Goal: Task Accomplishment & Management: Complete application form

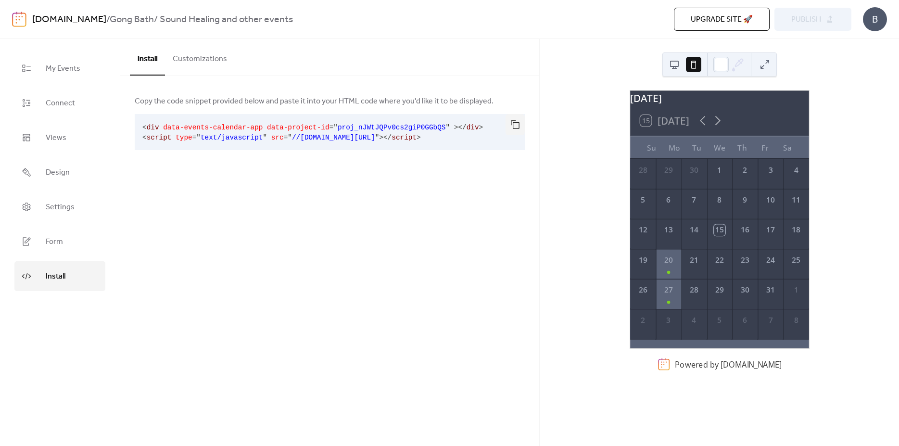
click at [337, 168] on div "Copy the code snippet provided below and paste it into your HTML code where you…" at bounding box center [329, 130] width 419 height 109
click at [519, 127] on button "button" at bounding box center [515, 124] width 19 height 21
click at [515, 127] on button "button" at bounding box center [515, 124] width 19 height 21
click at [676, 66] on button at bounding box center [674, 64] width 15 height 15
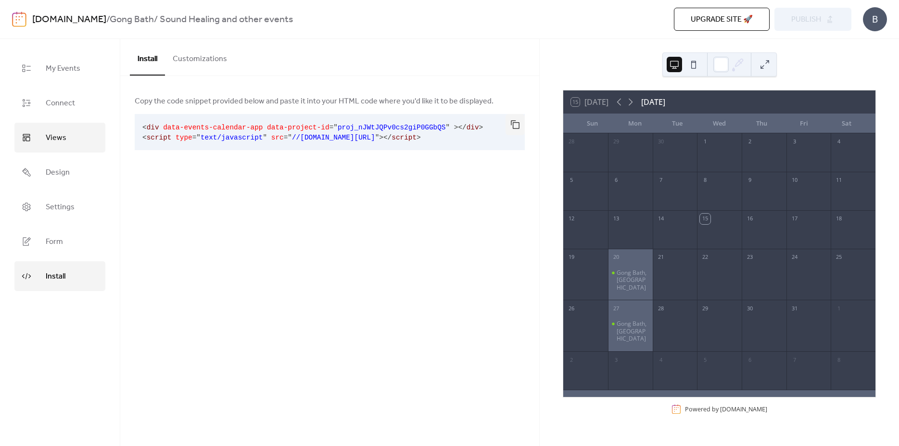
click at [55, 129] on link "Views" at bounding box center [59, 138] width 91 height 30
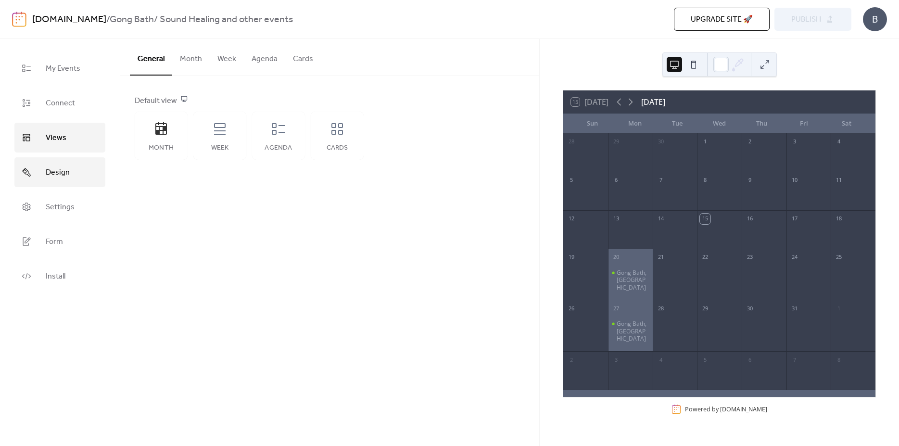
click at [58, 174] on span "Design" at bounding box center [58, 172] width 24 height 15
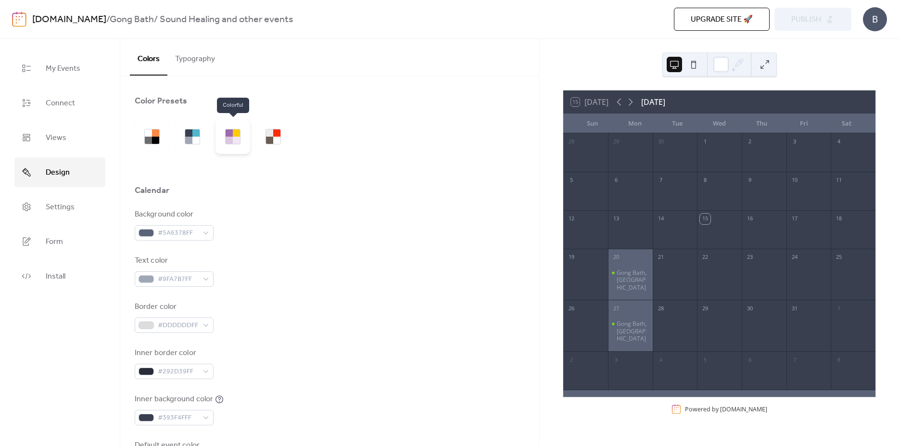
click at [228, 140] on div at bounding box center [229, 140] width 7 height 7
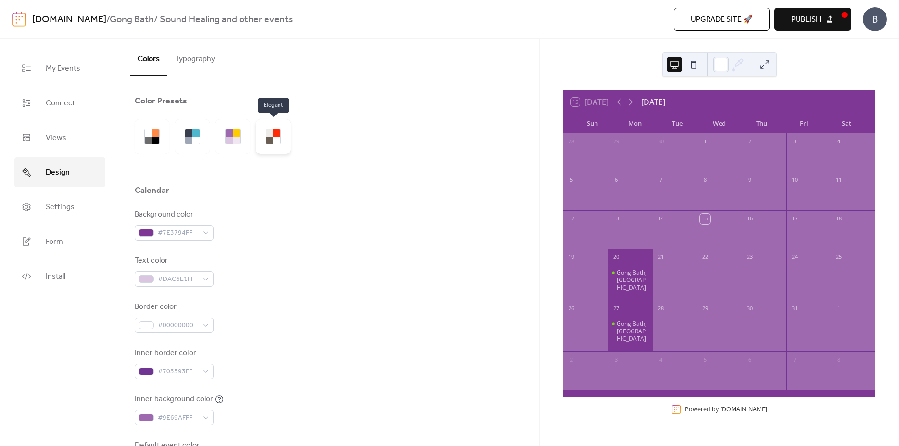
click at [269, 133] on div at bounding box center [269, 132] width 7 height 7
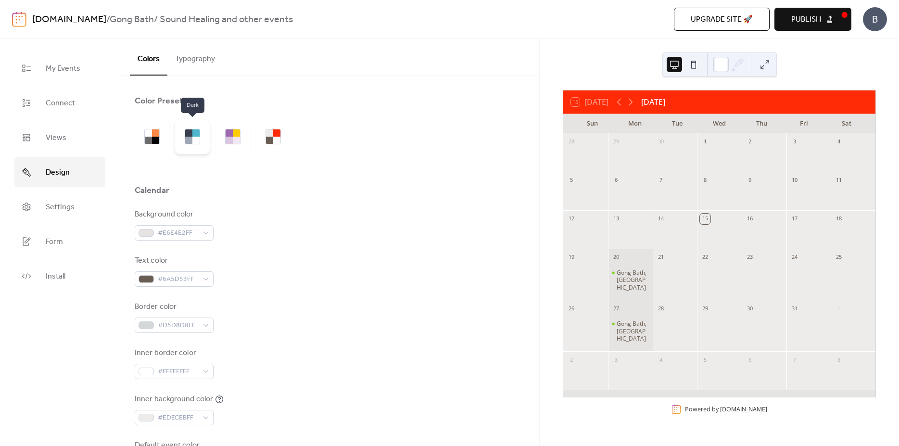
click at [196, 136] on div at bounding box center [192, 136] width 15 height 15
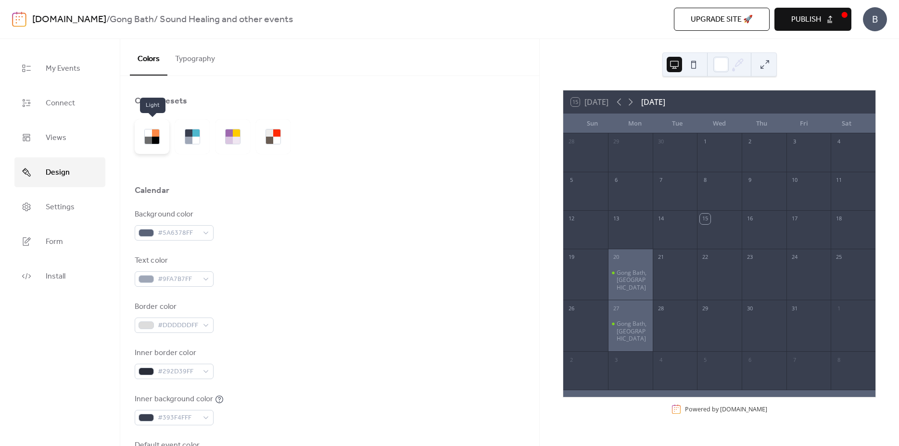
click at [152, 139] on div at bounding box center [155, 140] width 7 height 7
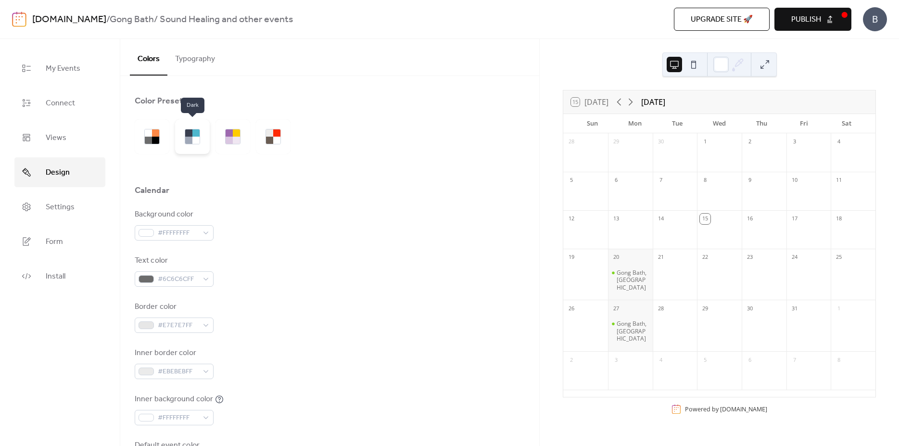
click at [189, 139] on div at bounding box center [188, 140] width 7 height 7
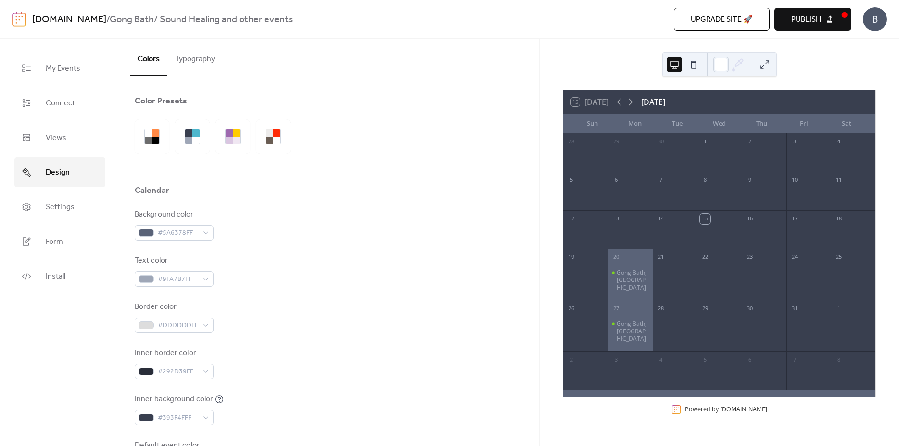
click at [805, 17] on span "Publish" at bounding box center [806, 20] width 30 height 12
click at [63, 276] on span "Install" at bounding box center [56, 276] width 20 height 15
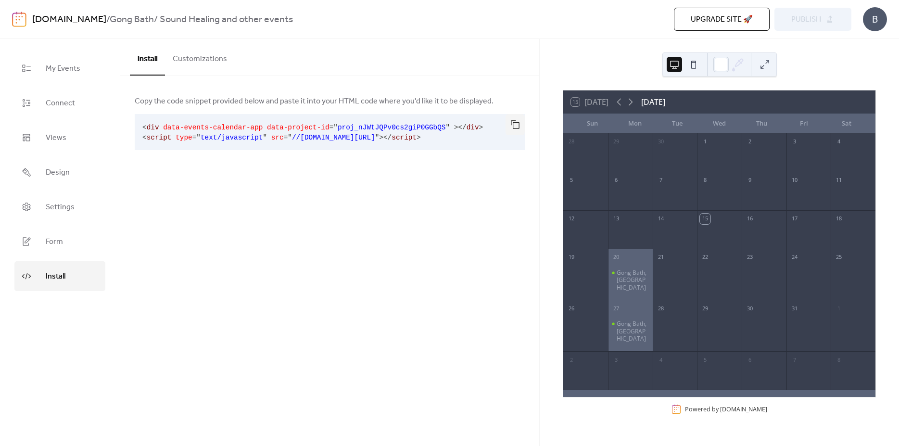
click at [730, 18] on span "Upgrade site 🚀" at bounding box center [722, 20] width 62 height 12
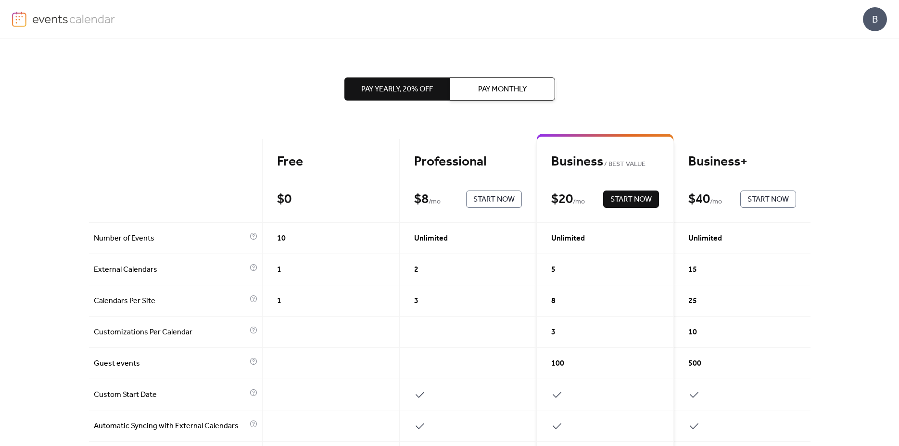
click at [485, 87] on span "Pay Monthly" at bounding box center [502, 90] width 49 height 12
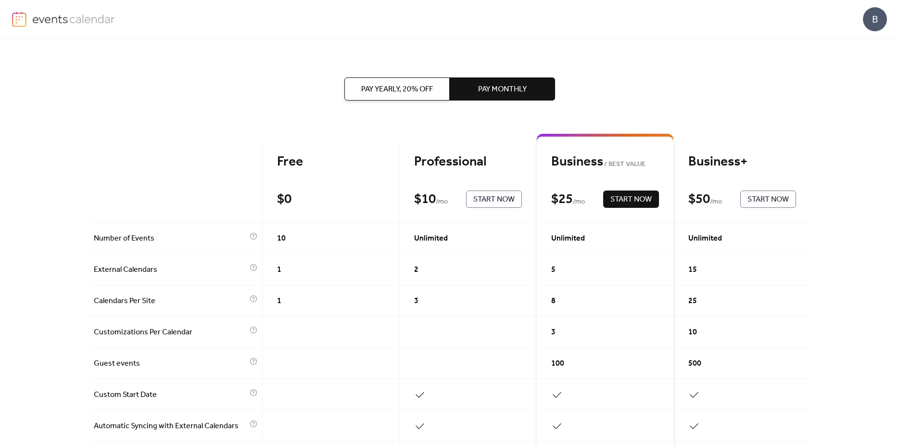
click at [492, 201] on span "Start Now" at bounding box center [493, 200] width 41 height 12
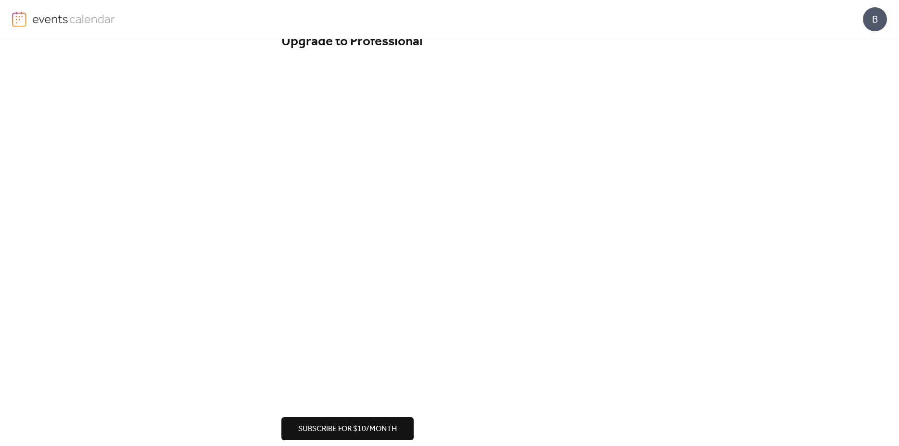
scroll to position [38, 0]
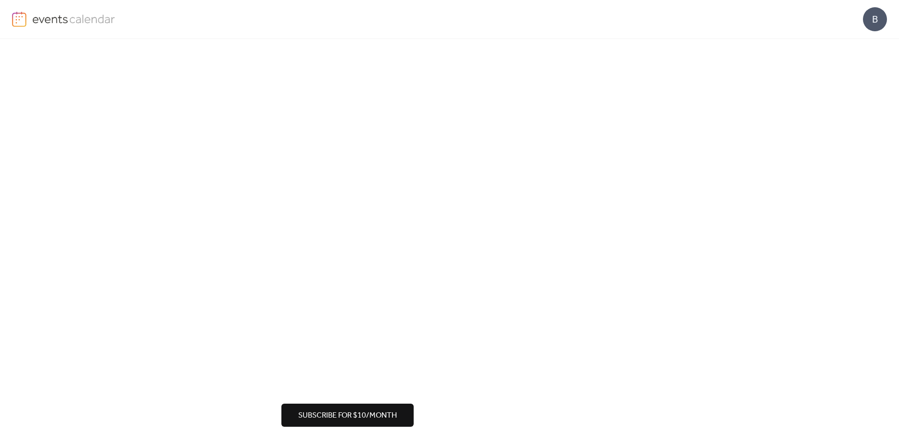
click at [345, 418] on span "Subscribe for $10/month" at bounding box center [347, 416] width 99 height 12
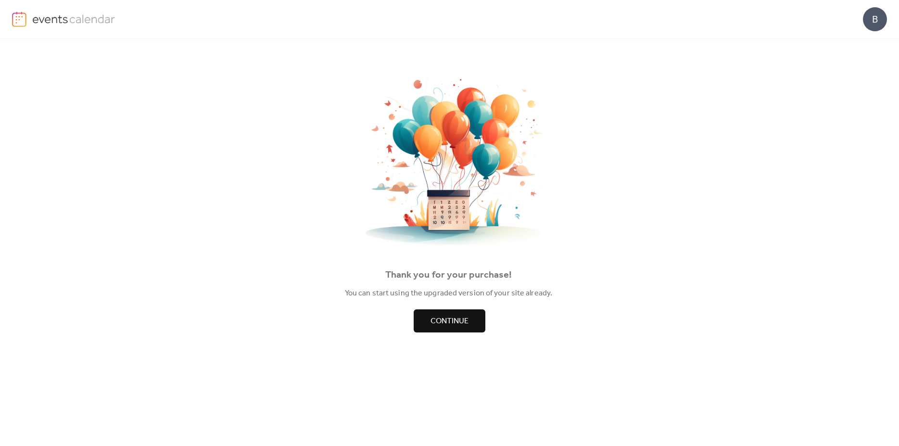
click at [453, 324] on span "Continue" at bounding box center [450, 322] width 38 height 12
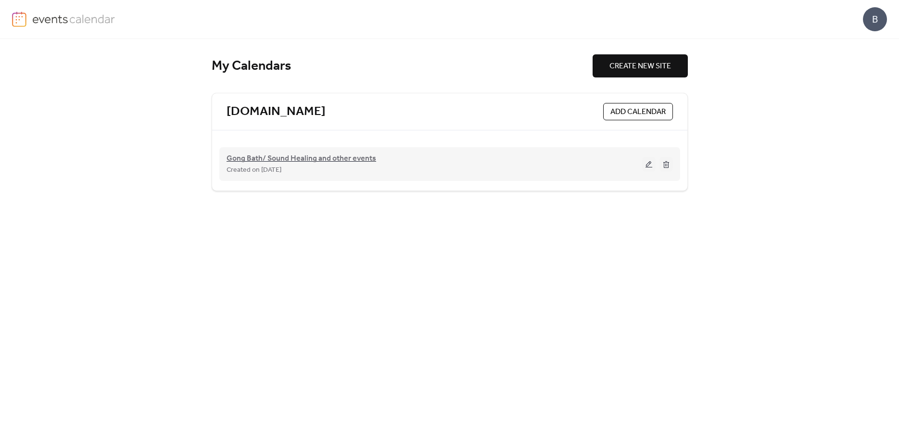
click at [285, 159] on span "Gong Bath/ Sound Healing and other events" at bounding box center [302, 159] width 150 height 12
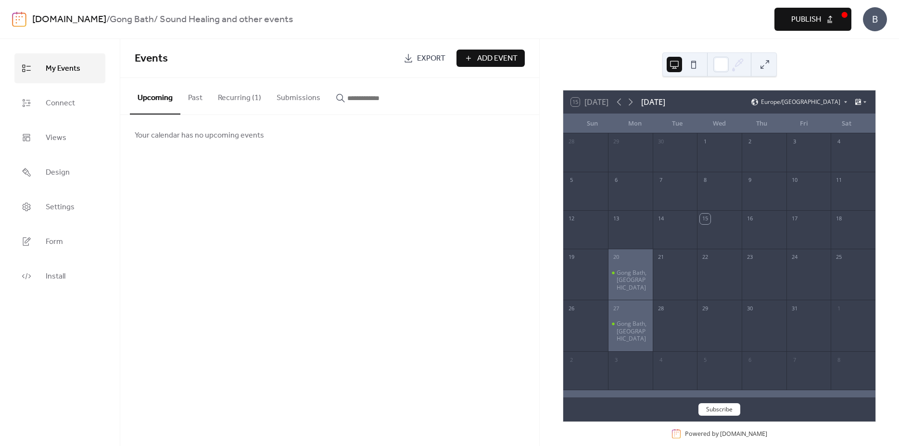
click at [800, 19] on span "Publish" at bounding box center [806, 20] width 30 height 12
click at [63, 275] on span "Install" at bounding box center [56, 276] width 20 height 15
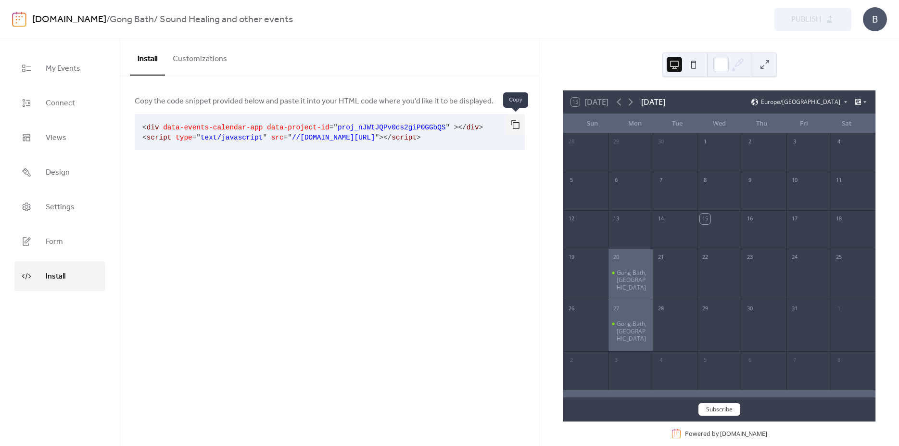
click at [514, 128] on button "button" at bounding box center [515, 124] width 19 height 21
drag, startPoint x: 319, startPoint y: 127, endPoint x: 423, endPoint y: 128, distance: 103.4
click at [423, 128] on code "< div data-events-calendar-app data-project-id = " proj_nJWtJQPv0cs2giP0GGbQS "…" at bounding box center [312, 133] width 341 height 18
click at [512, 124] on button "button" at bounding box center [515, 124] width 19 height 21
click at [63, 75] on span "My Events" at bounding box center [63, 68] width 35 height 15
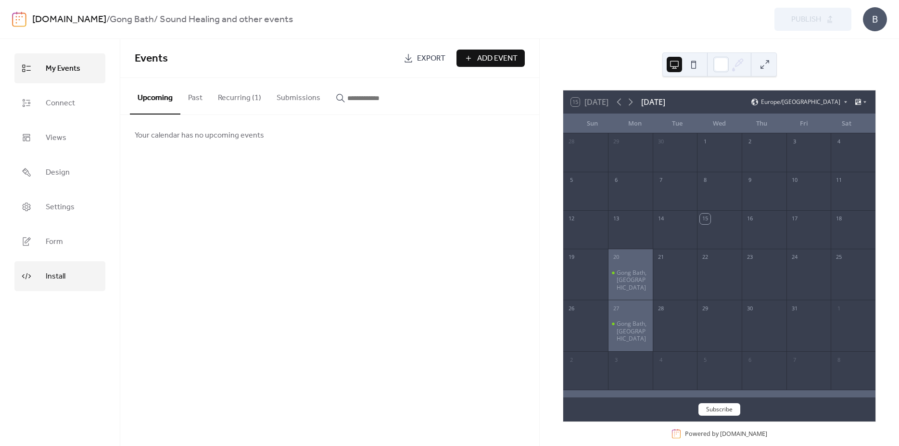
click at [56, 279] on span "Install" at bounding box center [56, 276] width 20 height 15
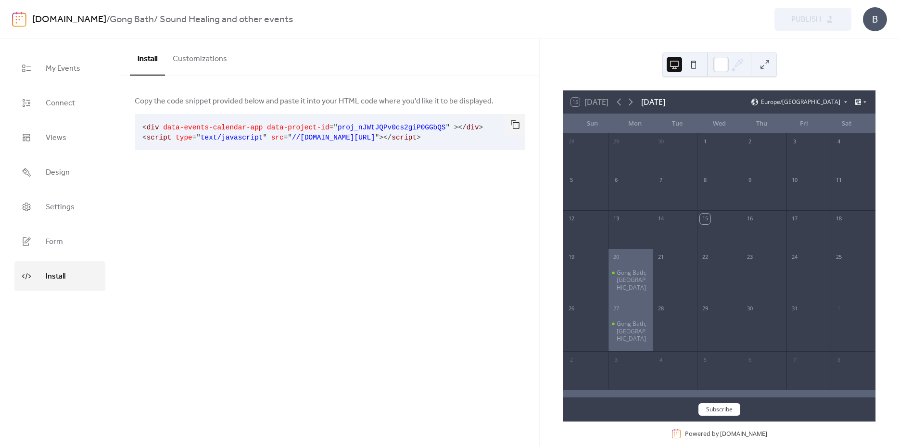
click at [679, 263] on div "21" at bounding box center [675, 256] width 45 height 15
click at [204, 57] on button "Customizations" at bounding box center [200, 57] width 70 height 36
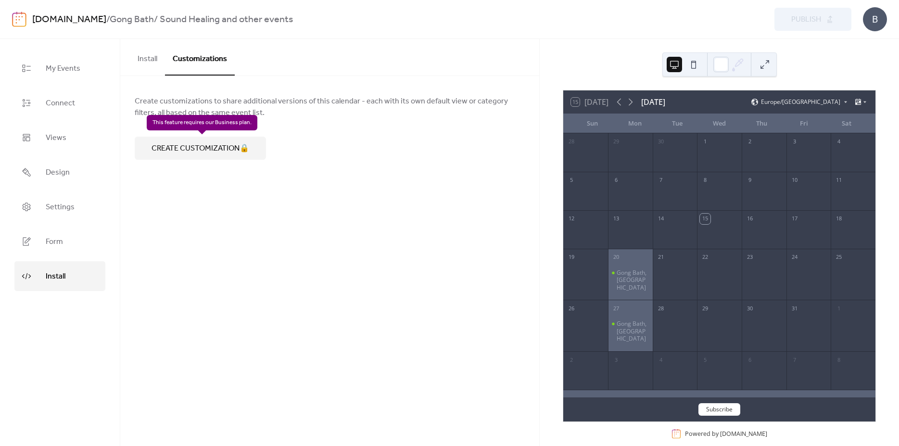
click at [213, 152] on div "Create customization 🔒" at bounding box center [200, 148] width 131 height 23
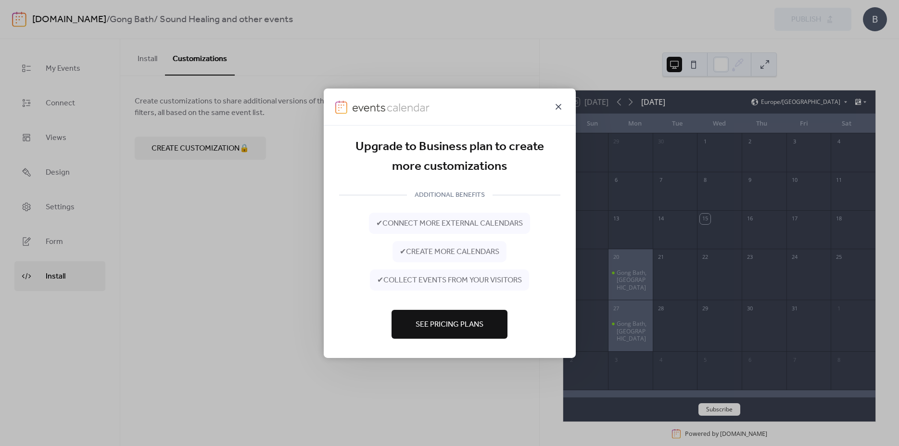
click at [554, 108] on icon at bounding box center [559, 107] width 12 height 12
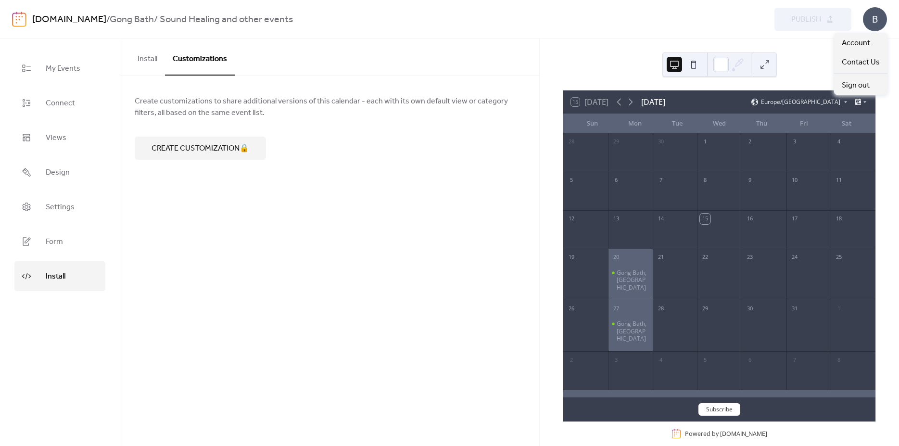
click at [876, 18] on div "B" at bounding box center [875, 19] width 24 height 24
click at [857, 44] on span "Account" at bounding box center [856, 44] width 28 height 12
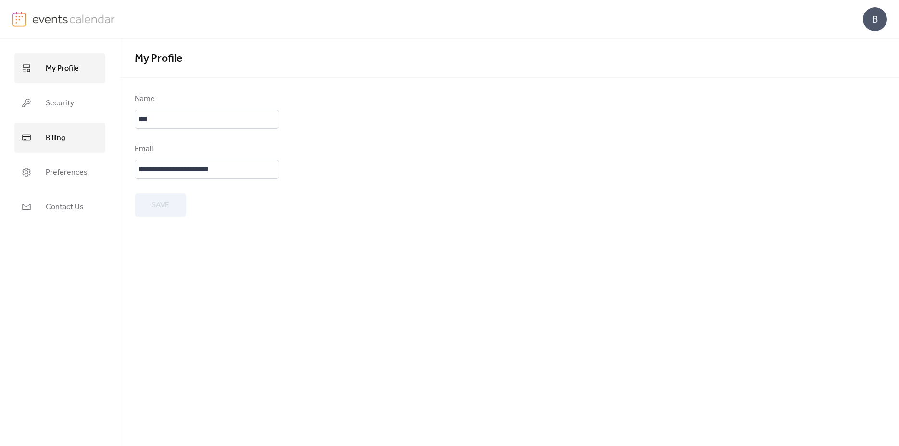
click at [55, 134] on span "Billing" at bounding box center [56, 137] width 20 height 15
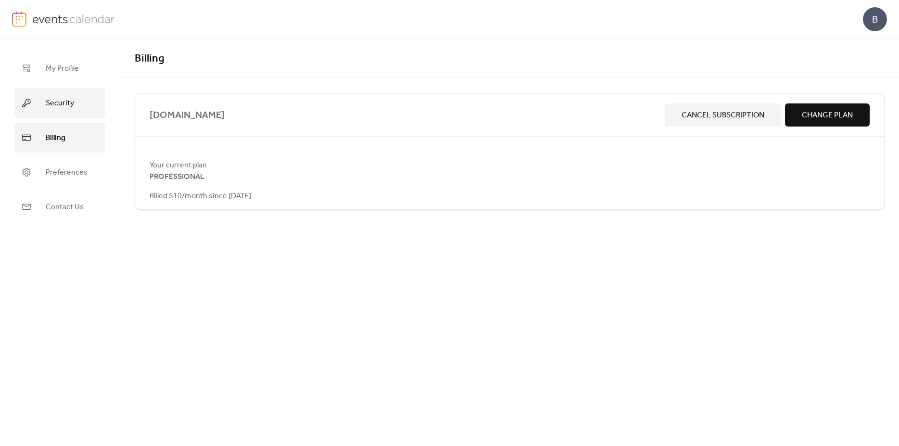
click at [64, 105] on span "Security" at bounding box center [60, 103] width 28 height 15
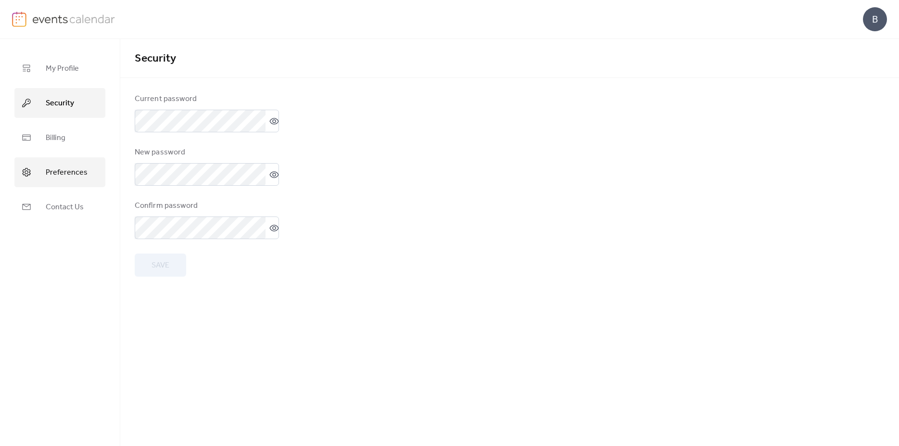
click at [65, 168] on span "Preferences" at bounding box center [67, 172] width 42 height 15
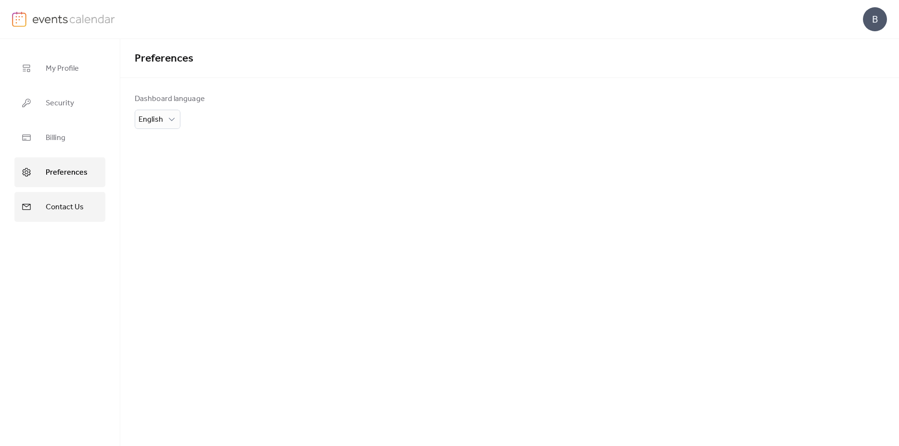
click at [67, 201] on span "Contact Us" at bounding box center [65, 207] width 38 height 15
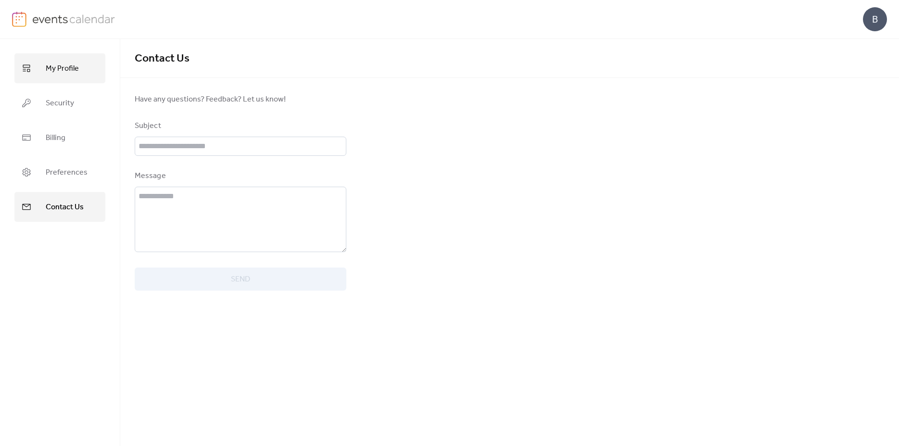
click at [66, 67] on span "My Profile" at bounding box center [62, 68] width 33 height 15
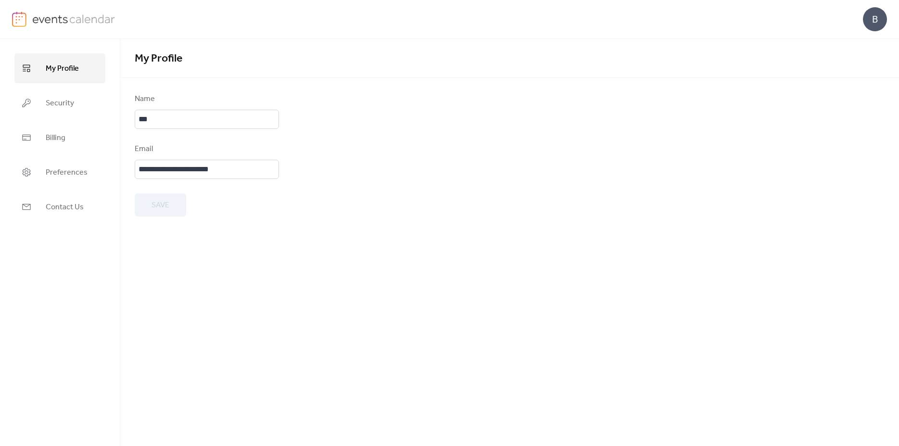
click at [49, 15] on img at bounding box center [73, 19] width 83 height 14
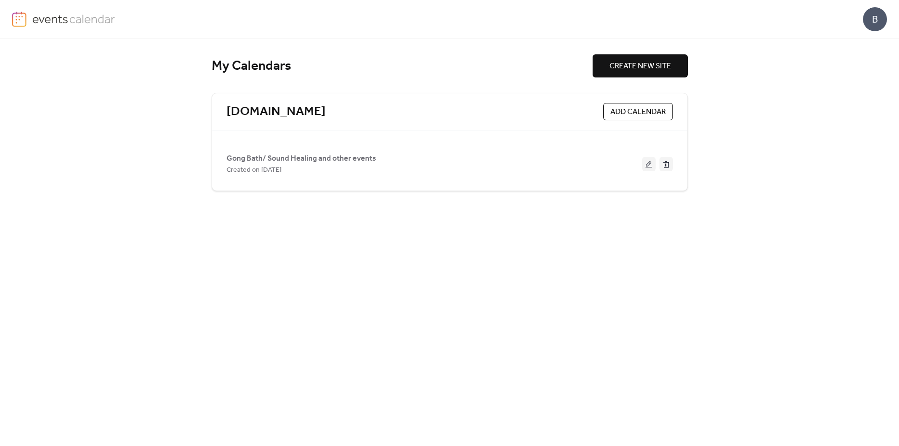
click at [622, 110] on span "ADD CALENDAR" at bounding box center [637, 112] width 55 height 12
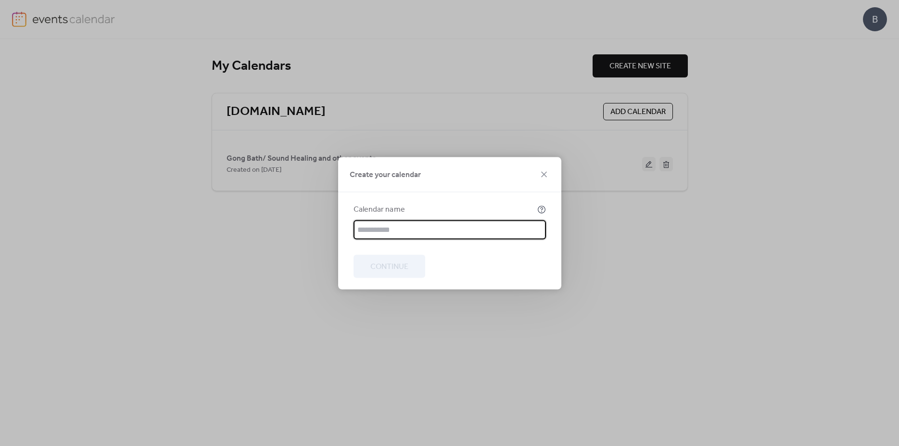
click at [406, 233] on input "text" at bounding box center [450, 229] width 192 height 19
click at [206, 235] on div "Create your calendar Calendar name Continue" at bounding box center [449, 223] width 899 height 446
click at [540, 172] on icon at bounding box center [544, 174] width 12 height 12
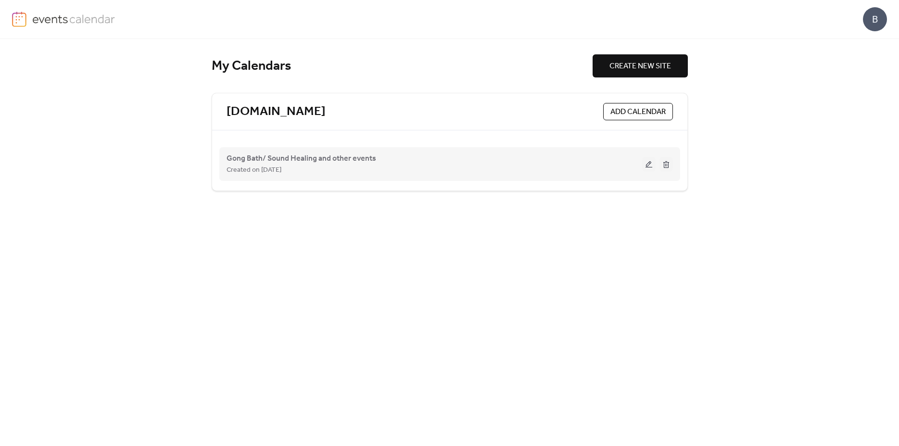
click at [645, 165] on button at bounding box center [648, 164] width 13 height 14
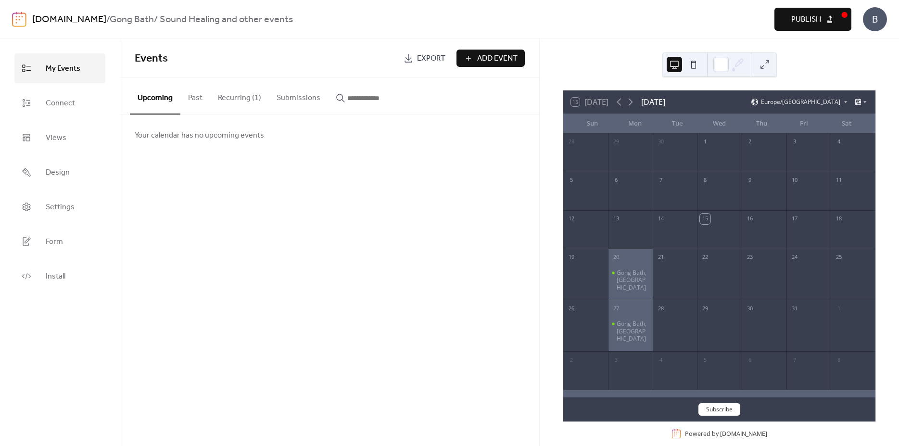
click at [806, 20] on span "Publish" at bounding box center [806, 20] width 30 height 12
click at [57, 21] on link "[DOMAIN_NAME]" at bounding box center [69, 20] width 74 height 18
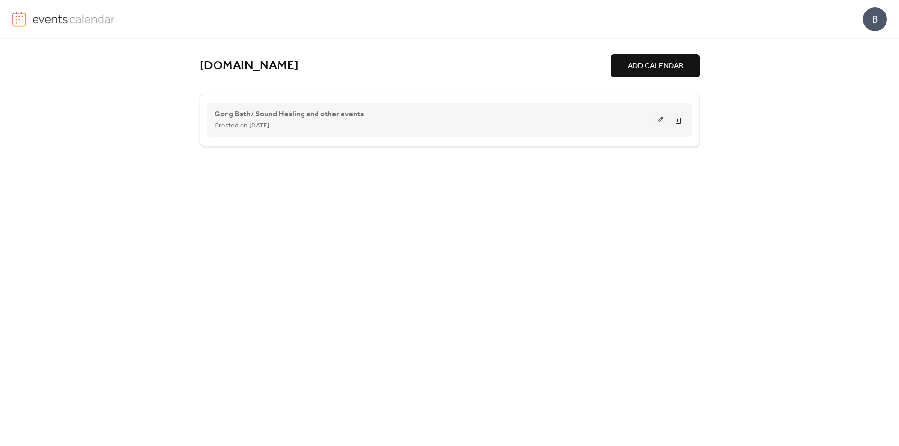
click at [672, 121] on button at bounding box center [678, 120] width 13 height 14
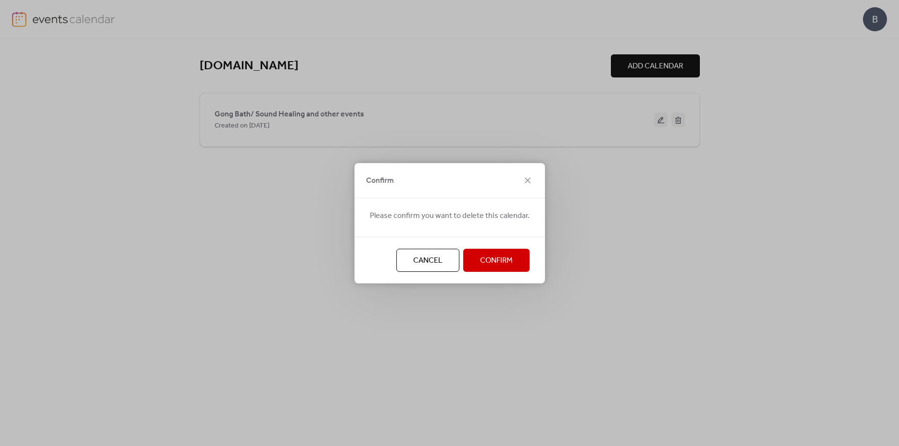
click at [507, 257] on span "Confirm" at bounding box center [496, 261] width 33 height 12
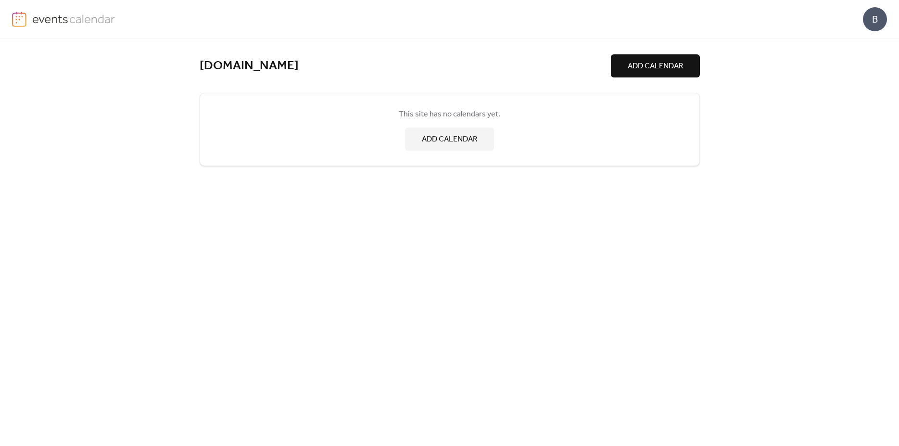
click at [461, 138] on span "ADD CALENDAR" at bounding box center [449, 140] width 55 height 12
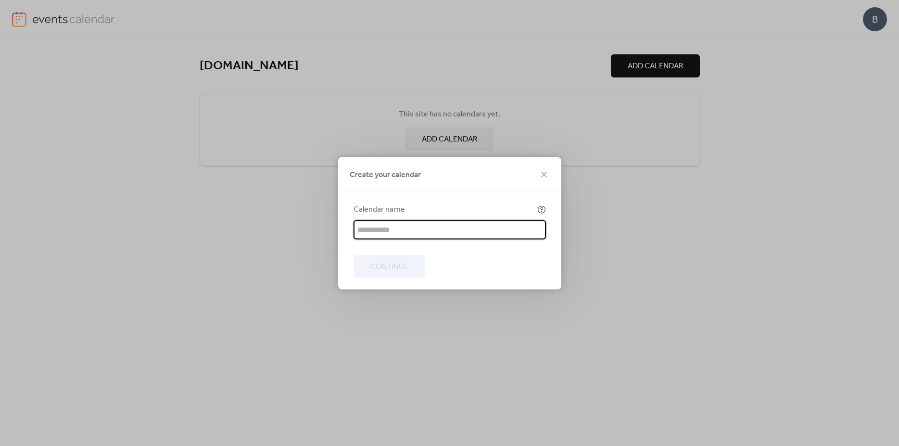
click at [404, 227] on input "text" at bounding box center [450, 229] width 192 height 19
type input "**********"
click at [395, 272] on span "Continue" at bounding box center [389, 267] width 38 height 12
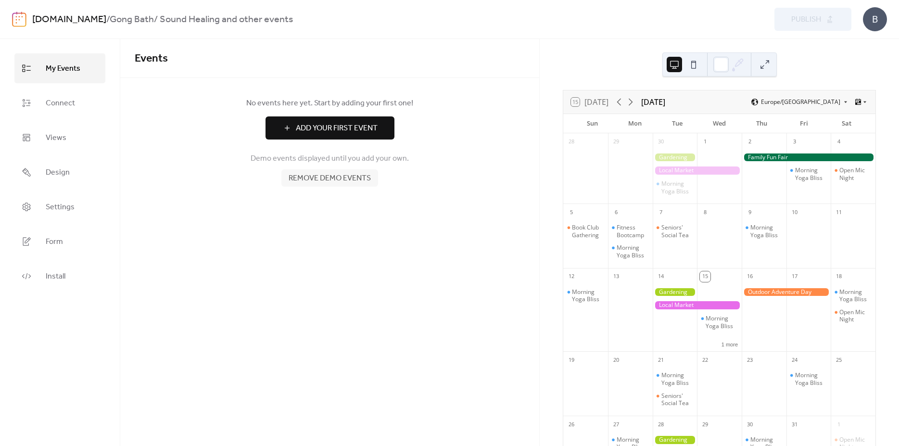
click at [321, 127] on span "Add Your First Event" at bounding box center [337, 129] width 82 height 12
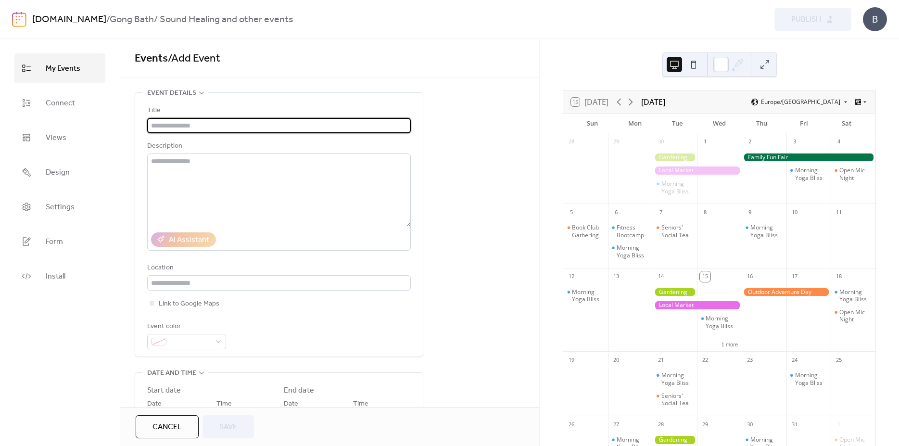
click at [209, 123] on input "text" at bounding box center [279, 125] width 264 height 15
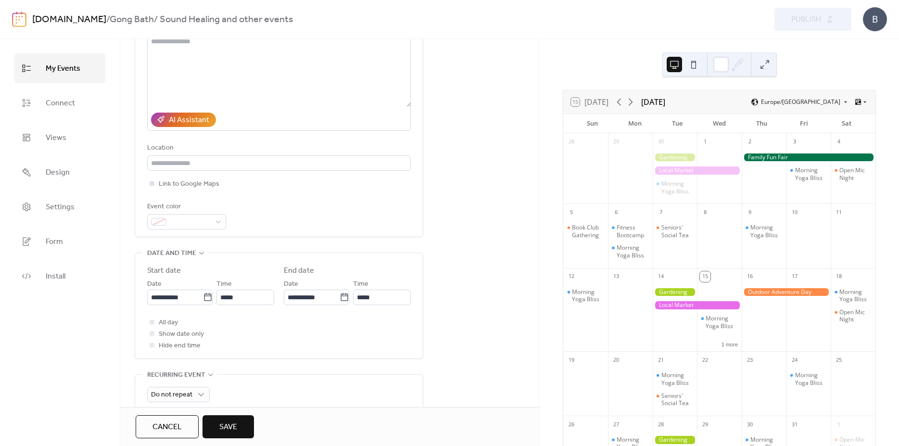
scroll to position [125, 0]
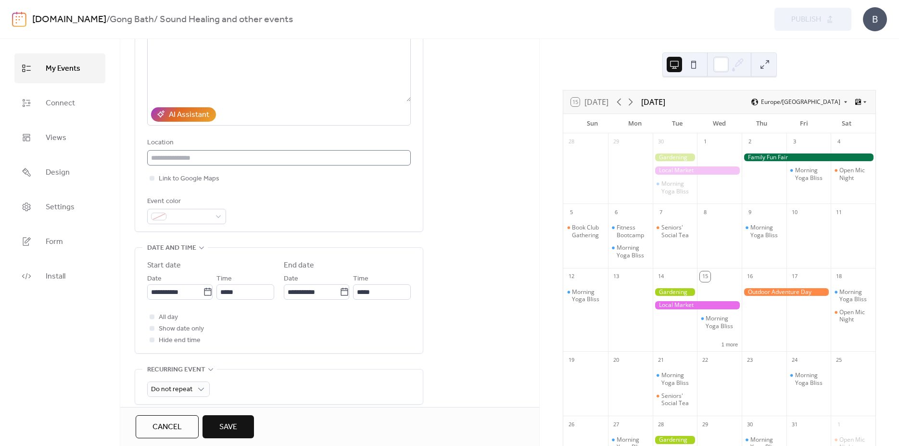
type input "**********"
click at [209, 162] on input "text" at bounding box center [279, 157] width 264 height 15
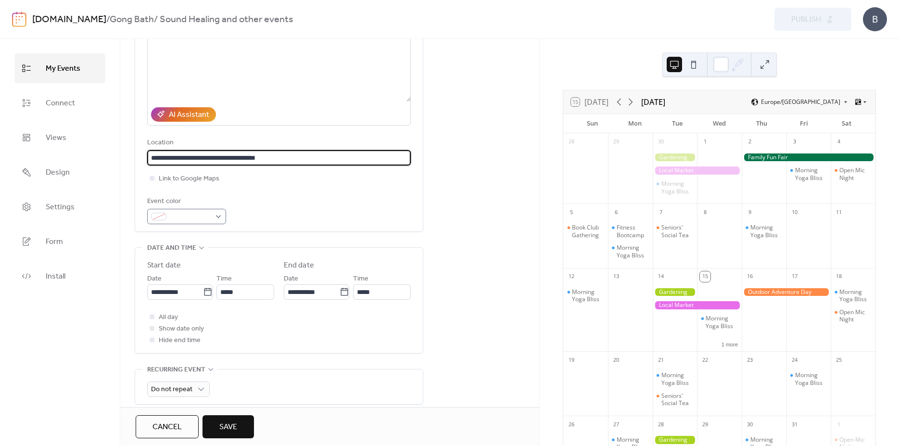
type input "**********"
click at [211, 221] on div at bounding box center [186, 216] width 79 height 15
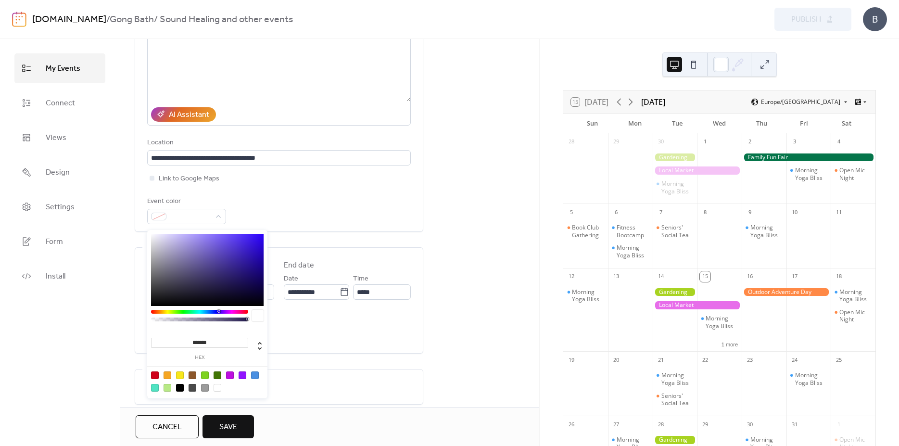
type input "*******"
click at [185, 311] on div at bounding box center [199, 312] width 97 height 4
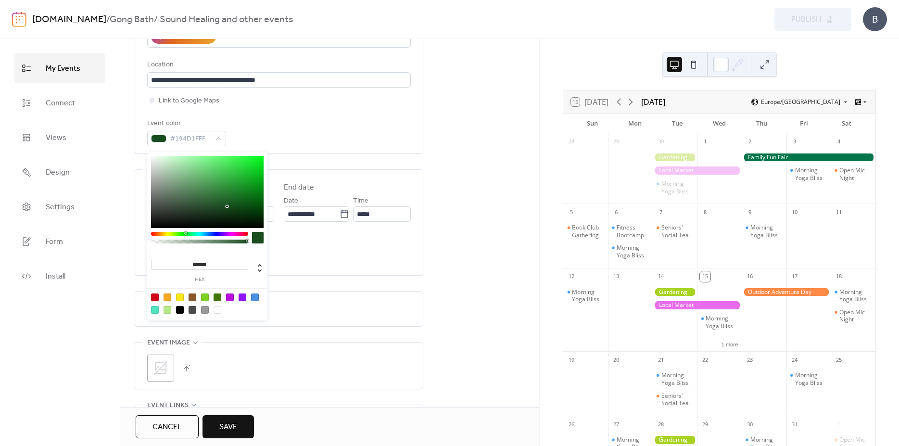
scroll to position [250, 0]
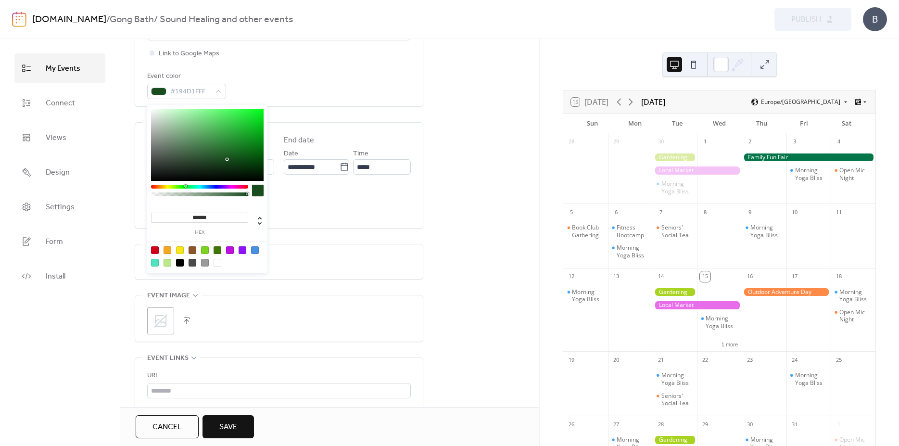
click at [316, 264] on div "Do not repeat" at bounding box center [279, 263] width 264 height 15
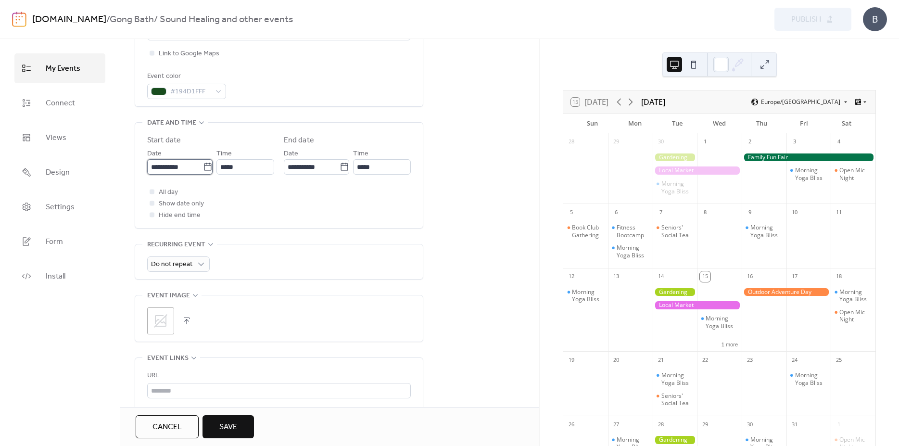
click at [170, 170] on input "**********" at bounding box center [175, 166] width 56 height 15
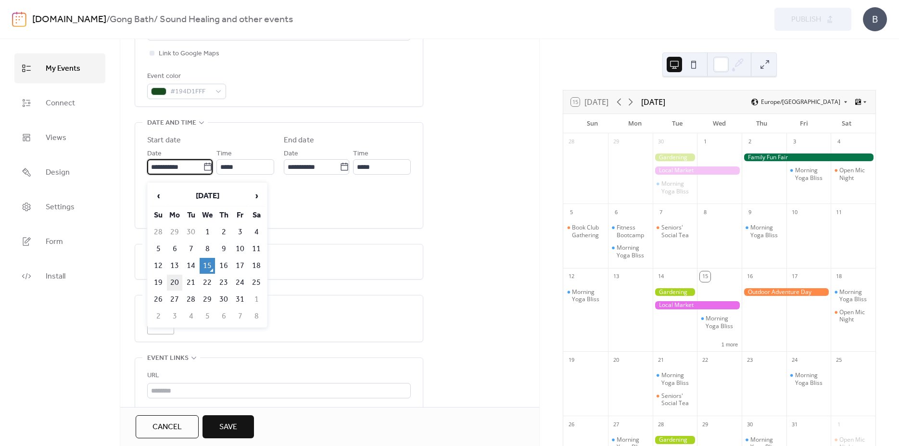
click at [175, 281] on td "20" at bounding box center [174, 283] width 15 height 16
type input "**********"
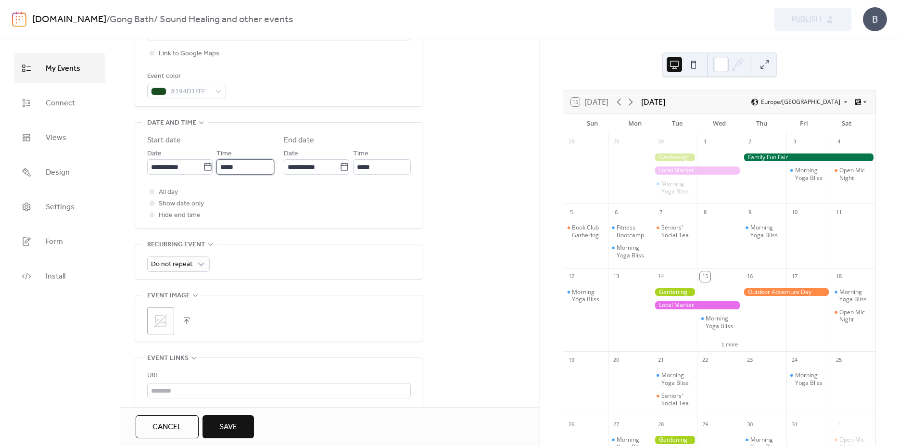
click at [243, 175] on input "*****" at bounding box center [245, 166] width 58 height 15
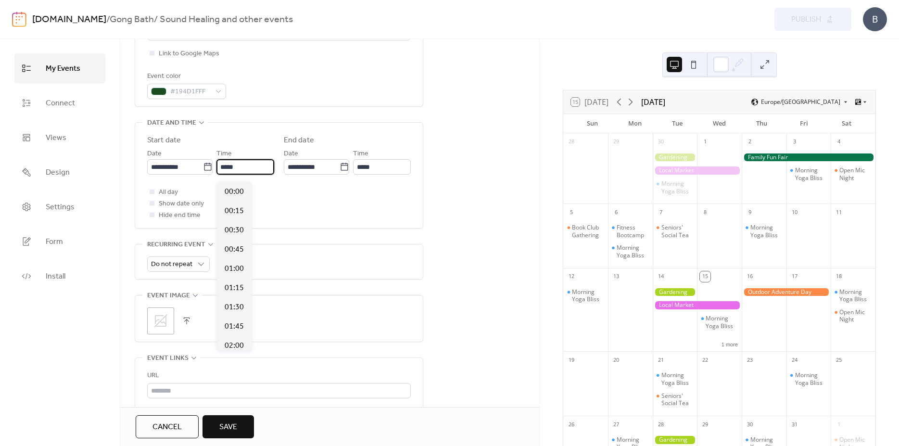
scroll to position [924, 0]
type input "*"
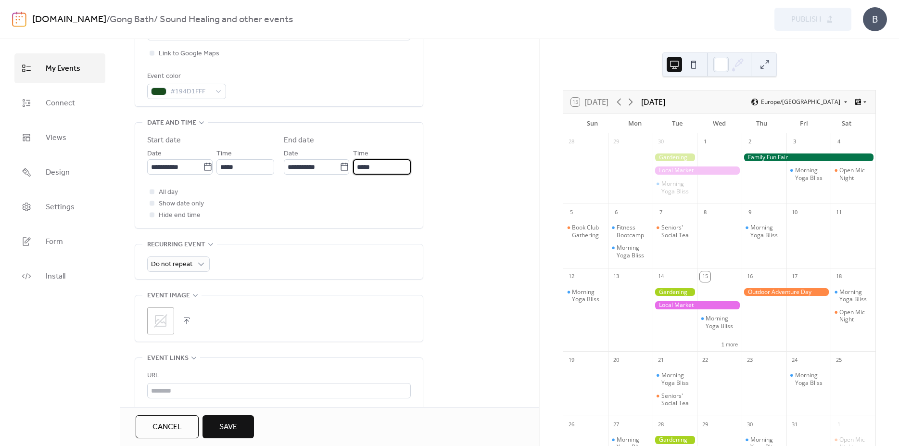
type input "*****"
drag, startPoint x: 380, startPoint y: 177, endPoint x: 345, endPoint y: 175, distance: 34.2
click at [353, 175] on input "*****" at bounding box center [382, 166] width 58 height 15
click at [475, 211] on div "**********" at bounding box center [329, 210] width 419 height 736
type input "*****"
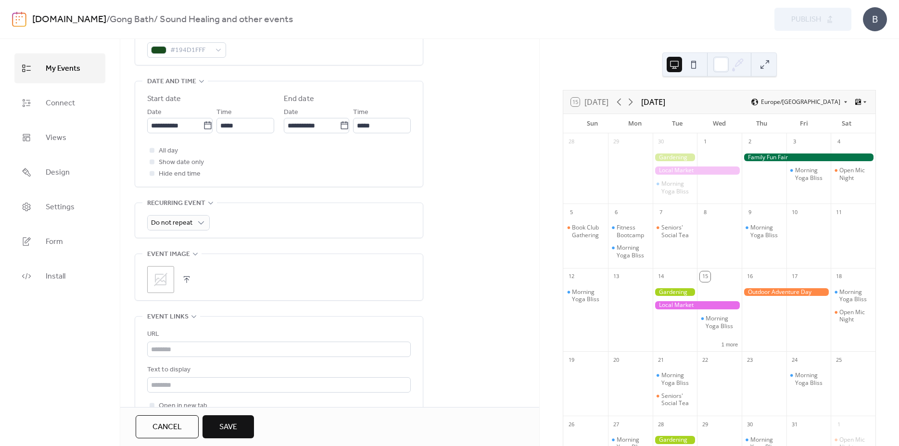
scroll to position [313, 0]
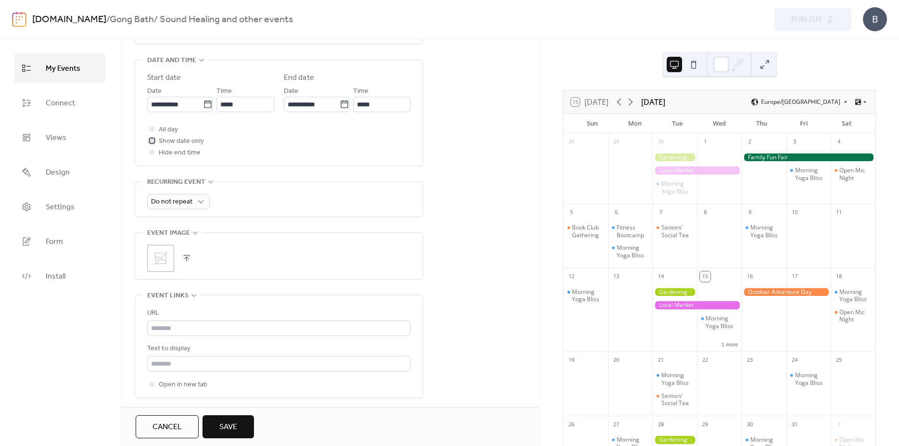
click at [151, 143] on div at bounding box center [152, 140] width 5 height 5
click at [152, 142] on icon at bounding box center [152, 140] width 3 height 3
click at [151, 154] on div at bounding box center [152, 152] width 5 height 5
click at [152, 153] on icon at bounding box center [152, 152] width 3 height 3
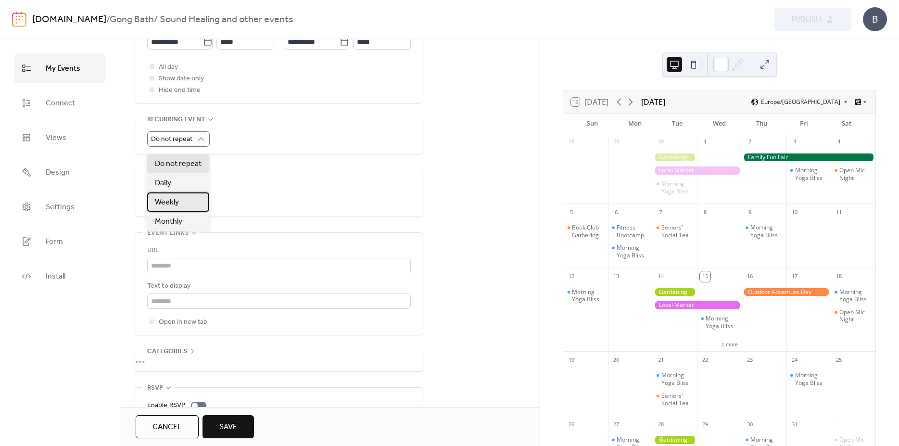
click at [167, 209] on div "Weekly" at bounding box center [178, 201] width 62 height 19
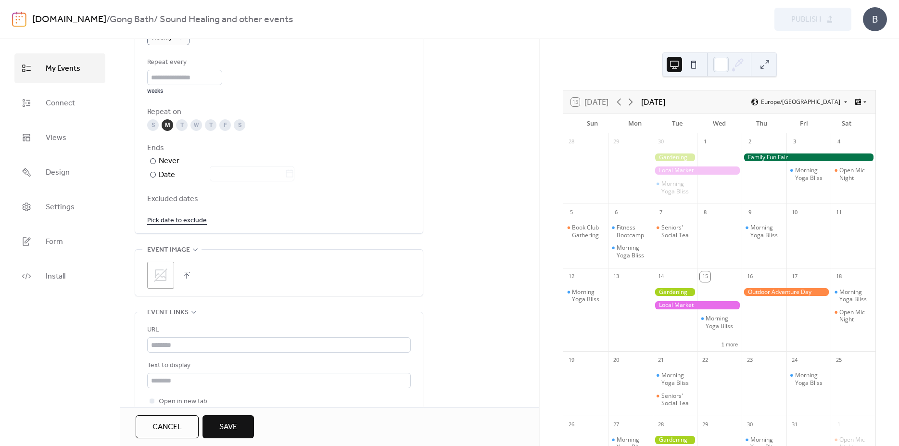
scroll to position [500, 0]
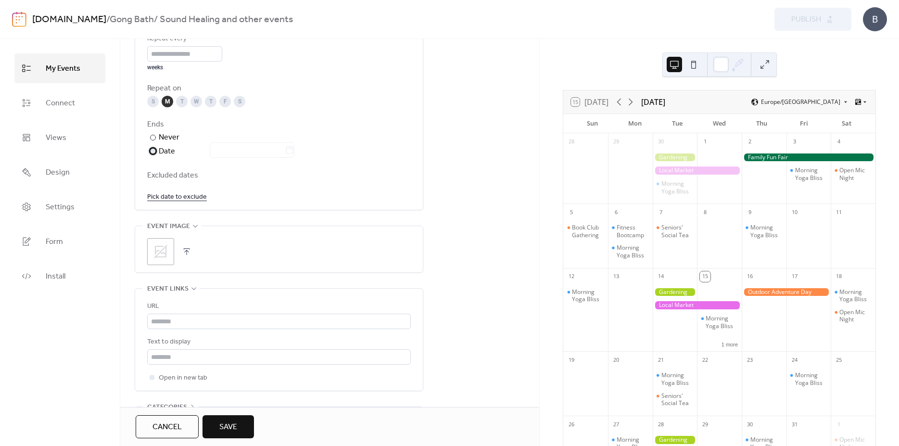
click at [154, 154] on div at bounding box center [153, 151] width 6 height 6
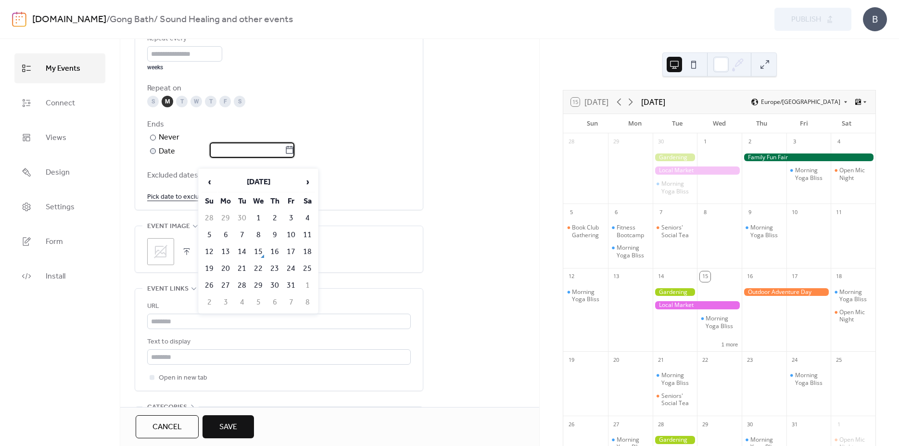
click at [240, 158] on input "text" at bounding box center [247, 149] width 75 height 15
click at [306, 185] on span "›" at bounding box center [307, 181] width 14 height 19
click at [226, 285] on td "29" at bounding box center [225, 286] width 15 height 16
type input "**********"
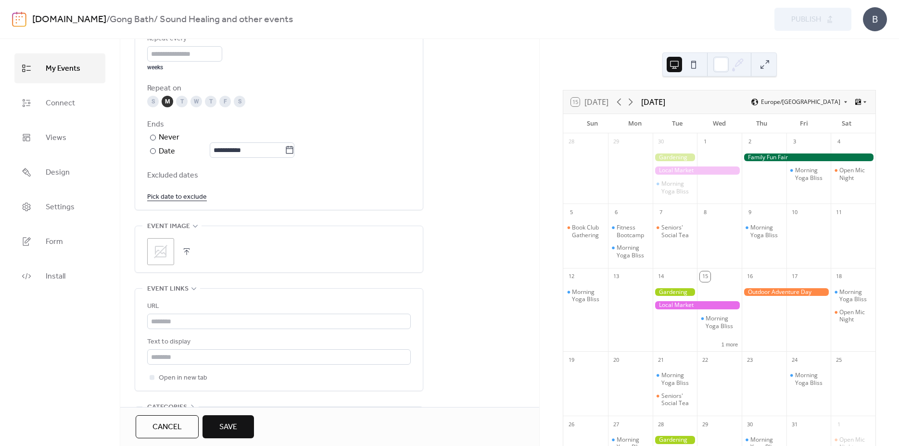
scroll to position [563, 0]
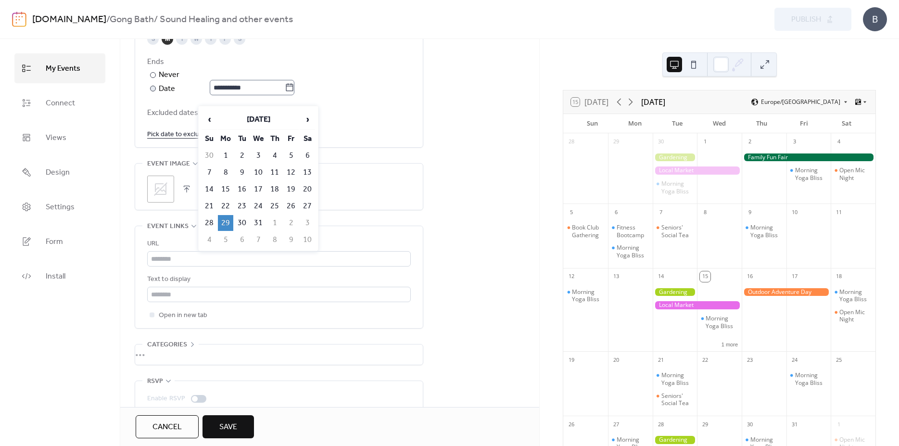
click at [294, 92] on icon at bounding box center [290, 88] width 10 height 10
click at [285, 95] on input "**********" at bounding box center [247, 87] width 75 height 15
click at [358, 128] on div "Excluded dates Pick date to exclude" at bounding box center [279, 123] width 264 height 33
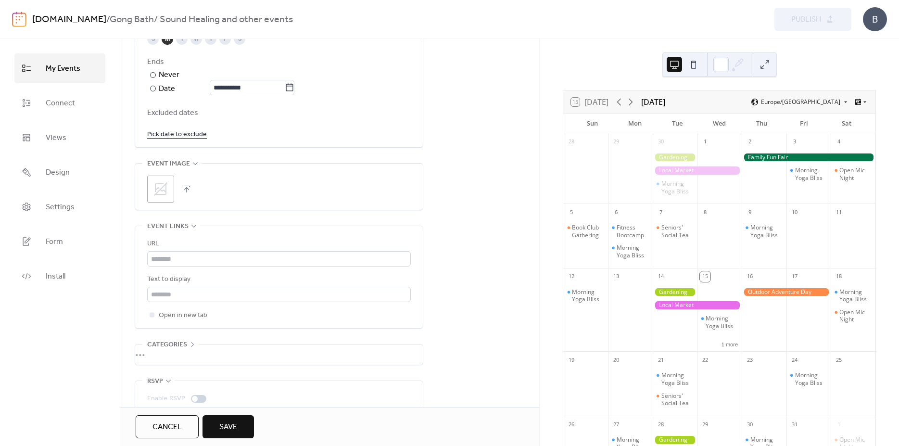
click at [181, 196] on button "button" at bounding box center [186, 188] width 13 height 13
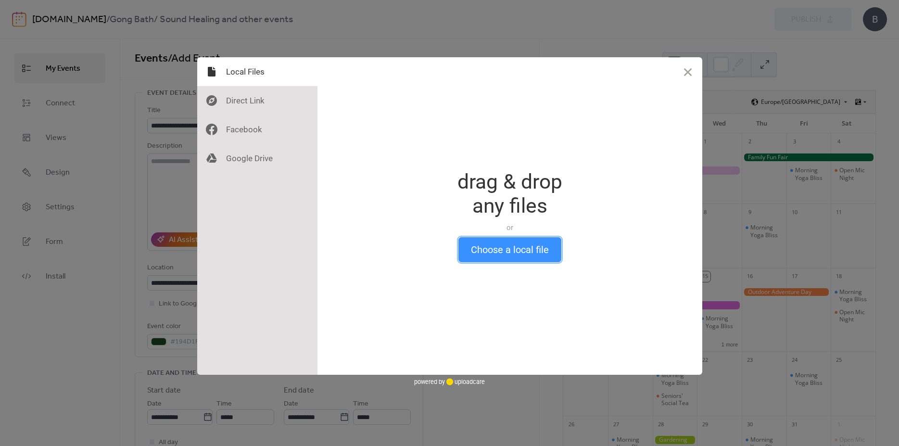
click at [512, 251] on button "Choose a local file" at bounding box center [509, 249] width 103 height 25
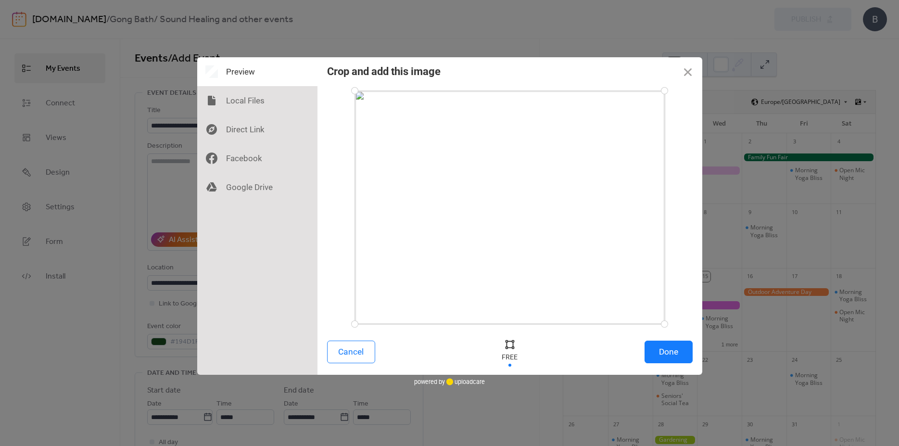
scroll to position [1, 0]
drag, startPoint x: 520, startPoint y: 190, endPoint x: 505, endPoint y: 190, distance: 15.4
click at [504, 190] on div at bounding box center [510, 207] width 310 height 233
drag, startPoint x: 664, startPoint y: 91, endPoint x: 609, endPoint y: 129, distance: 67.2
click at [609, 129] on div at bounding box center [608, 129] width 17 height 17
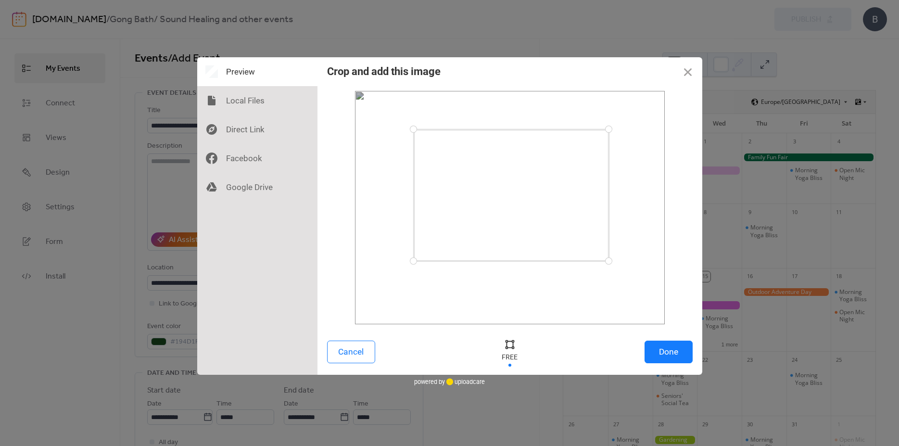
drag, startPoint x: 355, startPoint y: 325, endPoint x: 413, endPoint y: 261, distance: 86.8
click at [413, 261] on div at bounding box center [413, 261] width 17 height 17
drag, startPoint x: 609, startPoint y: 129, endPoint x: 618, endPoint y: 112, distance: 20.0
click at [618, 112] on div at bounding box center [618, 111] width 17 height 17
drag, startPoint x: 414, startPoint y: 113, endPoint x: 352, endPoint y: 115, distance: 62.1
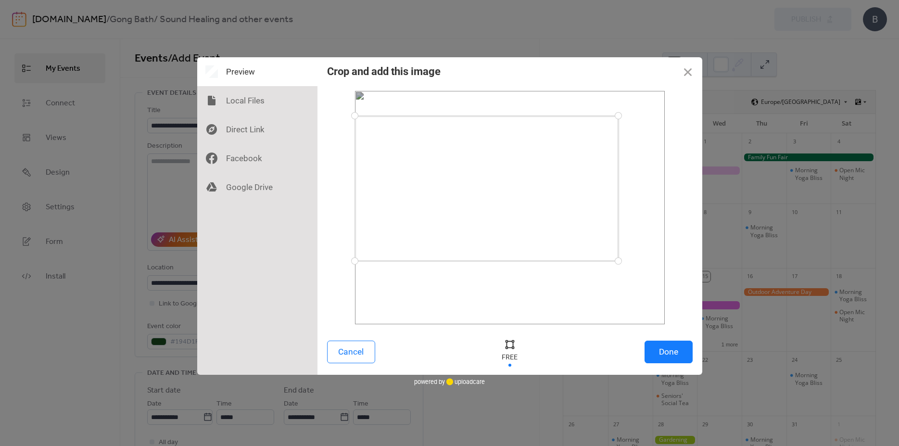
click at [352, 115] on div at bounding box center [354, 115] width 17 height 17
click at [668, 354] on button "Done" at bounding box center [669, 352] width 48 height 23
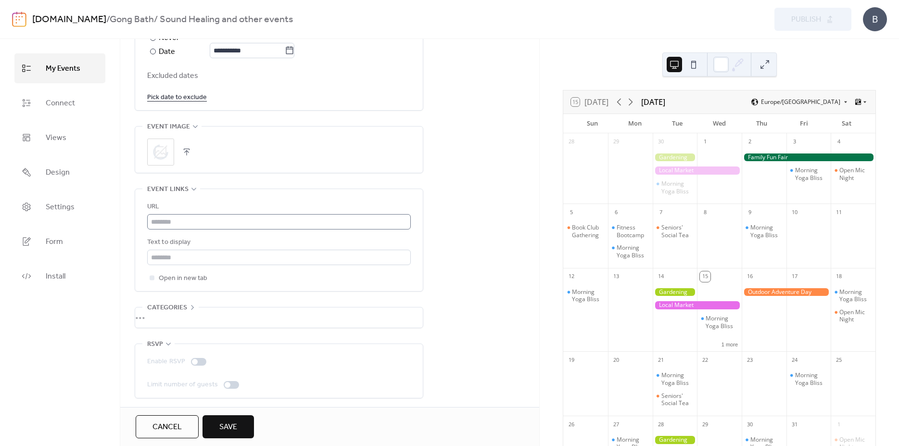
scroll to position [615, 0]
click at [197, 358] on div at bounding box center [198, 360] width 15 height 8
click at [194, 357] on div at bounding box center [195, 360] width 6 height 6
click at [194, 358] on div at bounding box center [195, 360] width 6 height 6
click at [194, 357] on div at bounding box center [195, 360] width 6 height 6
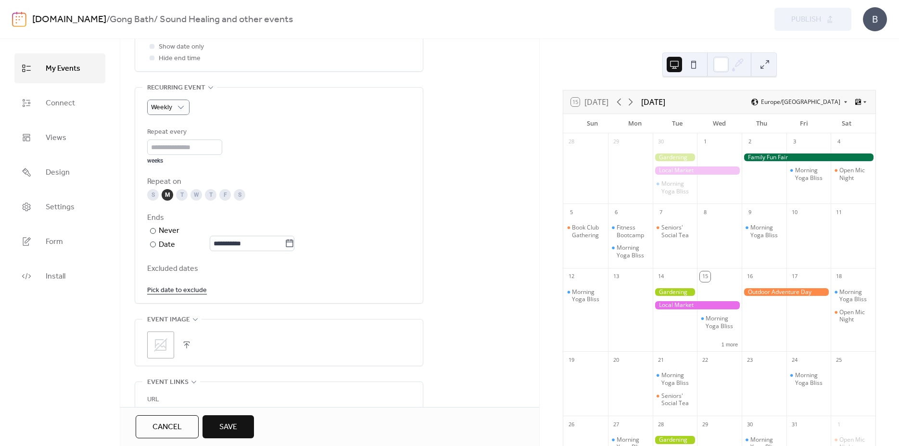
scroll to position [365, 0]
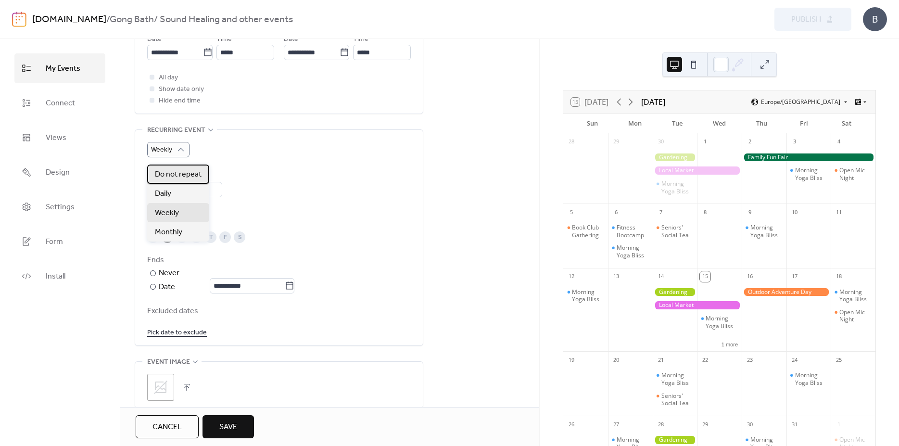
click at [182, 173] on span "Do not repeat" at bounding box center [178, 175] width 47 height 12
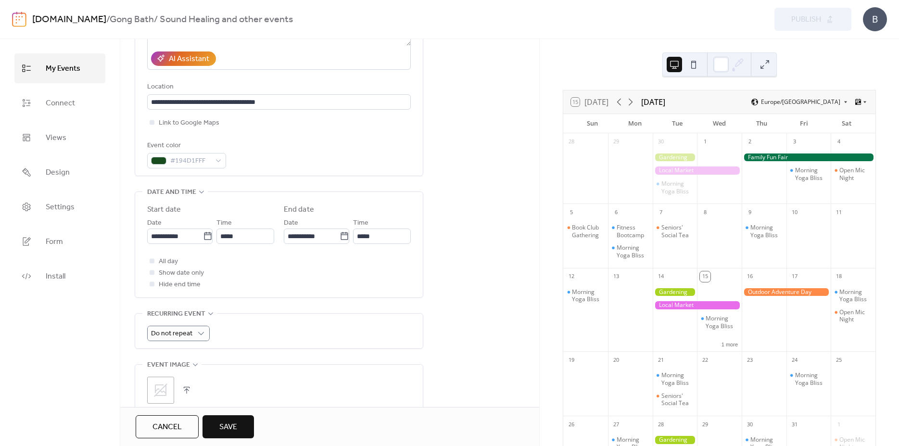
scroll to position [431, 0]
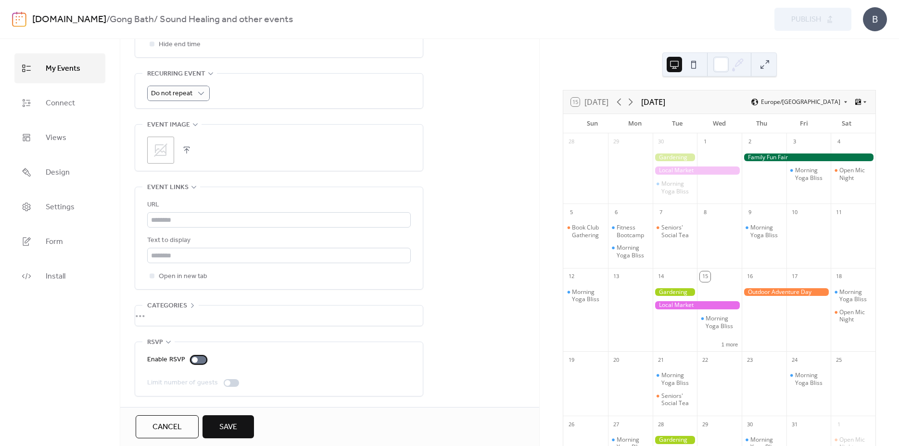
click at [199, 357] on div at bounding box center [198, 360] width 15 height 8
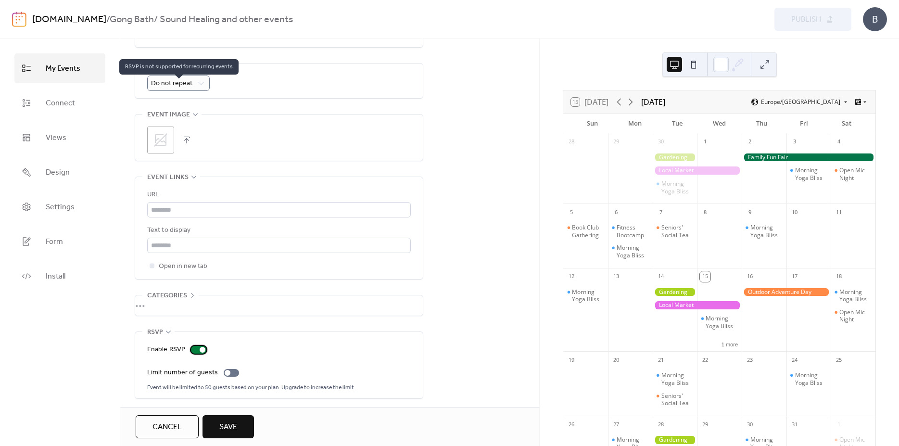
scroll to position [444, 0]
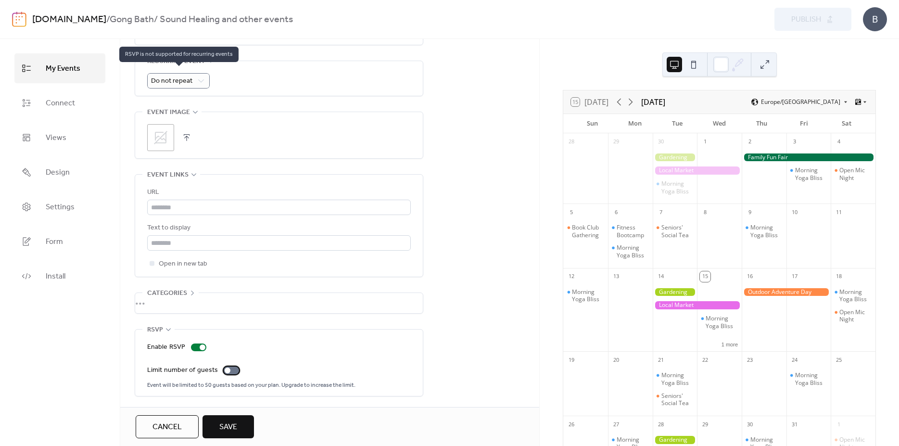
click at [229, 368] on div at bounding box center [231, 371] width 15 height 8
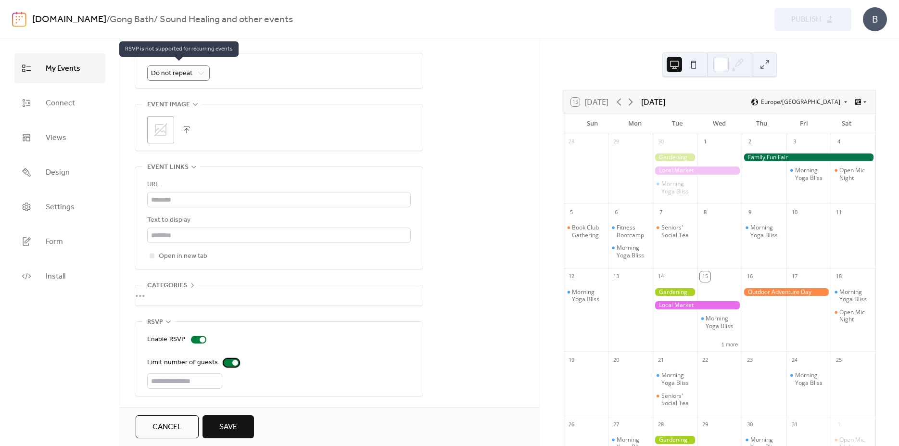
scroll to position [453, 0]
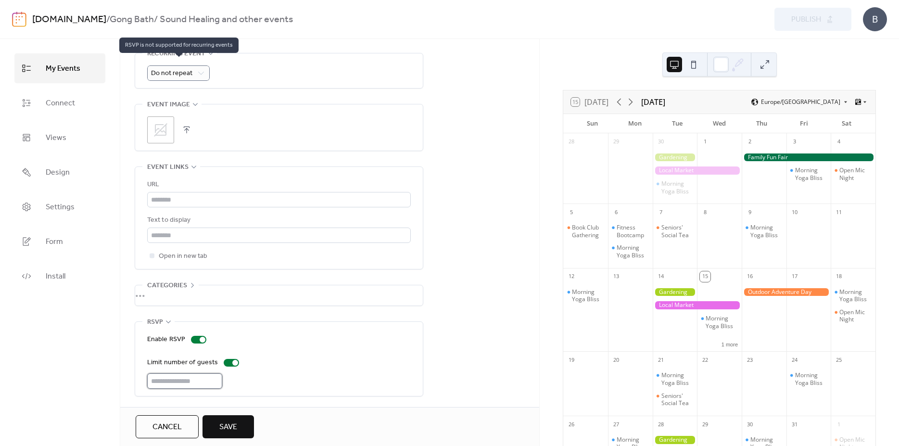
drag, startPoint x: 134, startPoint y: 373, endPoint x: 125, endPoint y: 372, distance: 8.7
click at [147, 373] on input "**" at bounding box center [184, 380] width 75 height 15
type input "**"
click at [237, 424] on span "Save" at bounding box center [228, 427] width 18 height 12
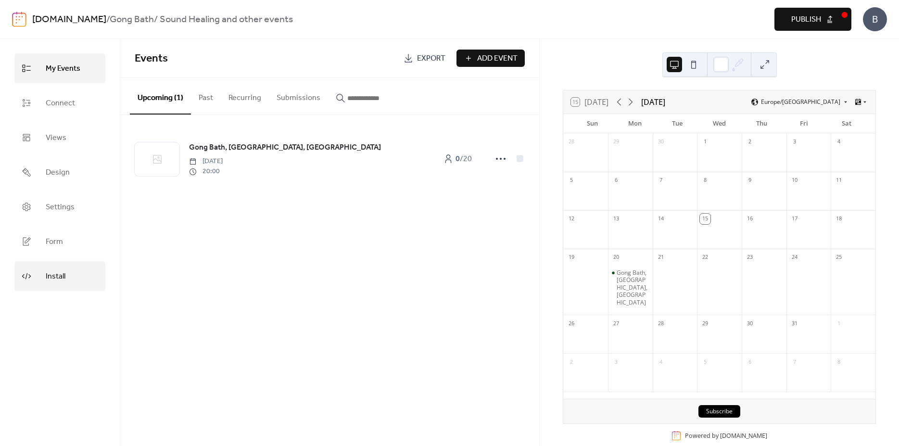
click at [54, 275] on span "Install" at bounding box center [56, 276] width 20 height 15
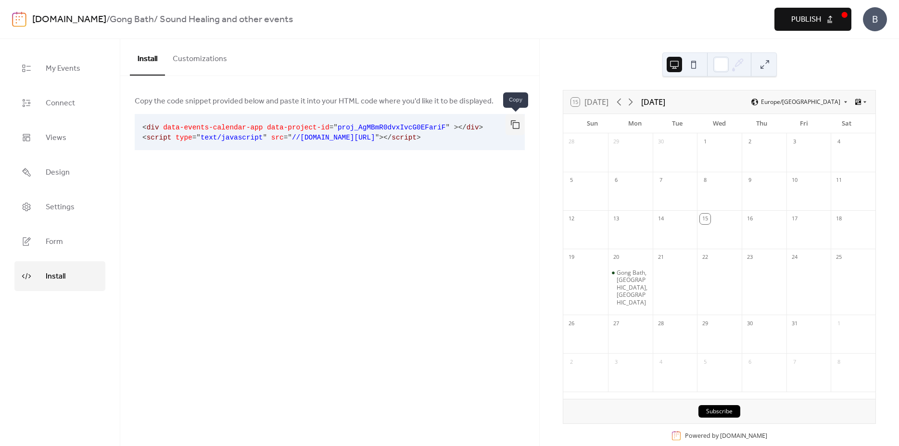
click at [514, 124] on button "button" at bounding box center [515, 124] width 19 height 21
click at [514, 123] on button "button" at bounding box center [515, 124] width 19 height 21
click at [351, 200] on div "Install Customizations Copy the code snippet provided below and paste it into y…" at bounding box center [329, 242] width 419 height 407
click at [65, 161] on link "Design" at bounding box center [59, 172] width 91 height 30
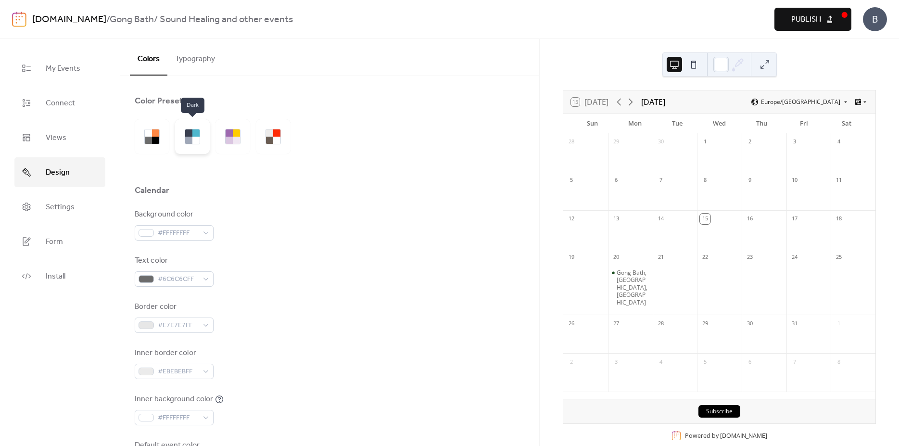
click at [192, 134] on div at bounding box center [188, 132] width 7 height 7
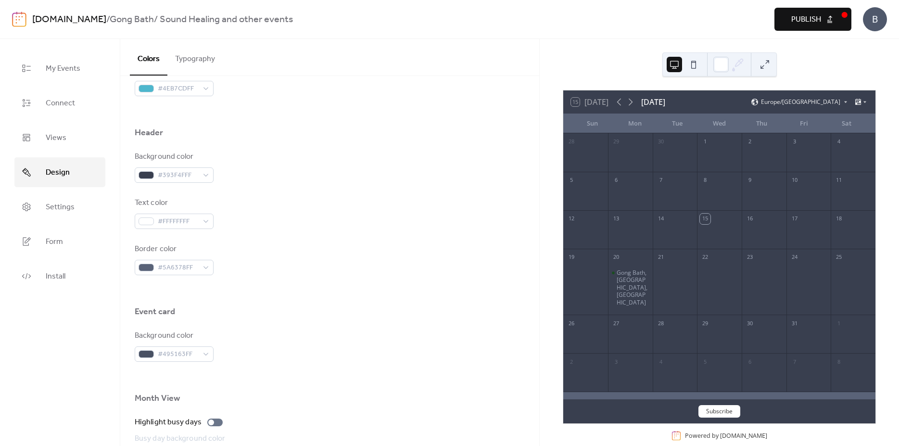
scroll to position [562, 0]
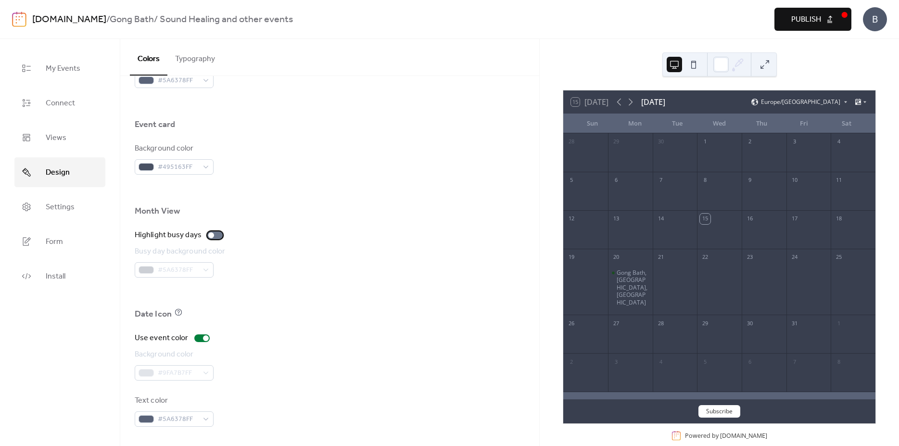
click at [214, 236] on div at bounding box center [214, 235] width 15 height 8
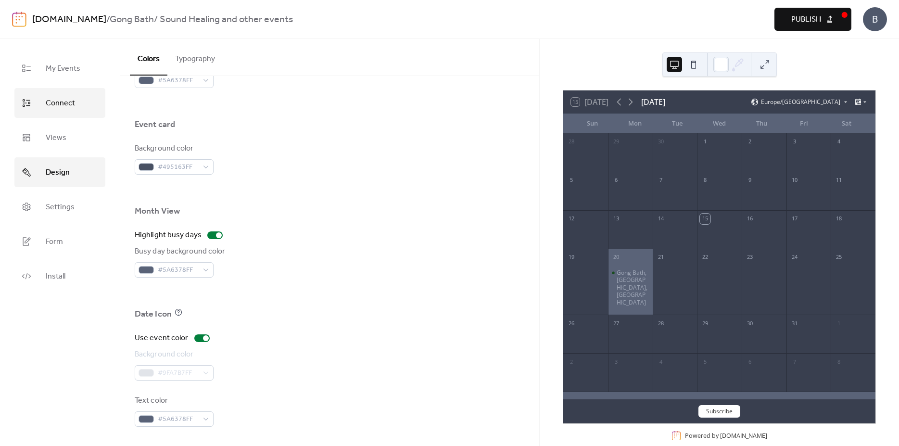
click at [65, 96] on span "Connect" at bounding box center [60, 103] width 29 height 15
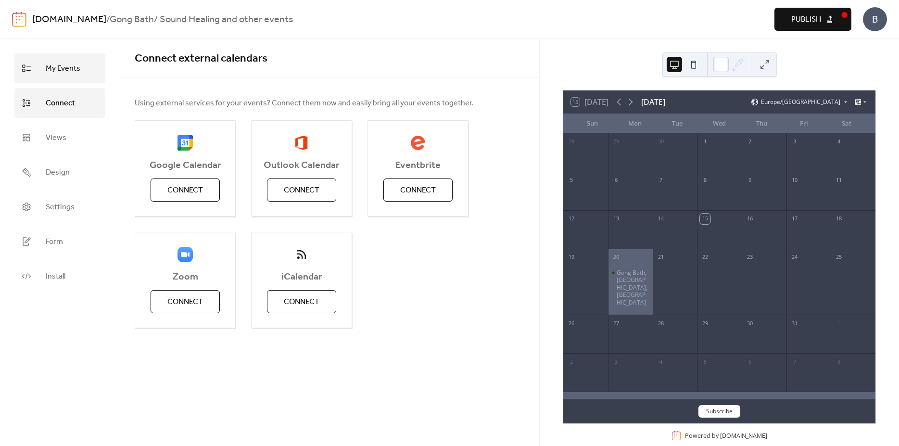
click at [69, 65] on span "My Events" at bounding box center [63, 68] width 35 height 15
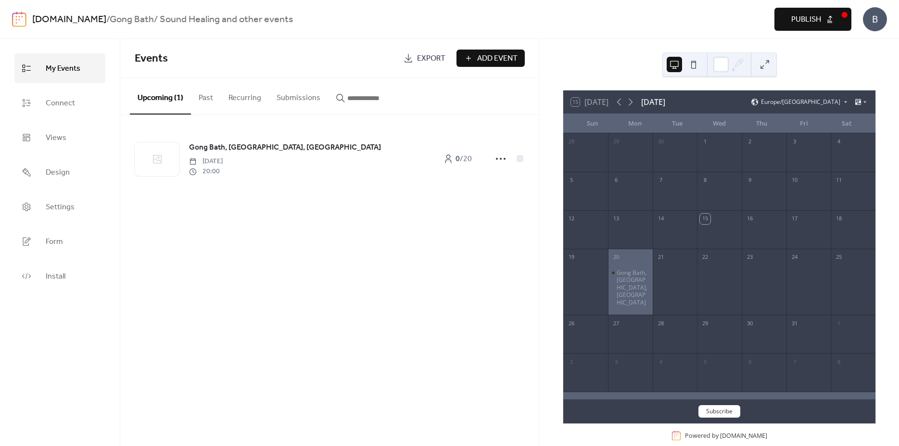
click at [795, 19] on span "Publish" at bounding box center [806, 20] width 30 height 12
click at [61, 277] on span "Install" at bounding box center [56, 276] width 20 height 15
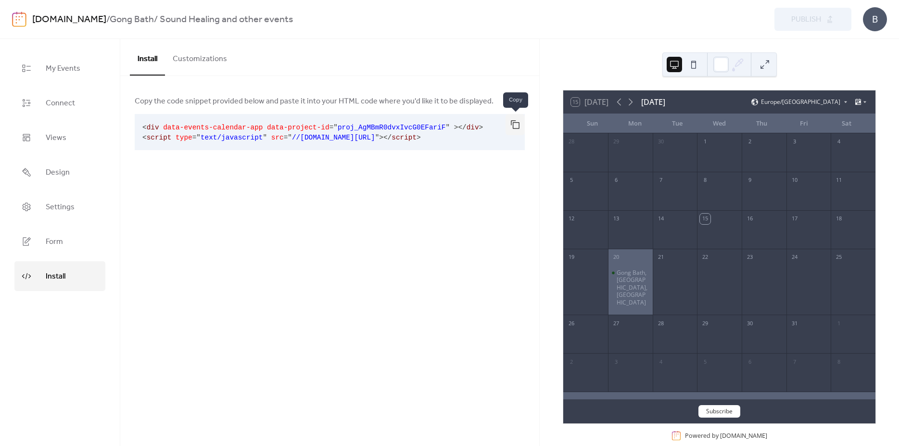
click at [511, 124] on button "button" at bounding box center [515, 124] width 19 height 21
click at [59, 241] on span "Form" at bounding box center [54, 241] width 17 height 15
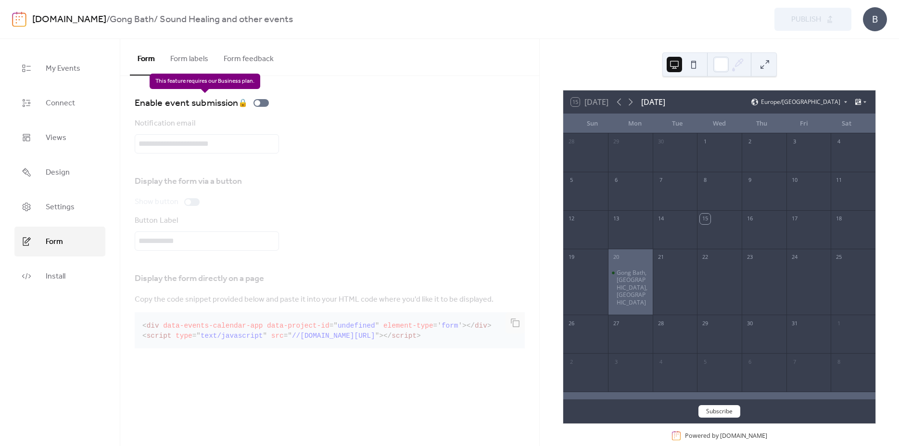
click at [265, 103] on div "Enable event submission 🔒" at bounding box center [204, 102] width 138 height 15
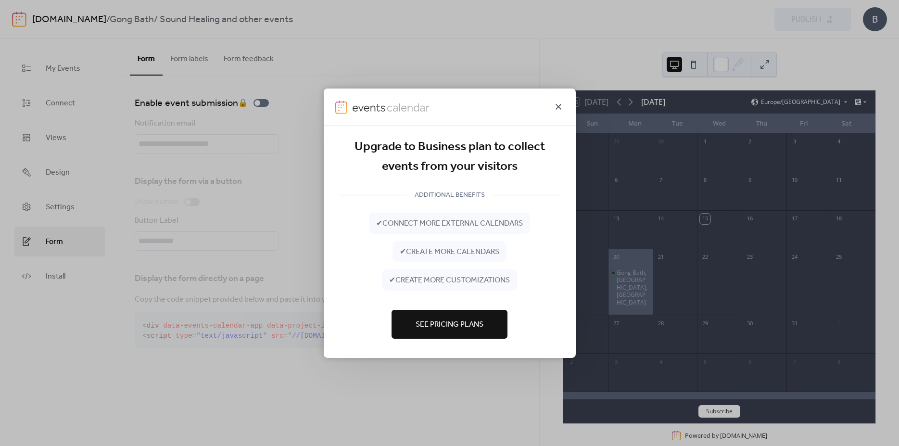
click at [558, 101] on icon at bounding box center [559, 107] width 12 height 12
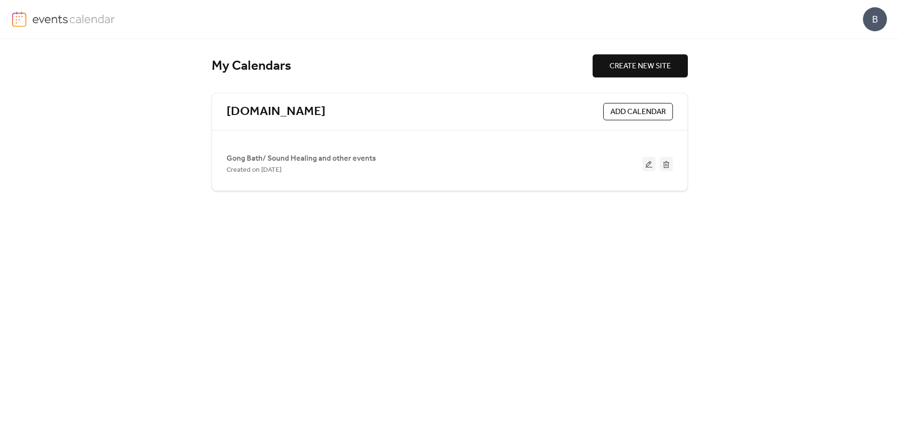
click at [878, 20] on div "B" at bounding box center [875, 19] width 24 height 24
click at [865, 43] on span "Account" at bounding box center [856, 44] width 28 height 12
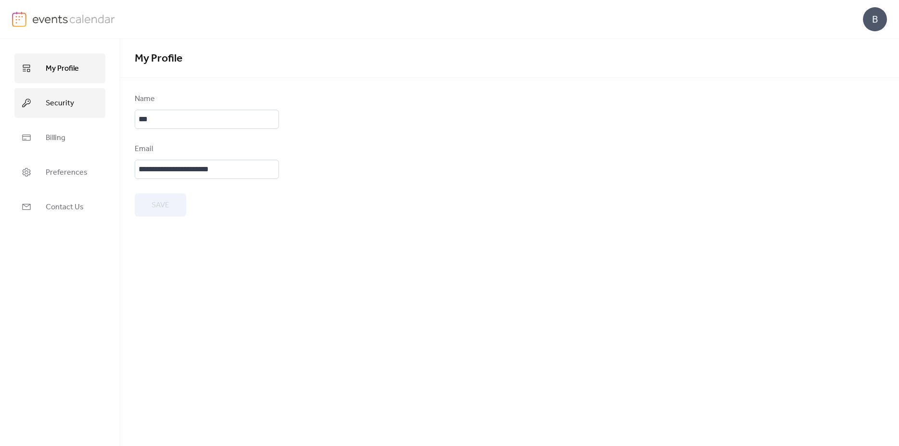
click at [60, 94] on link "Security" at bounding box center [59, 103] width 91 height 30
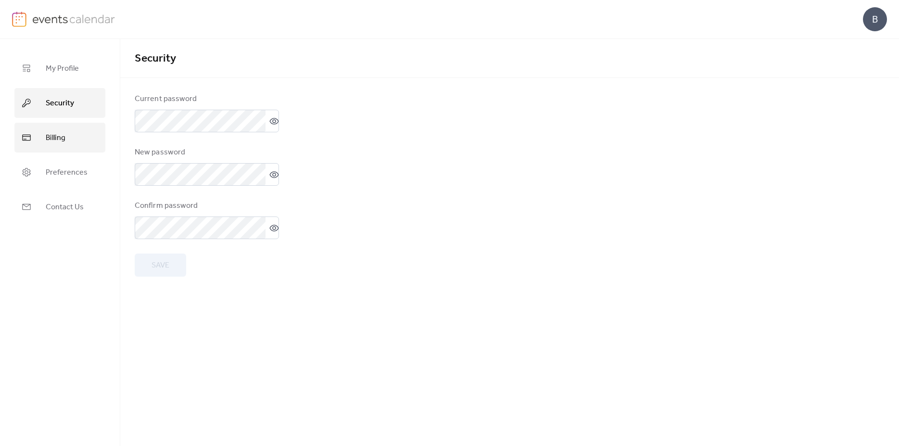
click at [58, 129] on link "Billing" at bounding box center [59, 138] width 91 height 30
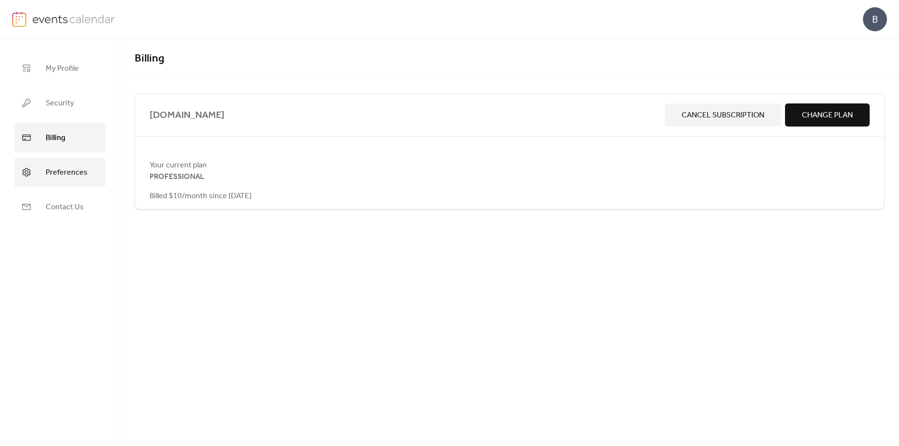
click at [58, 176] on span "Preferences" at bounding box center [67, 172] width 42 height 15
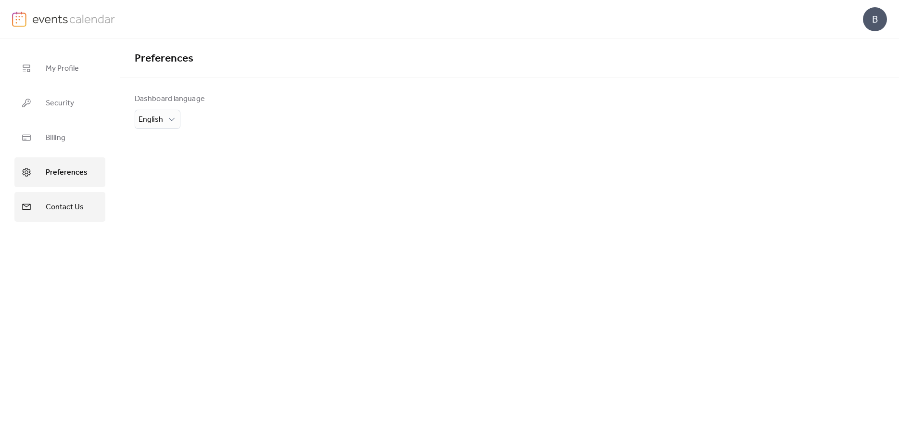
click at [61, 201] on span "Contact Us" at bounding box center [65, 207] width 38 height 15
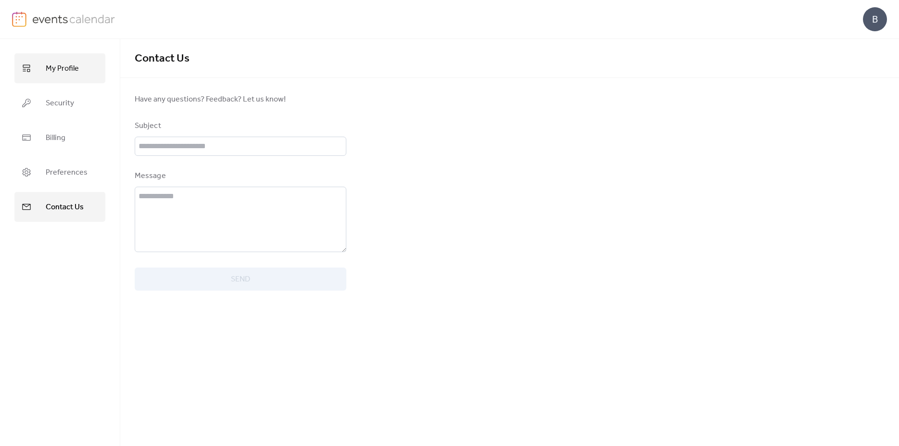
click at [56, 71] on span "My Profile" at bounding box center [62, 68] width 33 height 15
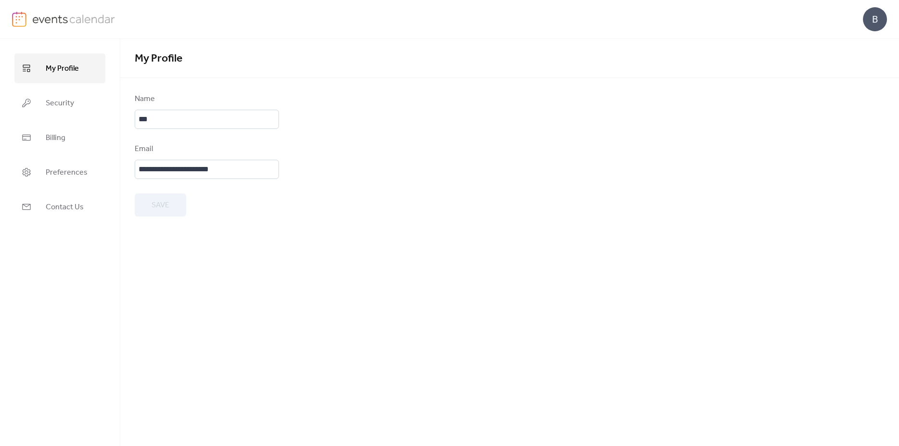
click at [45, 25] on link at bounding box center [63, 19] width 103 height 15
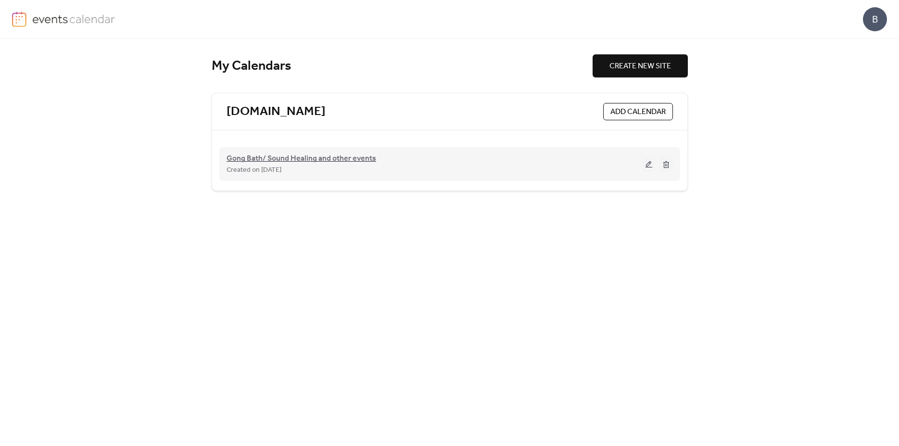
click at [329, 158] on span "Gong Bath/ Sound Healing and other events" at bounding box center [302, 159] width 150 height 12
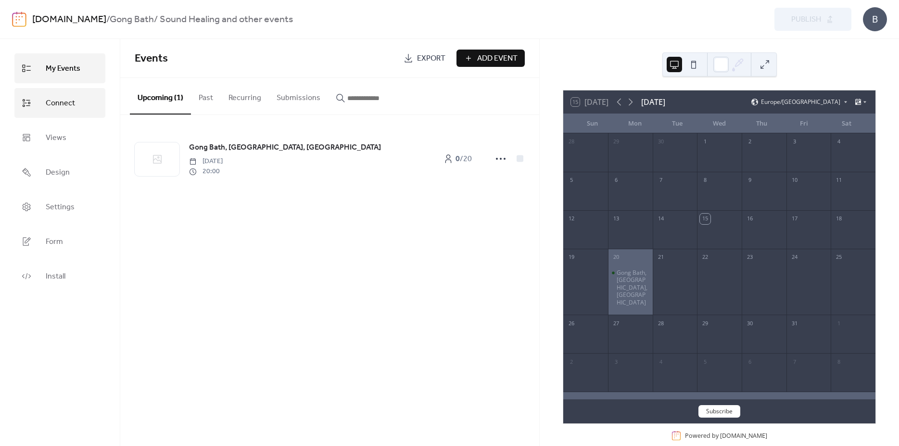
click at [67, 102] on span "Connect" at bounding box center [60, 103] width 29 height 15
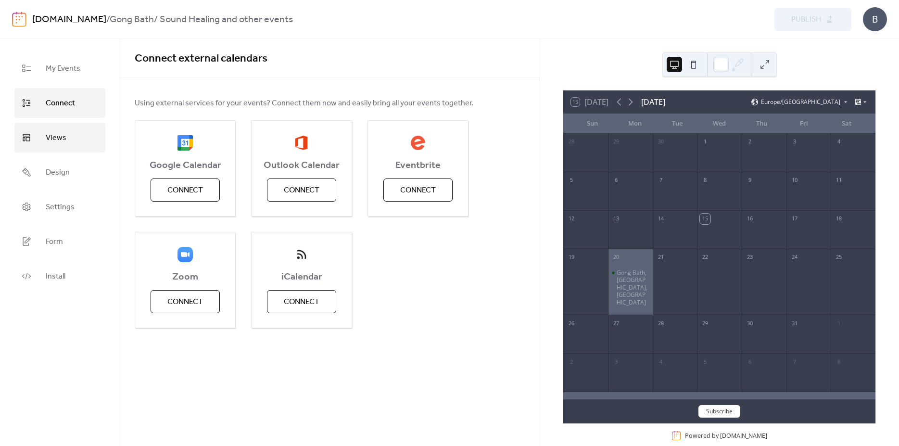
click at [60, 146] on link "Views" at bounding box center [59, 138] width 91 height 30
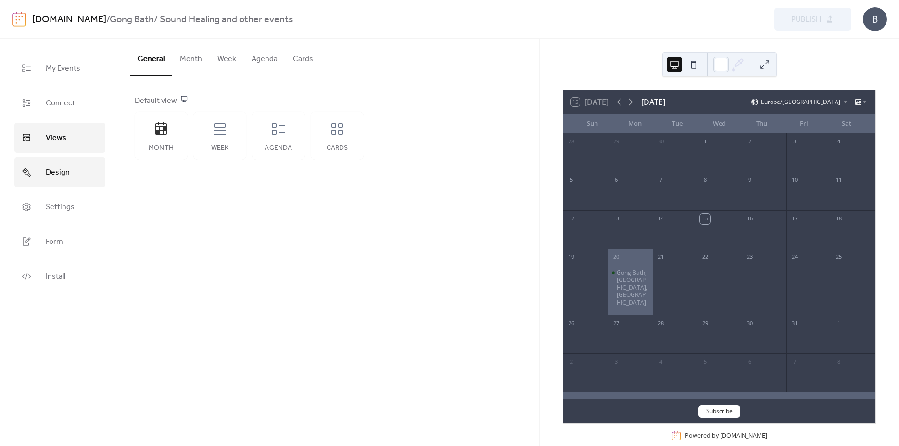
click at [65, 168] on span "Design" at bounding box center [58, 172] width 24 height 15
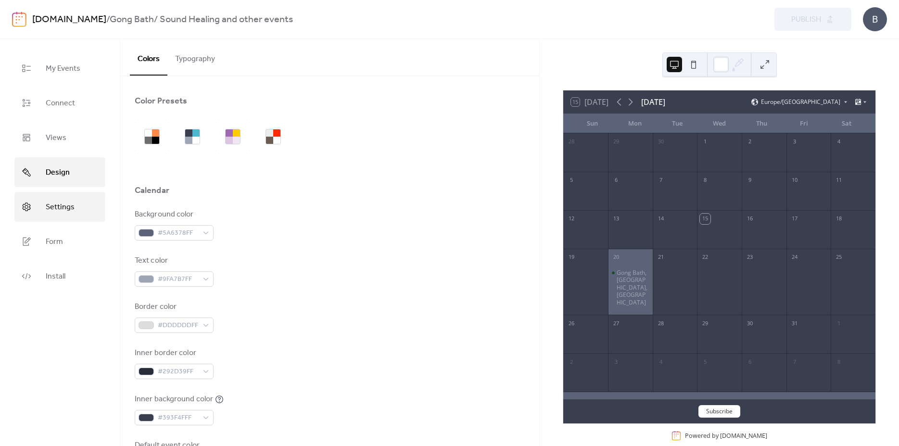
click at [69, 203] on span "Settings" at bounding box center [60, 207] width 29 height 15
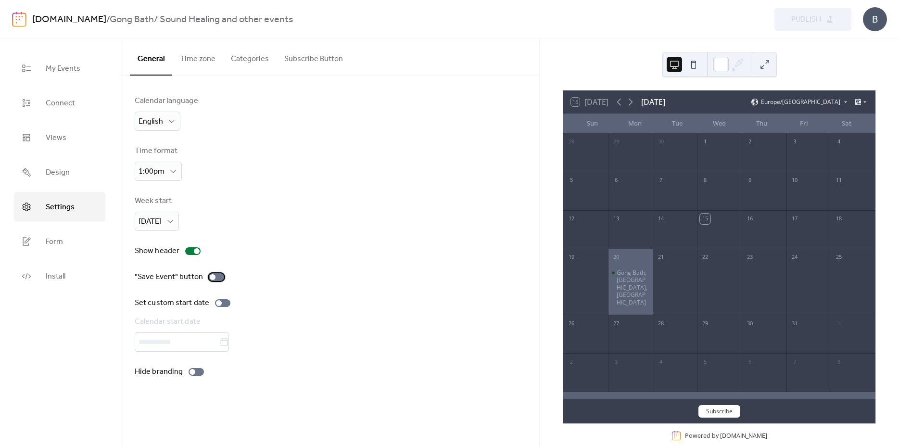
click at [218, 278] on div at bounding box center [216, 277] width 15 height 8
click at [195, 374] on div at bounding box center [196, 372] width 15 height 8
click at [196, 374] on div at bounding box center [196, 372] width 15 height 8
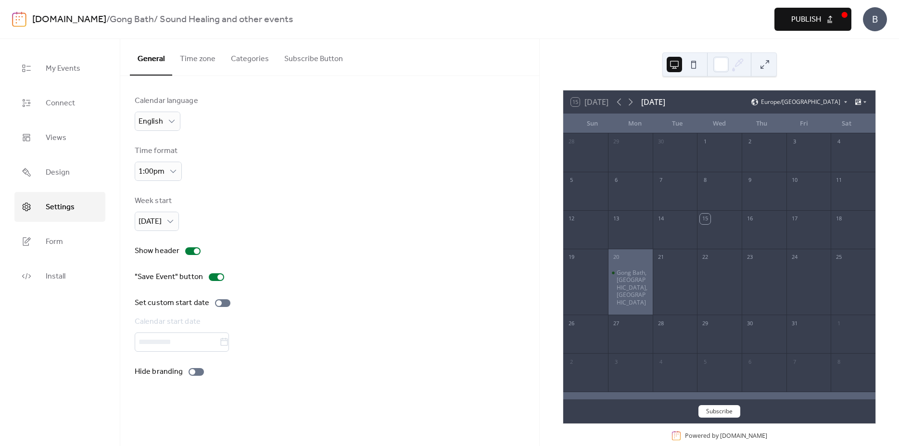
click at [796, 19] on span "Publish" at bounding box center [806, 20] width 30 height 12
click at [53, 245] on span "Form" at bounding box center [54, 241] width 17 height 15
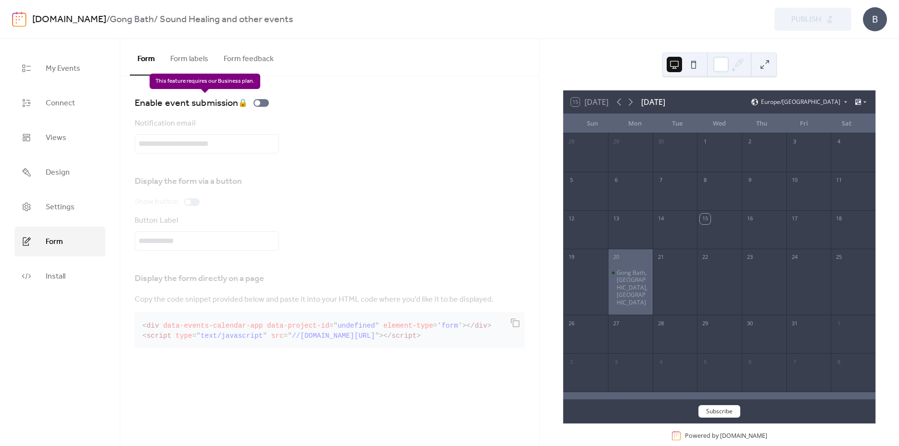
click at [262, 102] on div "Enable event submission 🔒" at bounding box center [204, 102] width 138 height 15
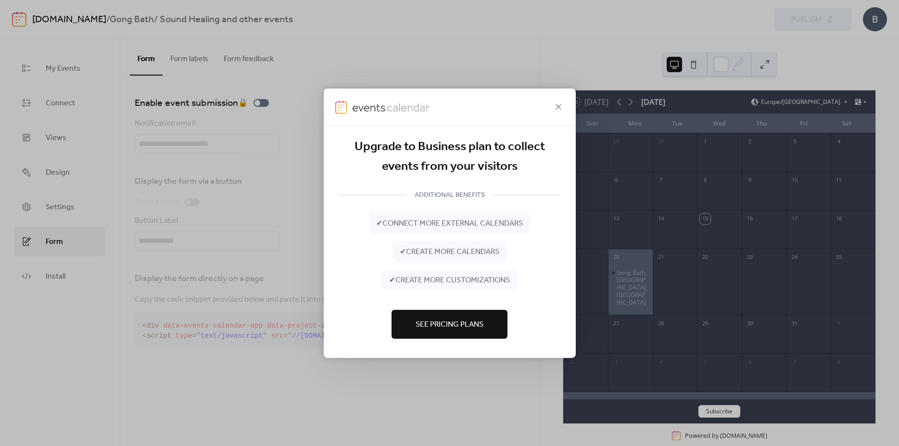
click at [459, 324] on span "See Pricing Plans" at bounding box center [450, 325] width 68 height 12
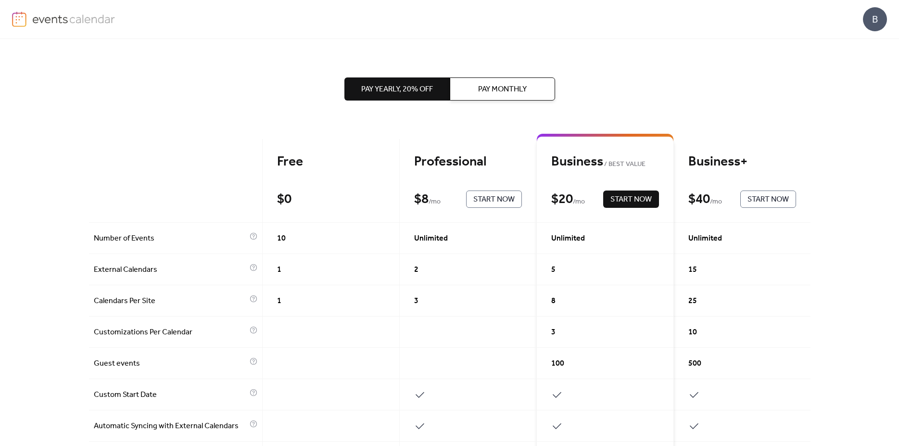
click at [50, 18] on img at bounding box center [73, 19] width 83 height 14
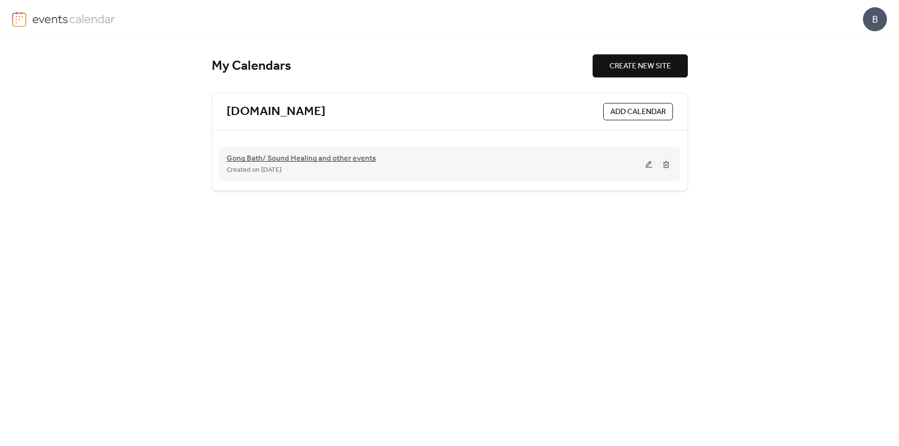
click at [306, 153] on span "Gong Bath/ Sound Healing and other events" at bounding box center [302, 159] width 150 height 12
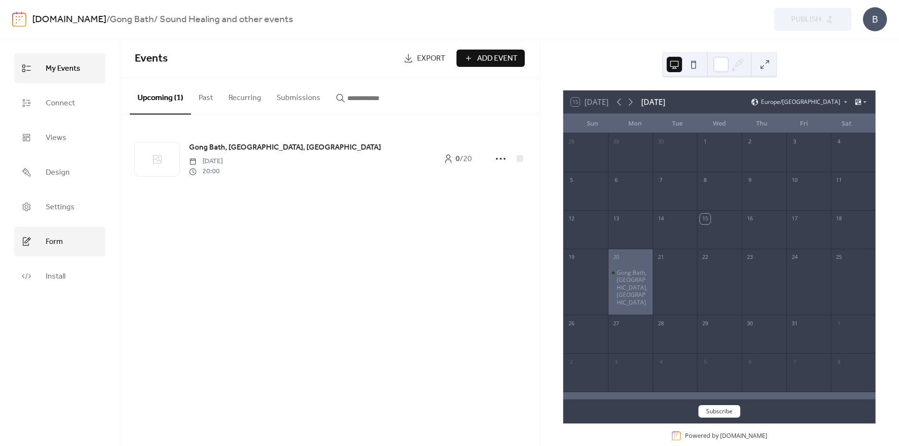
click at [54, 246] on span "Form" at bounding box center [54, 241] width 17 height 15
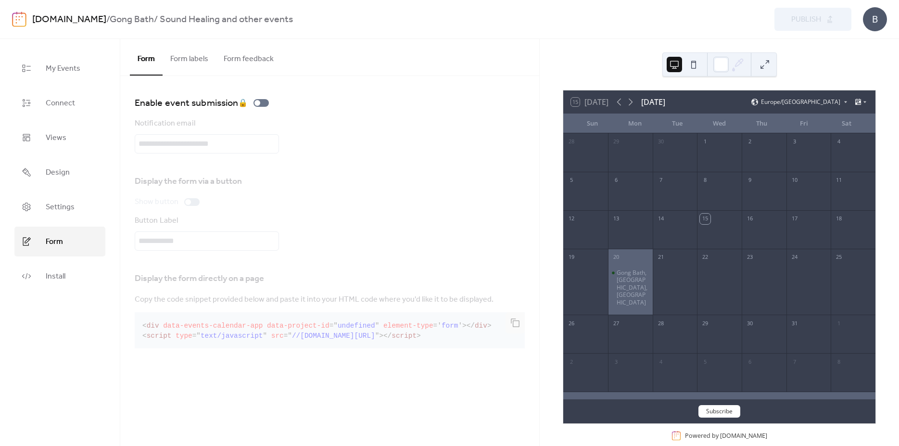
click at [200, 60] on button "Form labels" at bounding box center [189, 57] width 53 height 36
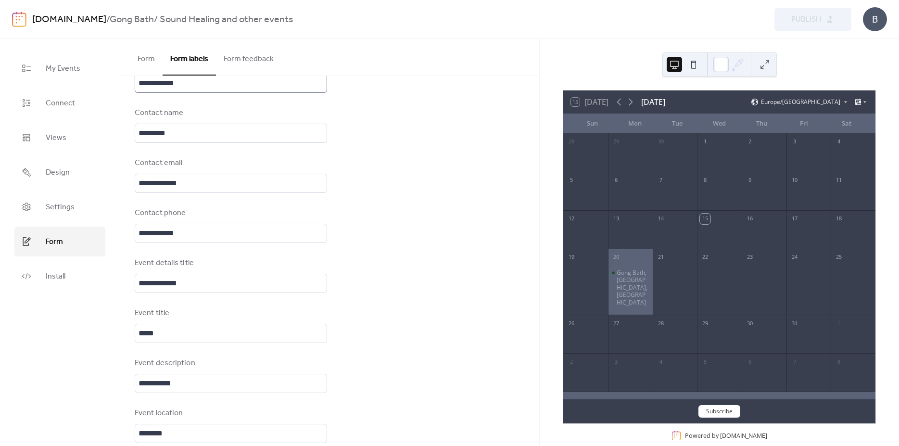
scroll to position [45, 0]
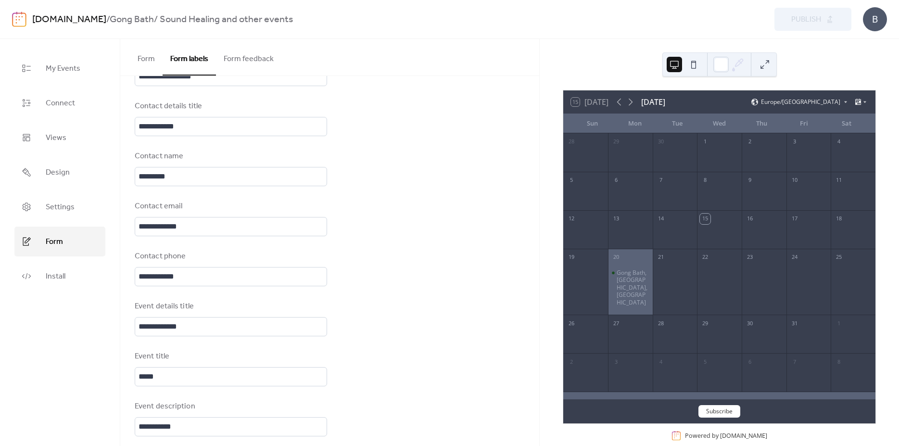
click at [269, 61] on button "Form feedback" at bounding box center [248, 57] width 65 height 36
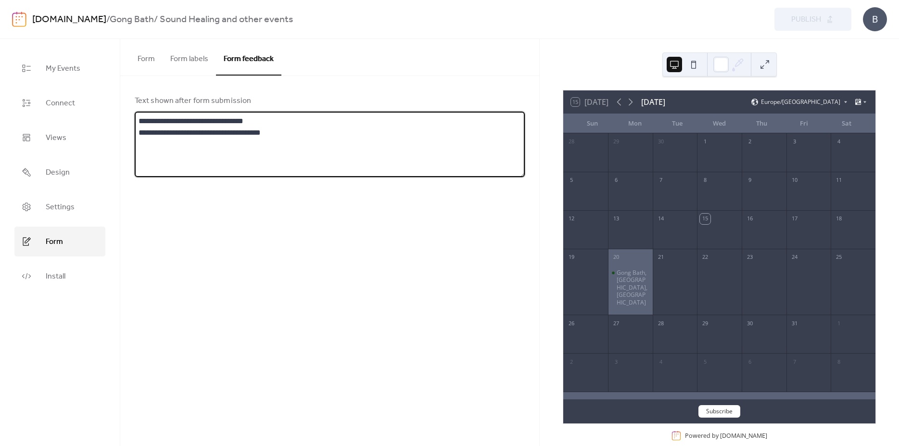
click at [288, 135] on textarea "**********" at bounding box center [330, 144] width 390 height 65
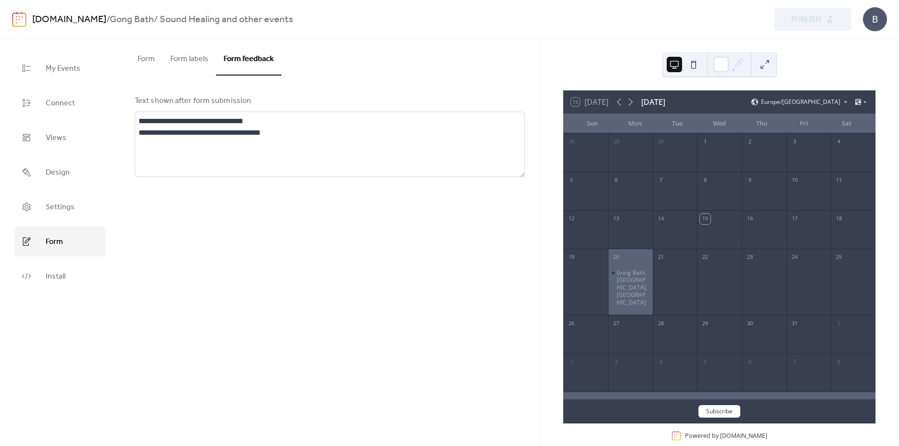
click at [149, 59] on button "Form" at bounding box center [146, 57] width 33 height 36
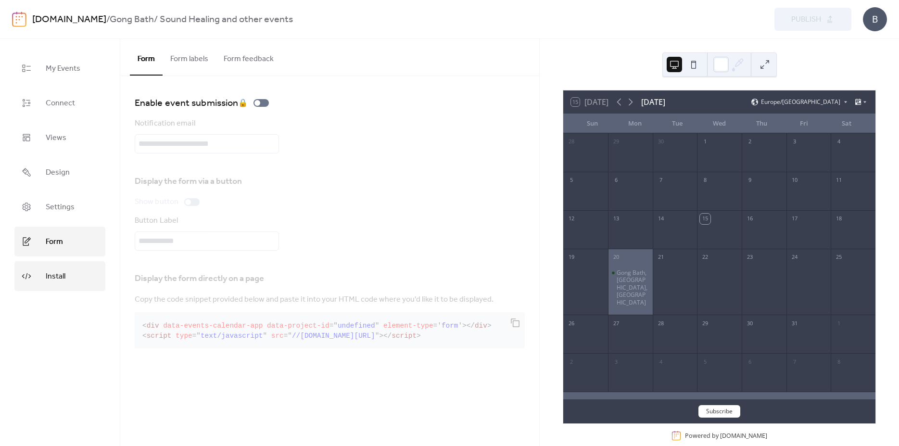
click at [53, 272] on span "Install" at bounding box center [56, 276] width 20 height 15
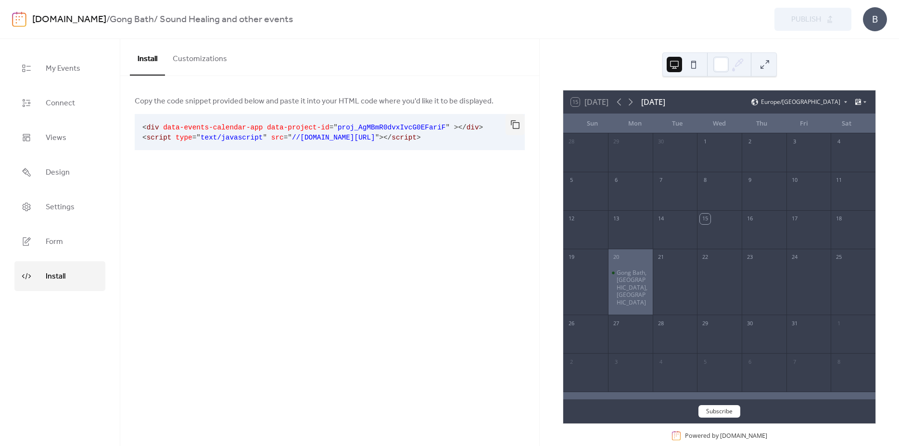
click at [215, 56] on button "Customizations" at bounding box center [200, 57] width 70 height 36
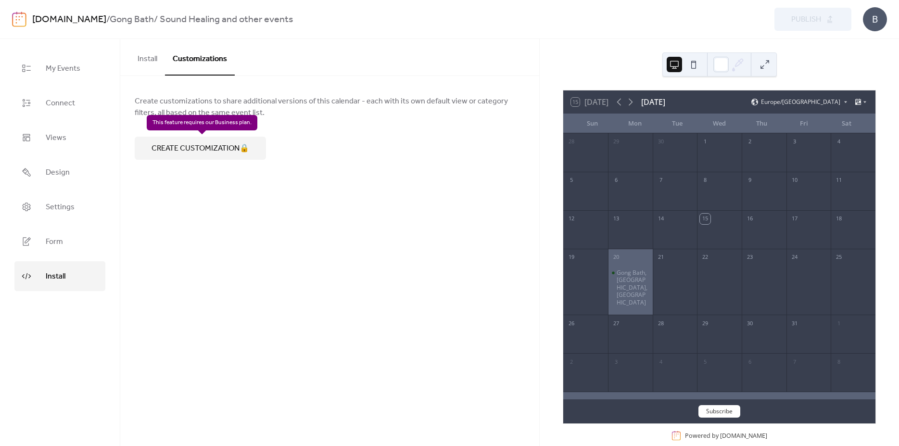
click at [197, 147] on div "Create customization 🔒" at bounding box center [200, 148] width 131 height 23
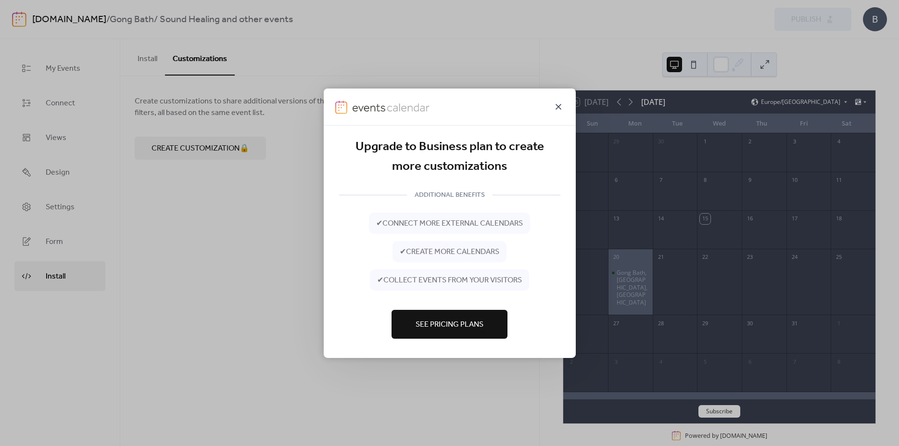
click at [562, 106] on icon at bounding box center [559, 107] width 12 height 12
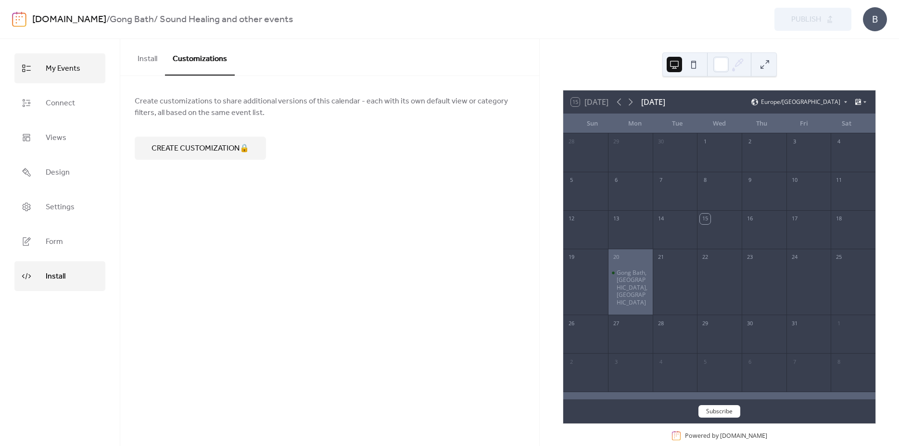
click at [54, 68] on span "My Events" at bounding box center [63, 68] width 35 height 15
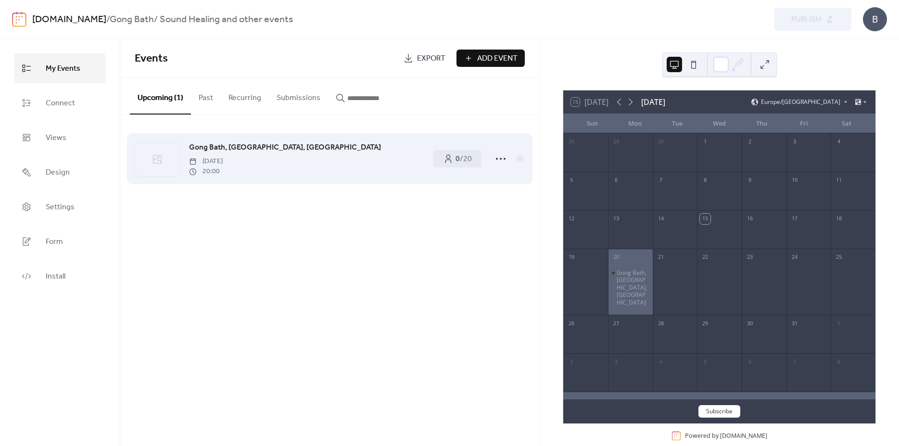
click at [266, 150] on span "Gong Bath, [GEOGRAPHIC_DATA], [GEOGRAPHIC_DATA]" at bounding box center [285, 148] width 192 height 12
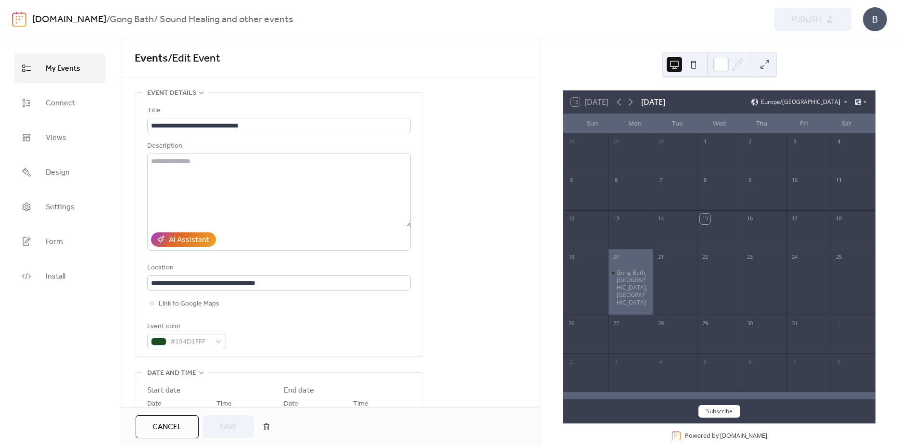
click at [873, 17] on div "B" at bounding box center [875, 19] width 24 height 24
click at [862, 89] on span "Sign out" at bounding box center [856, 86] width 28 height 12
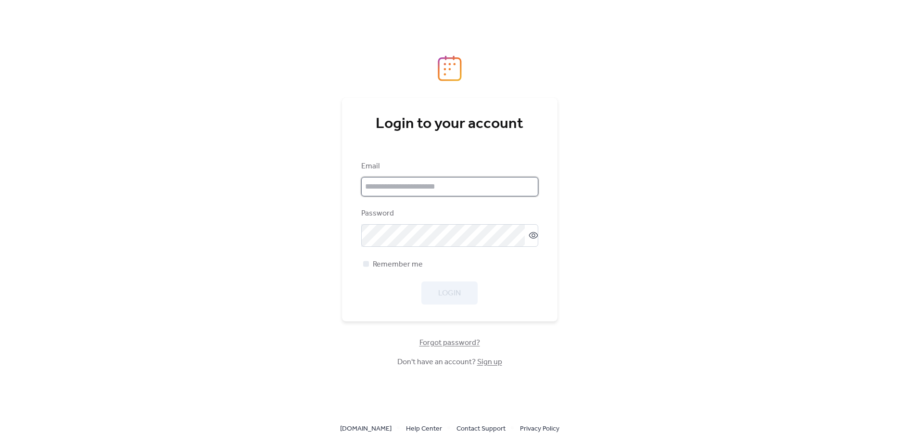
click at [407, 191] on input "email" at bounding box center [449, 186] width 177 height 19
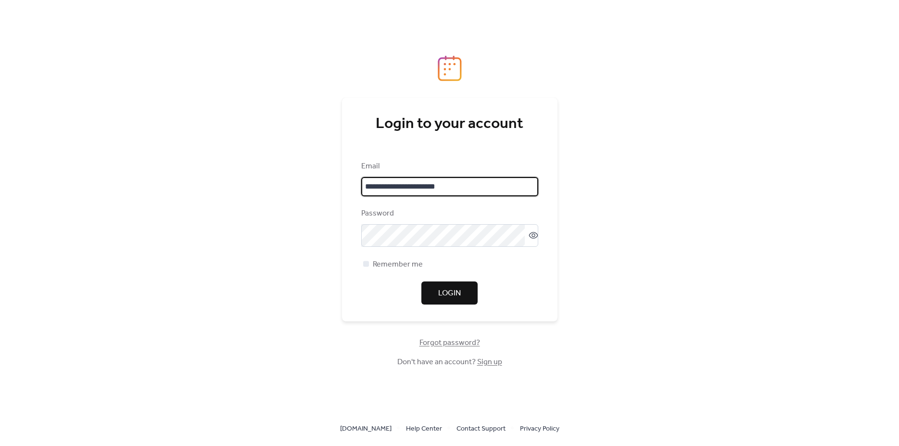
type input "**********"
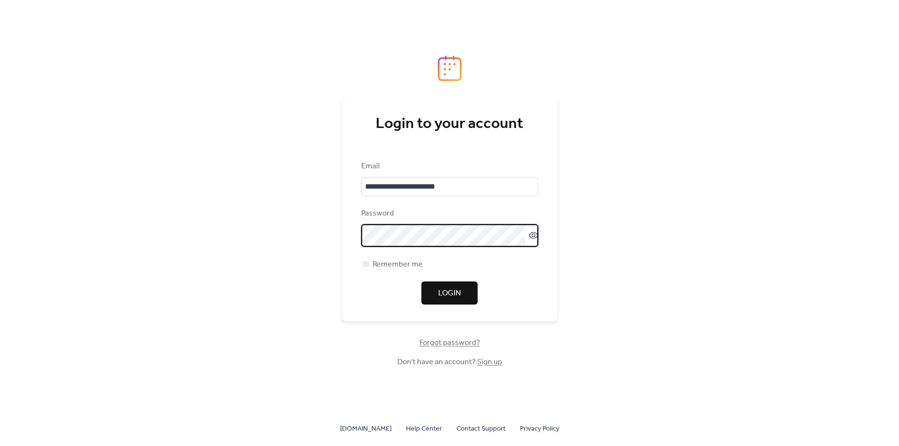
click at [444, 292] on span "Login" at bounding box center [449, 294] width 23 height 12
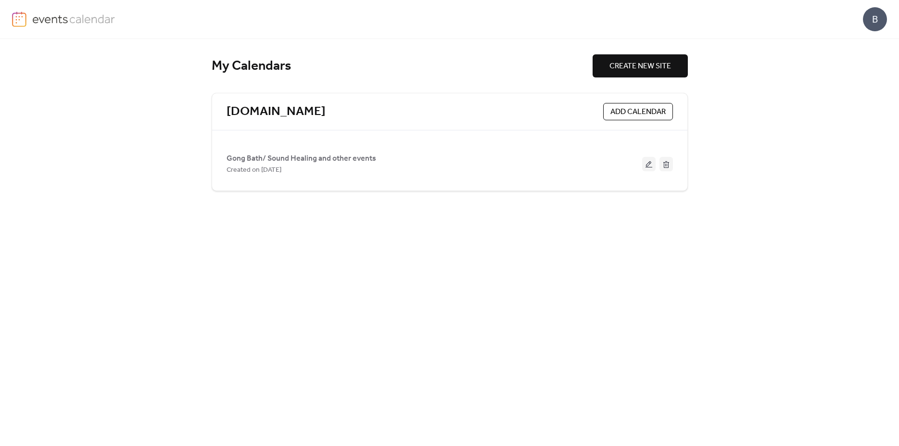
click at [612, 68] on span "CREATE NEW SITE" at bounding box center [640, 67] width 62 height 12
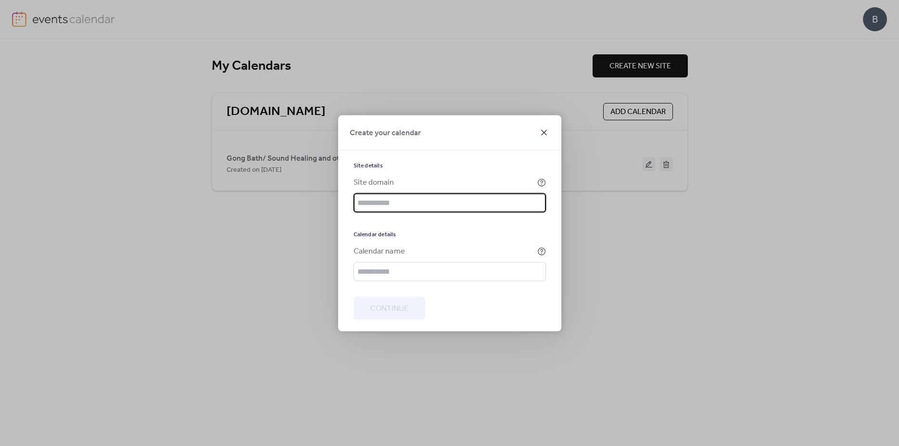
click at [545, 131] on icon at bounding box center [544, 133] width 12 height 12
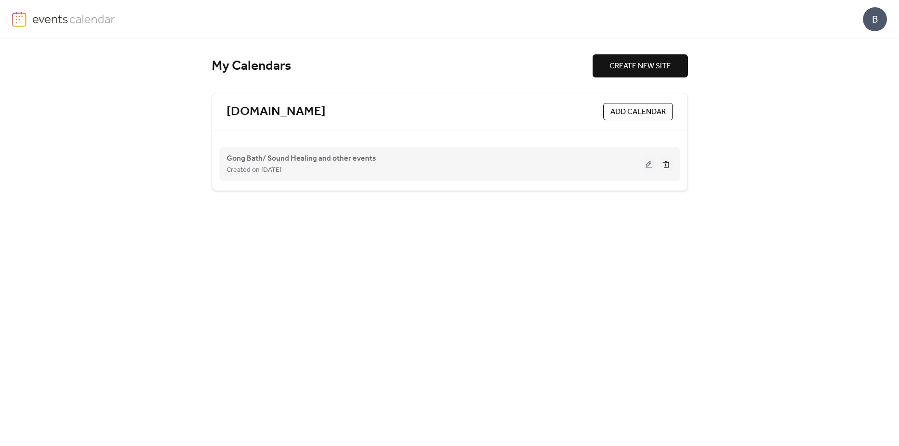
click at [647, 163] on button at bounding box center [648, 164] width 13 height 14
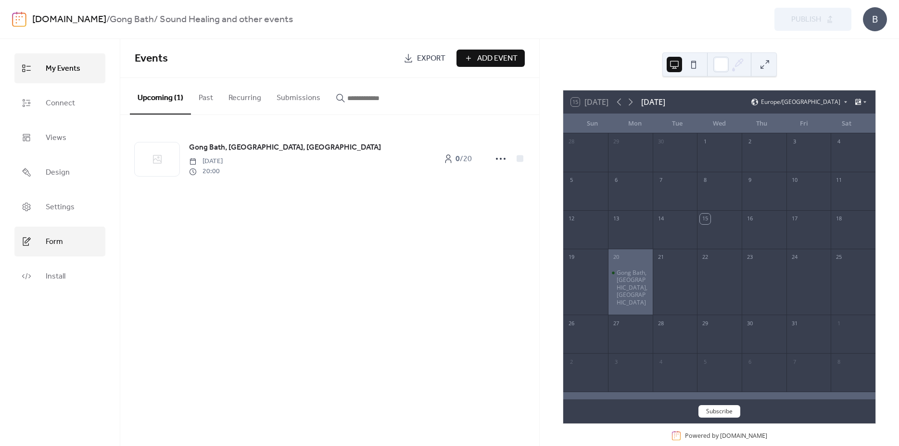
click at [60, 242] on span "Form" at bounding box center [54, 241] width 17 height 15
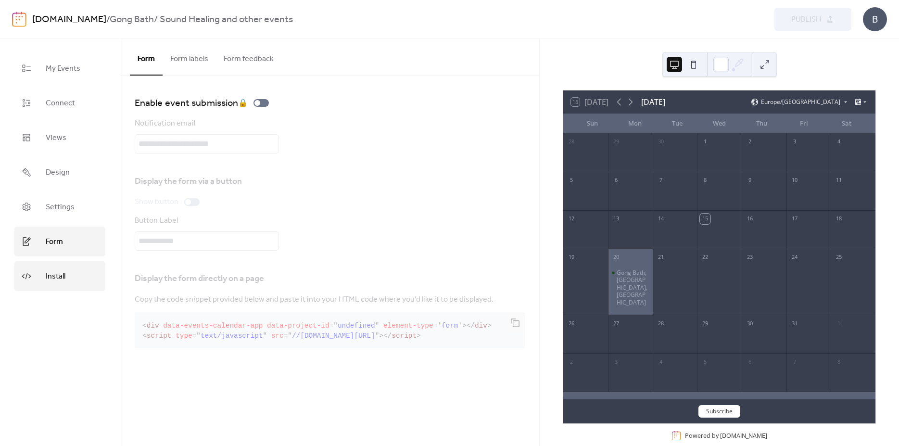
click at [51, 275] on span "Install" at bounding box center [56, 276] width 20 height 15
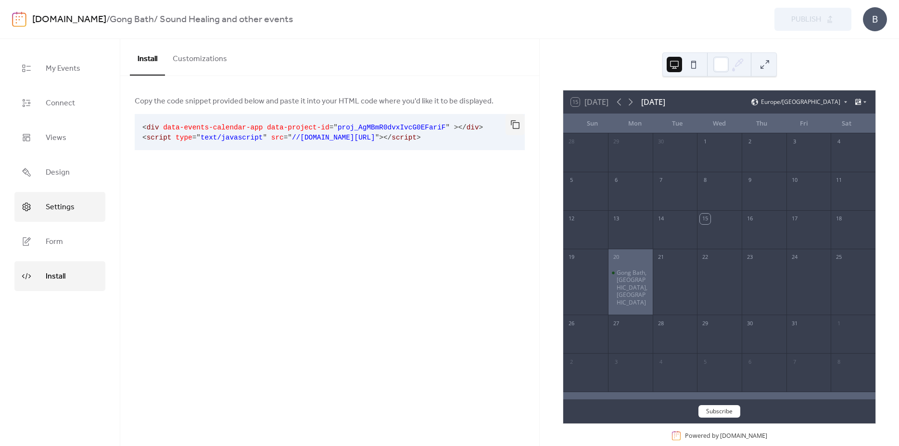
click at [69, 212] on span "Settings" at bounding box center [60, 207] width 29 height 15
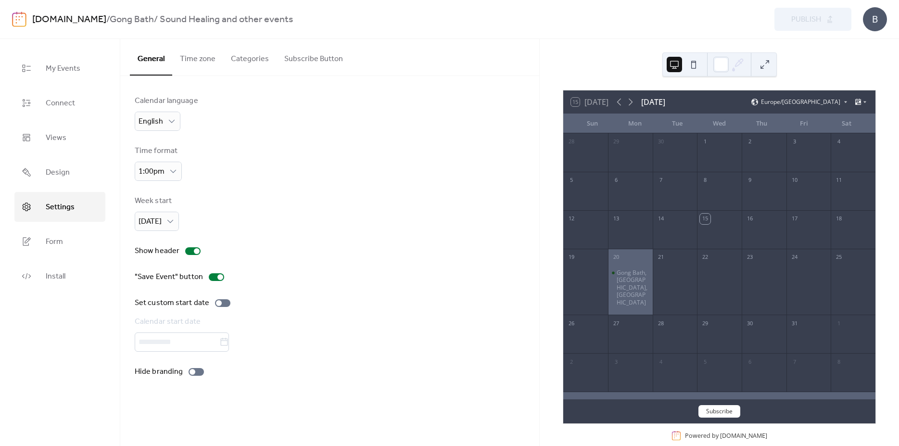
click at [42, 21] on link "[DOMAIN_NAME]" at bounding box center [69, 20] width 74 height 18
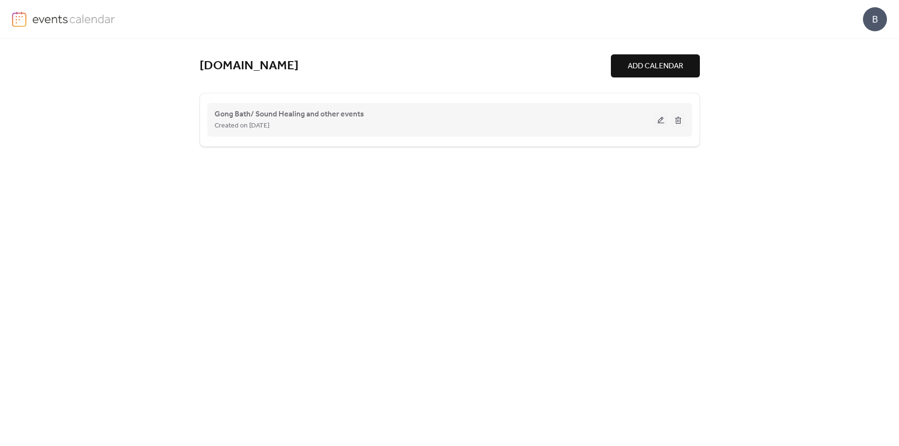
click at [681, 120] on button at bounding box center [678, 120] width 13 height 14
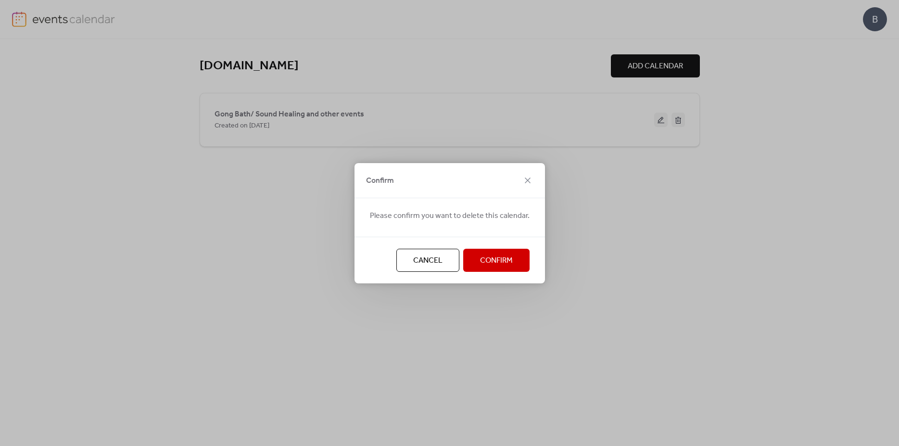
click at [488, 256] on span "Confirm" at bounding box center [496, 261] width 33 height 12
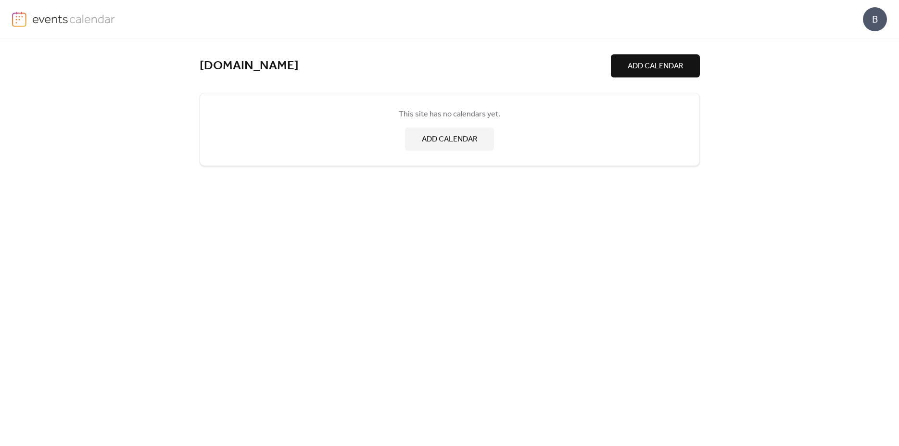
click at [649, 69] on span "ADD CALENDAR" at bounding box center [655, 67] width 55 height 12
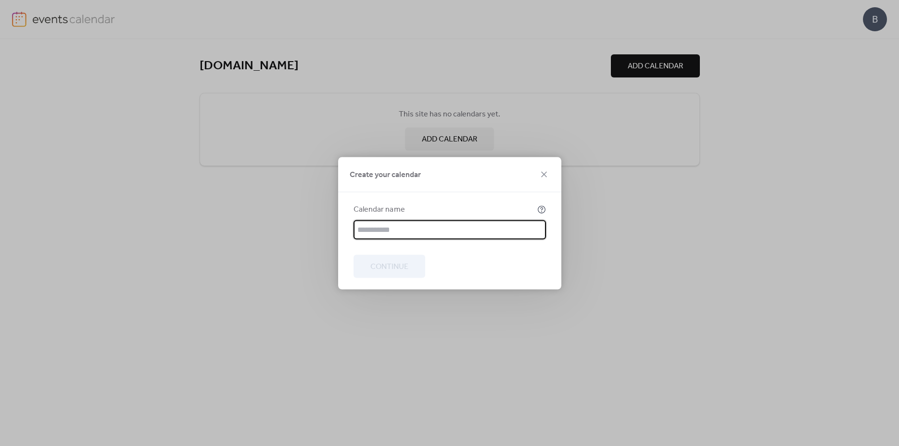
click at [462, 63] on div "Create your calendar Calendar name Continue" at bounding box center [449, 223] width 899 height 446
click at [478, 128] on div "Create your calendar Calendar name Continue" at bounding box center [449, 223] width 899 height 446
click at [539, 171] on icon at bounding box center [544, 174] width 12 height 12
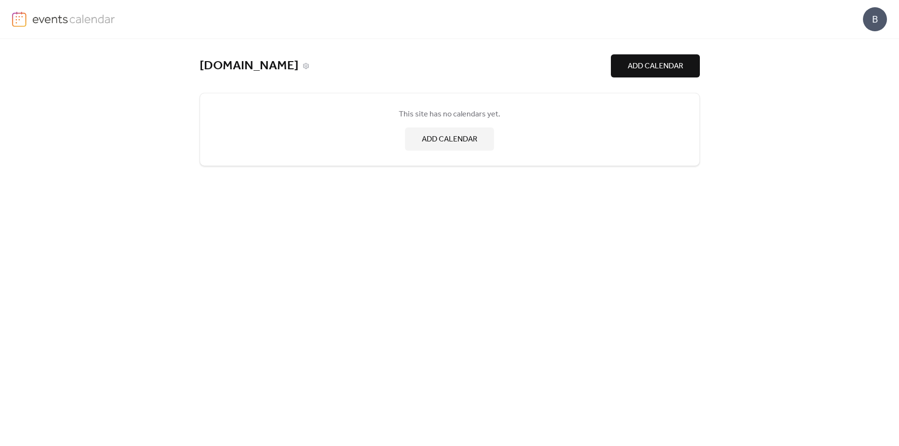
click at [231, 64] on link "[DOMAIN_NAME]" at bounding box center [249, 66] width 99 height 16
click at [303, 66] on icon at bounding box center [306, 66] width 7 height 7
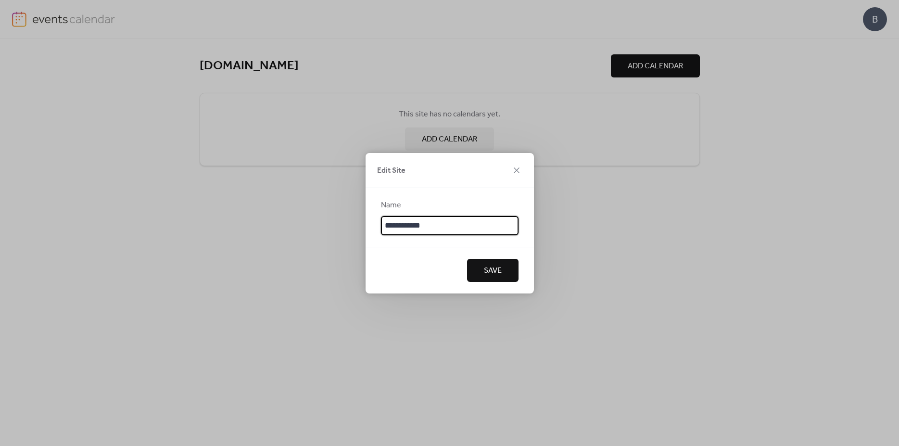
click at [491, 275] on span "Save" at bounding box center [493, 271] width 18 height 12
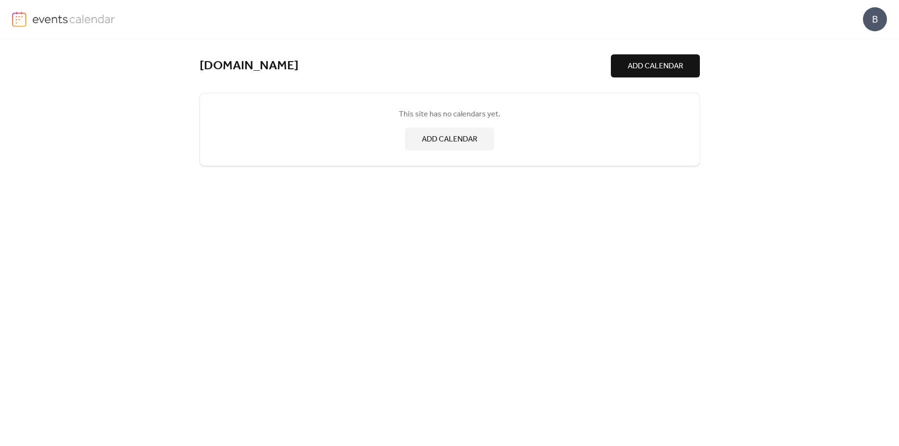
click at [466, 141] on span "ADD CALENDAR" at bounding box center [449, 140] width 55 height 12
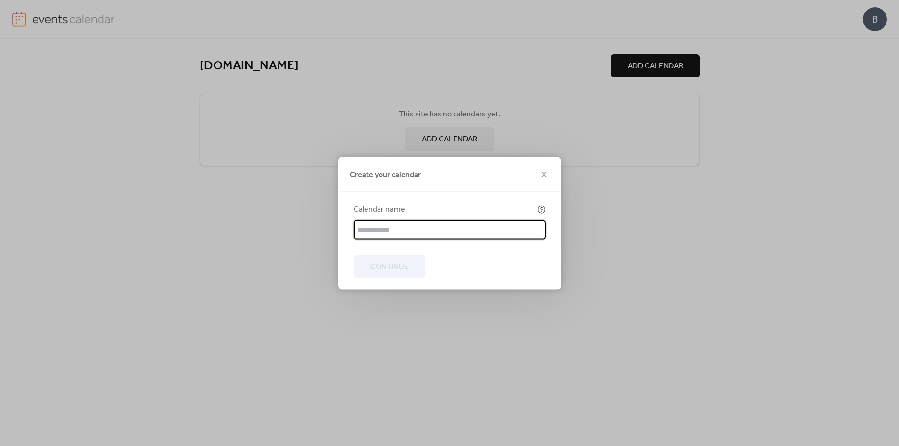
click at [399, 227] on input "text" at bounding box center [450, 229] width 192 height 19
type input "**********"
click at [395, 263] on span "Continue" at bounding box center [389, 267] width 38 height 12
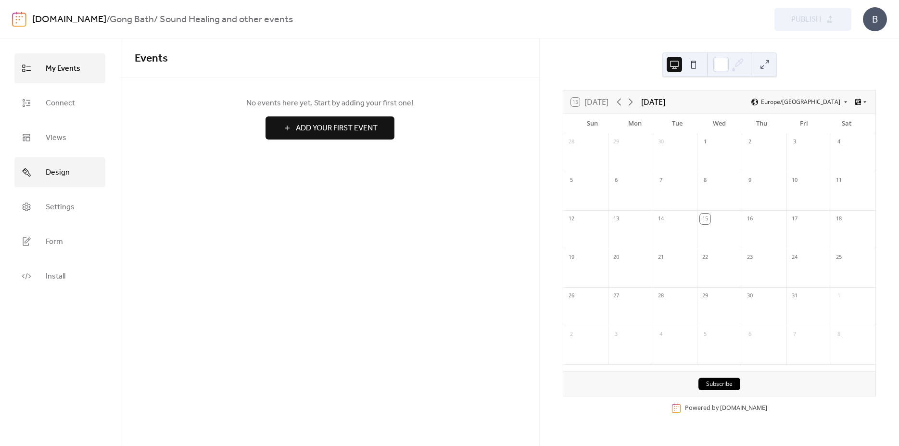
click at [50, 175] on span "Design" at bounding box center [58, 172] width 24 height 15
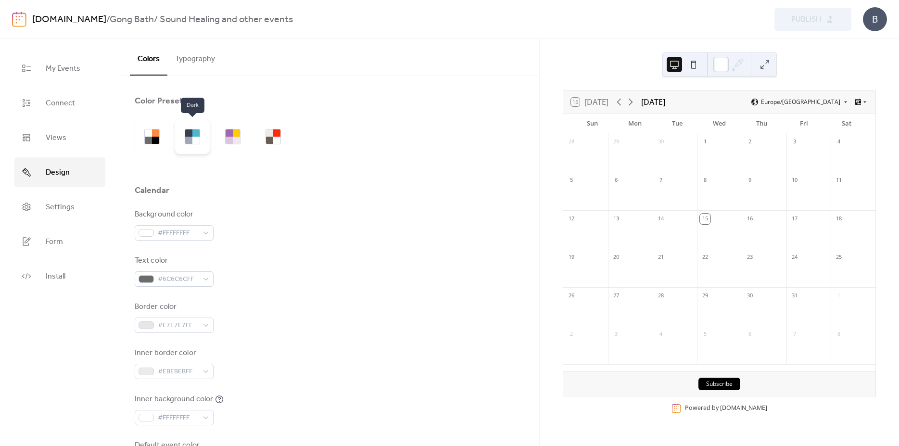
click at [191, 133] on div at bounding box center [188, 132] width 7 height 7
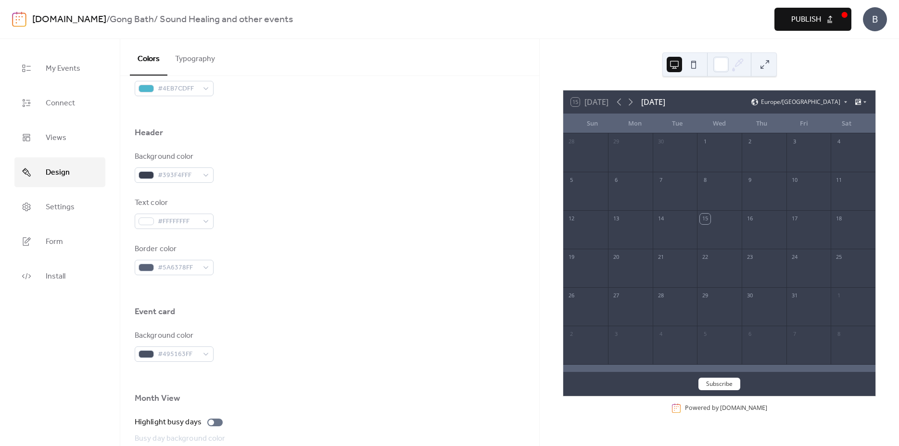
scroll to position [562, 0]
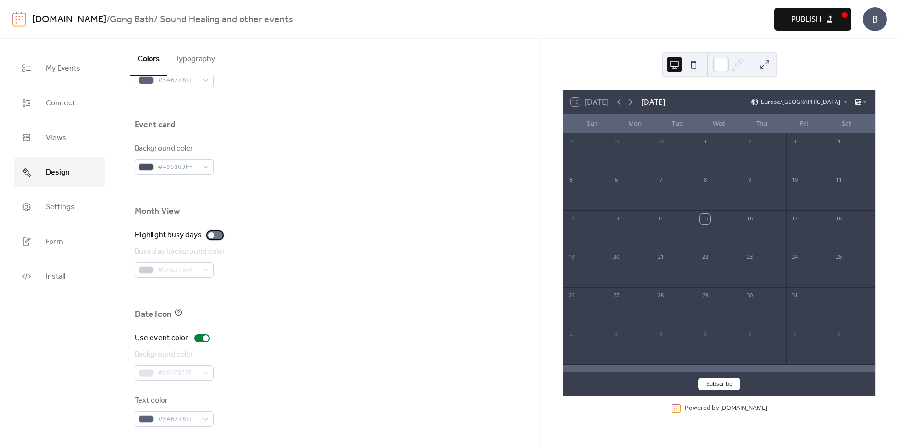
click at [214, 237] on div at bounding box center [214, 235] width 15 height 8
click at [55, 137] on span "Views" at bounding box center [56, 137] width 21 height 15
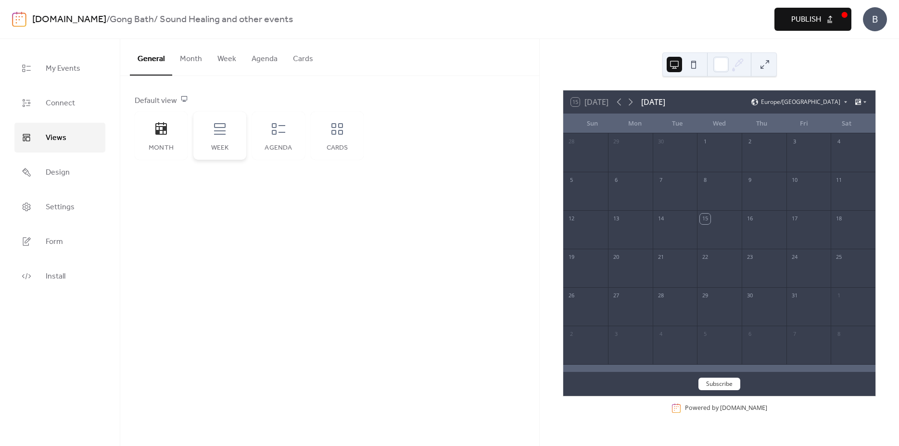
click at [227, 134] on icon at bounding box center [219, 128] width 15 height 15
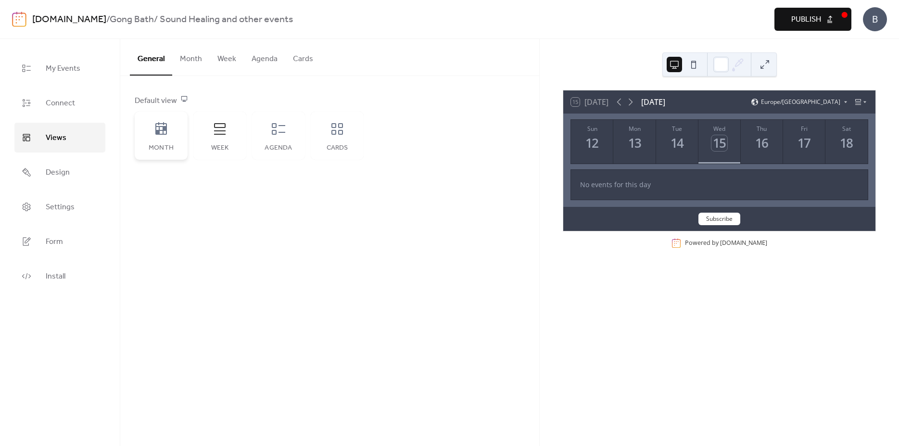
click at [162, 136] on icon at bounding box center [160, 128] width 15 height 15
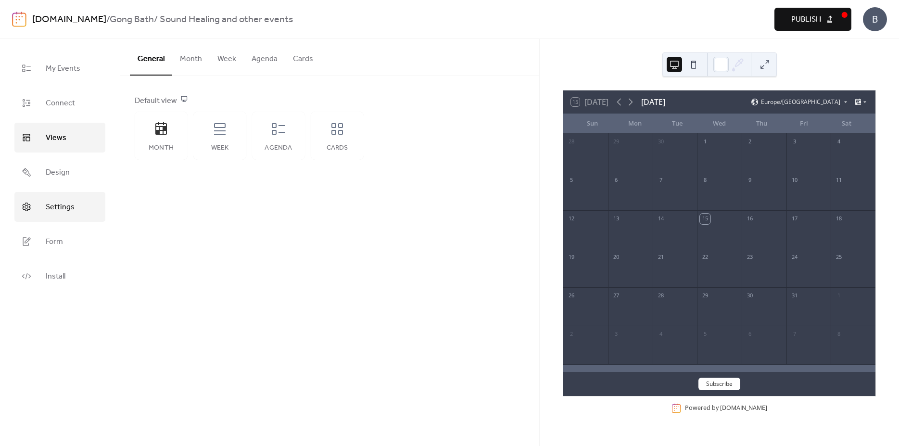
click at [69, 206] on span "Settings" at bounding box center [60, 207] width 29 height 15
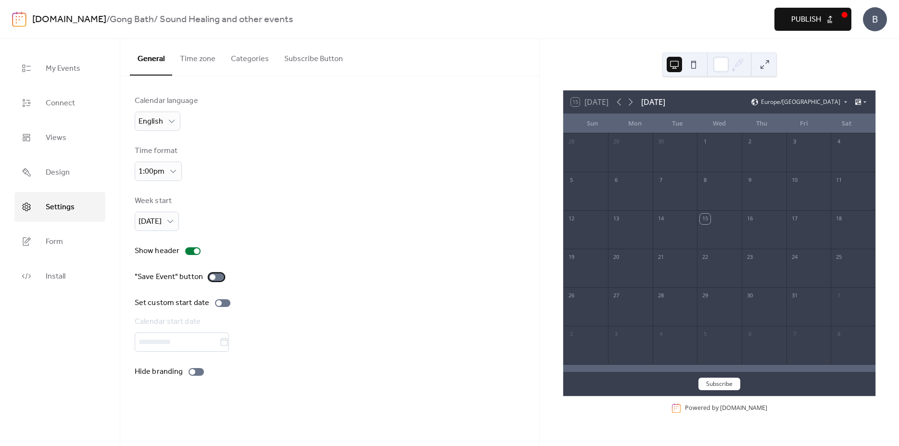
click at [212, 278] on div at bounding box center [213, 277] width 6 height 6
click at [194, 375] on div at bounding box center [196, 372] width 15 height 8
click at [55, 241] on span "Form" at bounding box center [54, 241] width 17 height 15
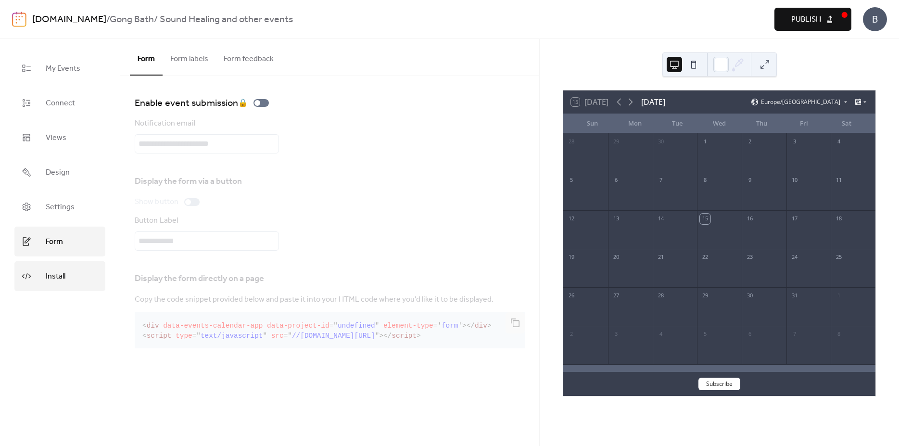
click at [62, 278] on span "Install" at bounding box center [56, 276] width 20 height 15
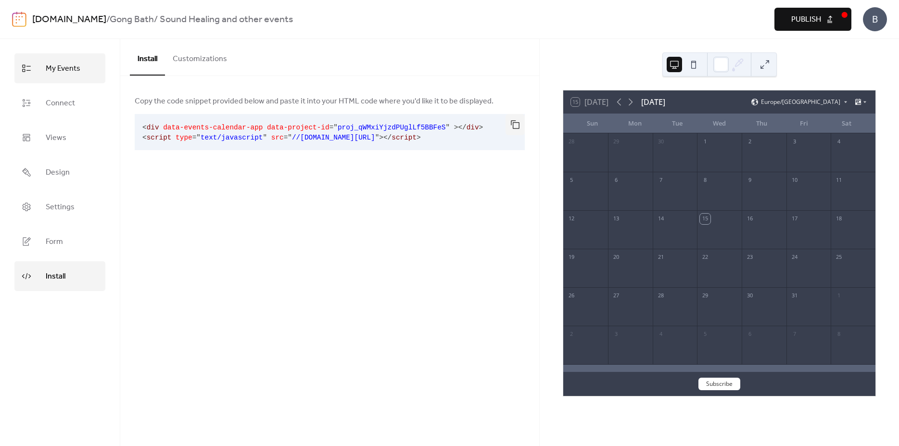
click at [68, 65] on span "My Events" at bounding box center [63, 68] width 35 height 15
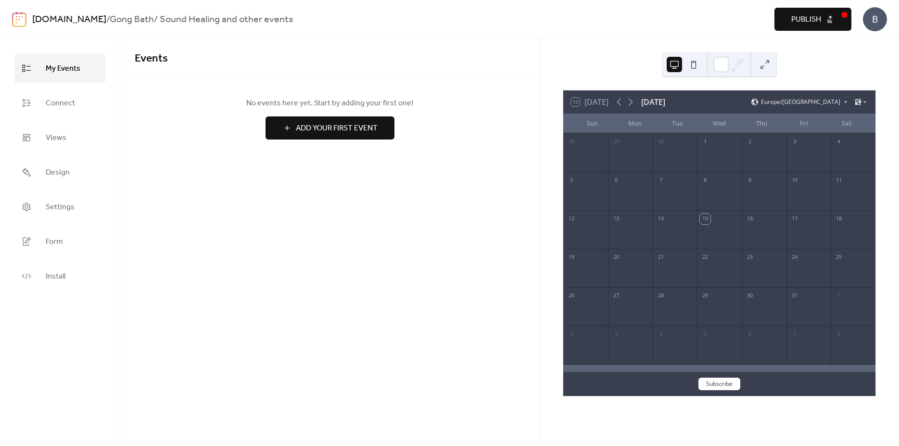
click at [361, 128] on span "Add Your First Event" at bounding box center [337, 129] width 82 height 12
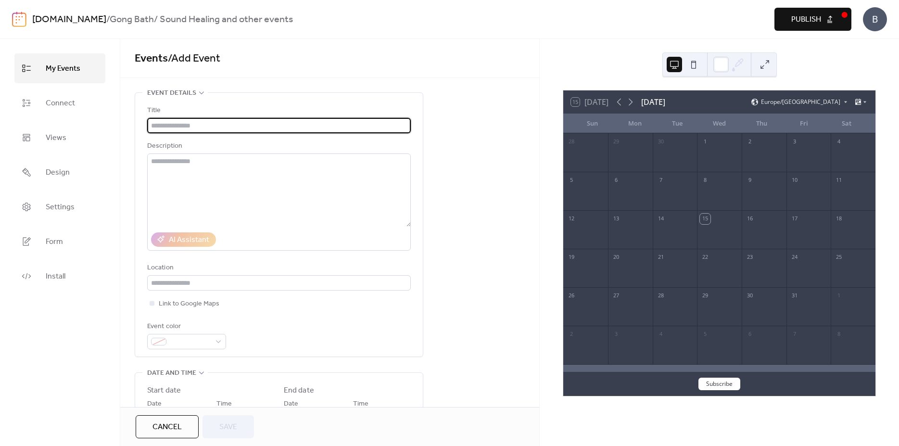
click at [264, 120] on input "text" at bounding box center [279, 125] width 264 height 15
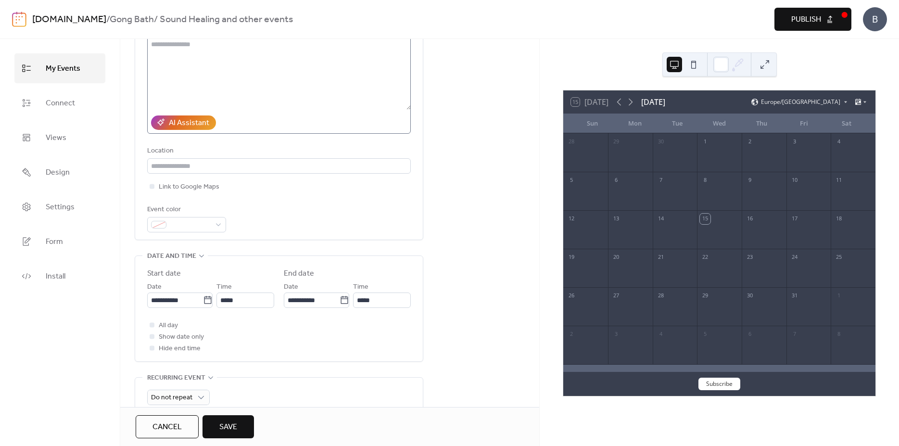
scroll to position [125, 0]
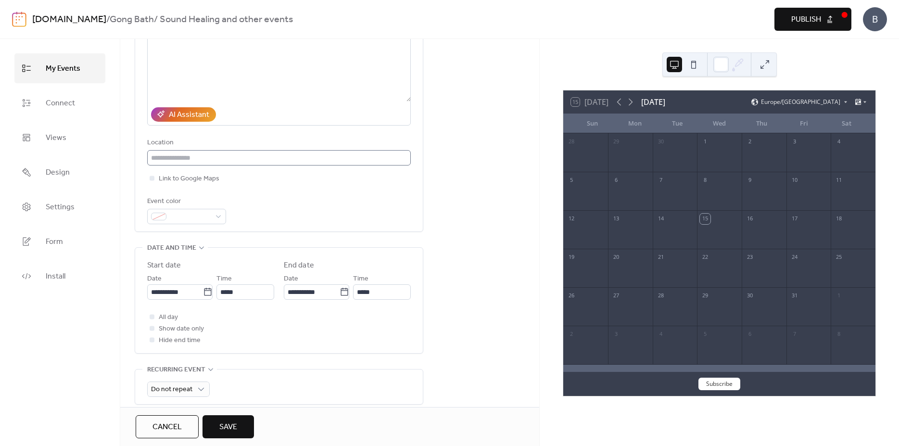
type input "**********"
click at [223, 162] on input "text" at bounding box center [279, 157] width 264 height 15
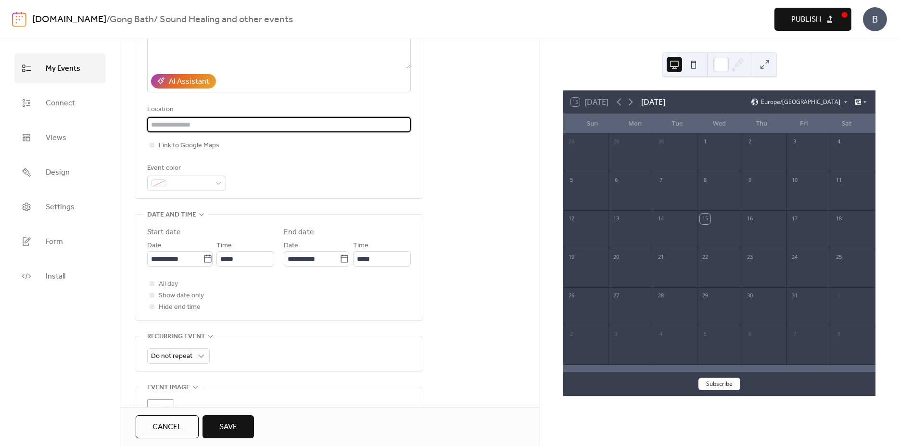
scroll to position [188, 0]
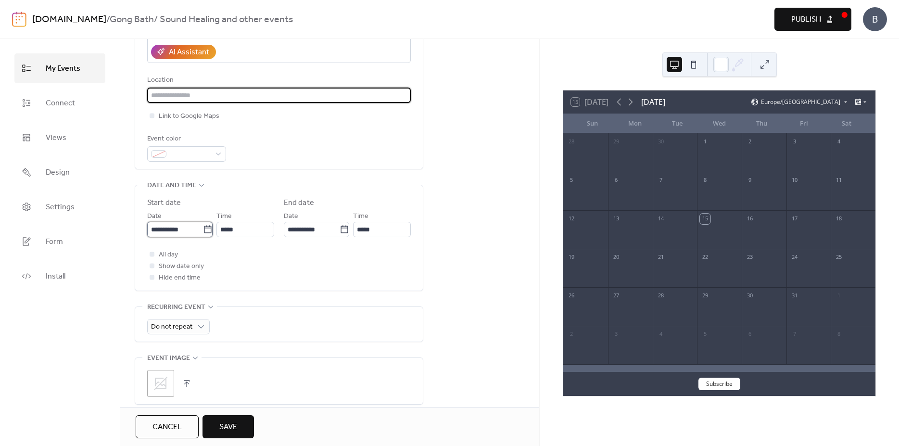
click at [167, 229] on input "**********" at bounding box center [175, 229] width 56 height 15
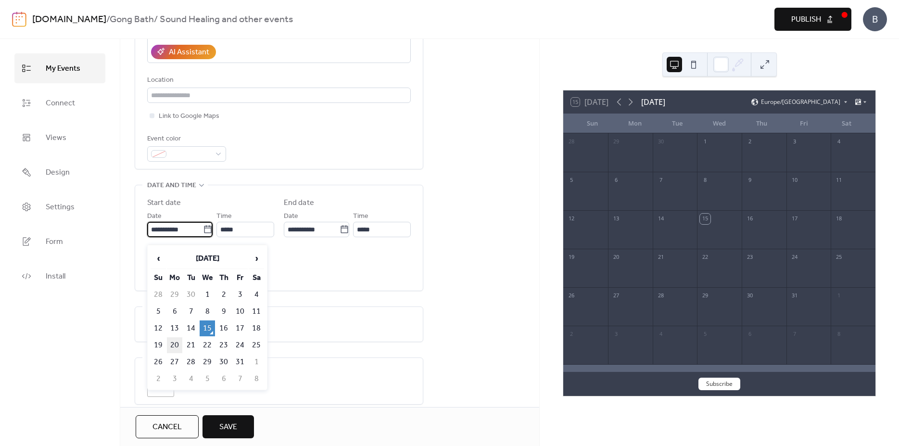
click at [177, 342] on td "20" at bounding box center [174, 345] width 15 height 16
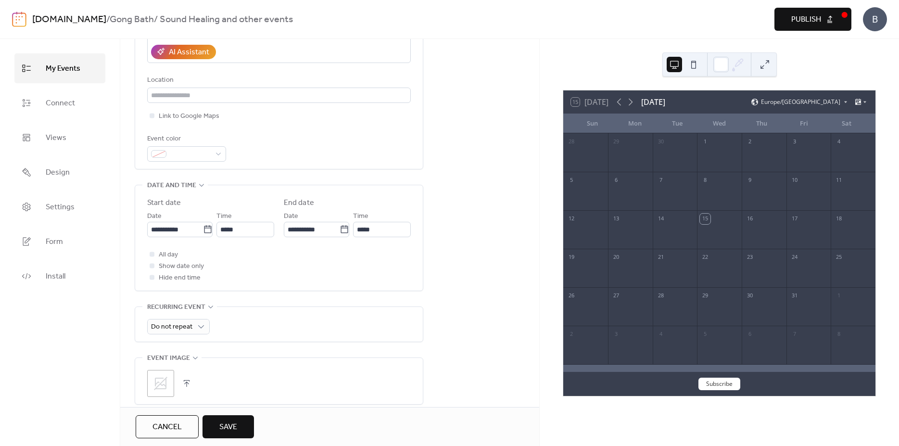
type input "**********"
click at [229, 231] on input "*****" at bounding box center [245, 229] width 58 height 15
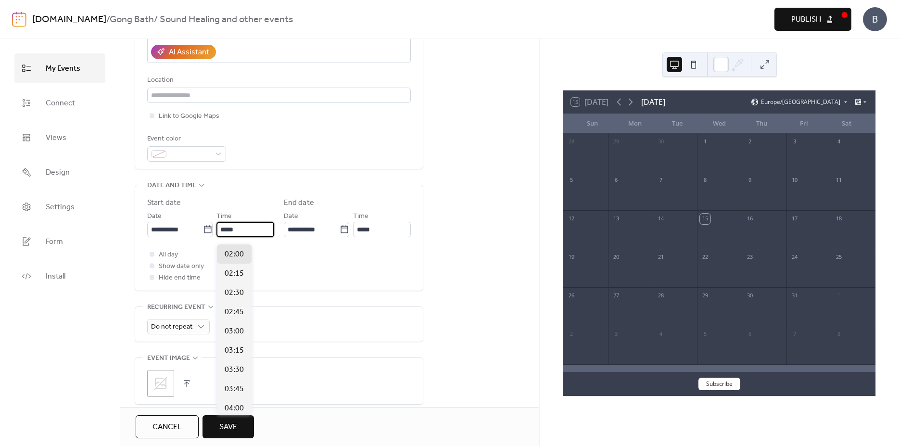
scroll to position [1539, 0]
type input "*****"
click at [382, 237] on input "*****" at bounding box center [382, 229] width 58 height 15
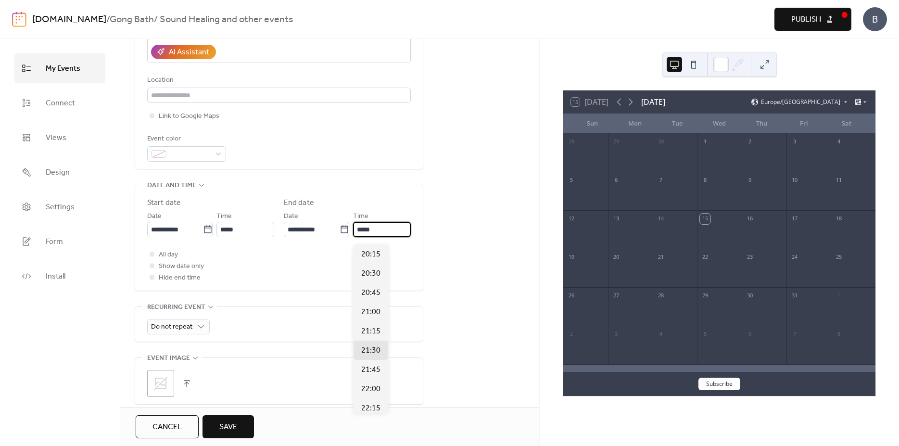
type input "*****"
click at [453, 244] on div "**********" at bounding box center [329, 273] width 419 height 736
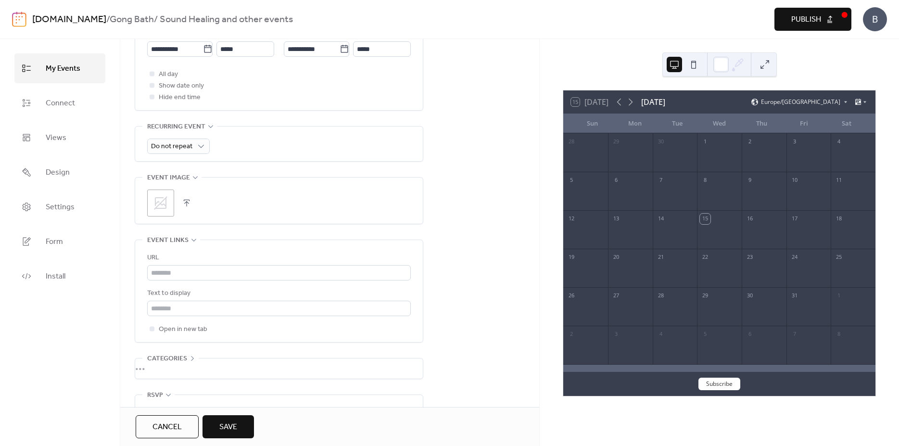
scroll to position [431, 0]
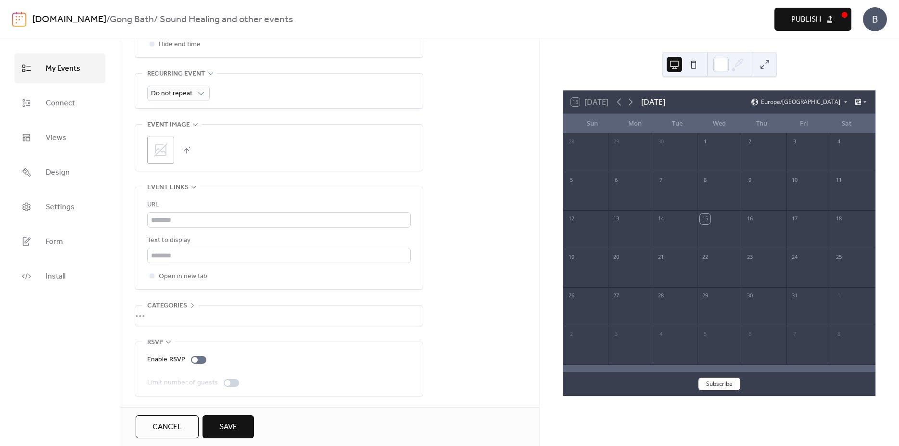
click at [190, 143] on button "button" at bounding box center [186, 149] width 13 height 13
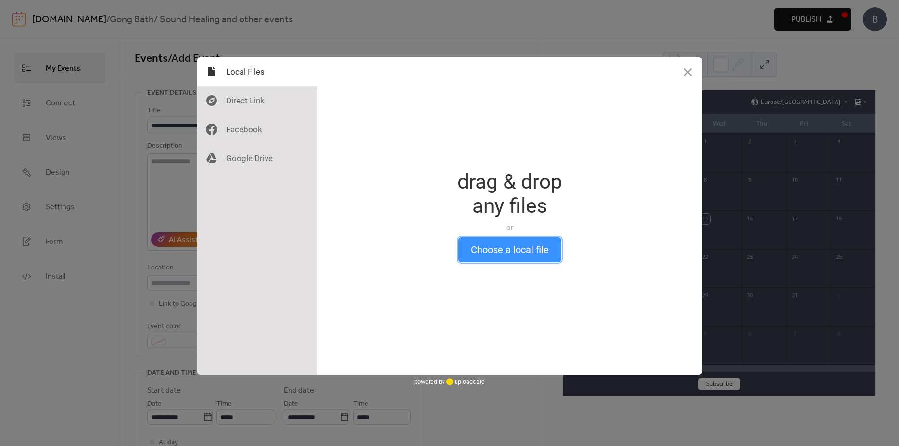
click at [511, 250] on button "Choose a local file" at bounding box center [509, 249] width 103 height 25
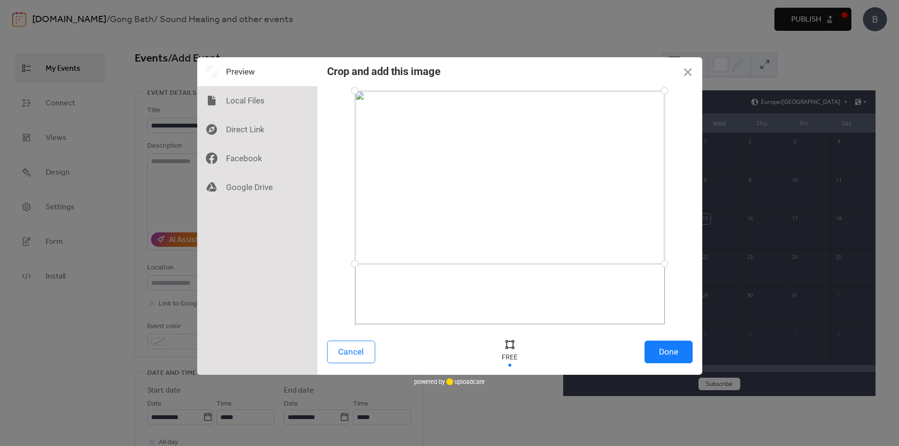
drag, startPoint x: 358, startPoint y: 323, endPoint x: 350, endPoint y: 264, distance: 59.7
click at [350, 264] on div at bounding box center [354, 263] width 17 height 17
drag, startPoint x: 665, startPoint y: 92, endPoint x: 666, endPoint y: 134, distance: 42.3
click at [666, 134] on div at bounding box center [664, 134] width 17 height 17
drag, startPoint x: 664, startPoint y: 265, endPoint x: 668, endPoint y: 318, distance: 53.5
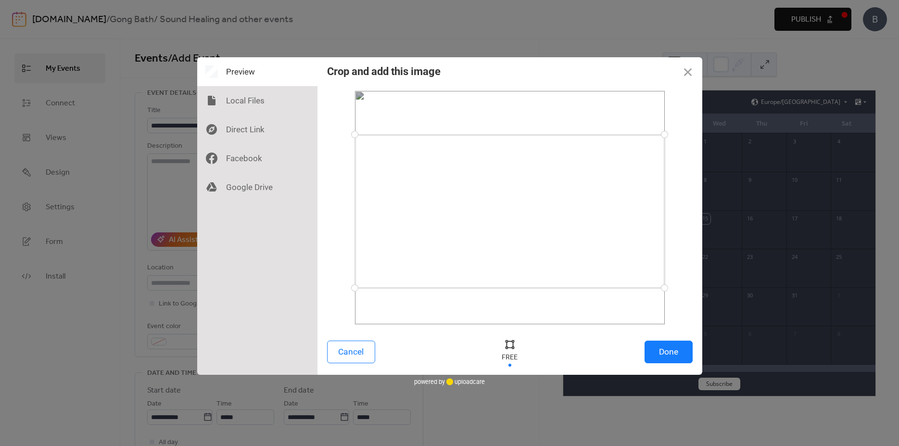
click at [673, 289] on div at bounding box center [510, 207] width 366 height 233
click at [670, 354] on button "Done" at bounding box center [669, 352] width 48 height 23
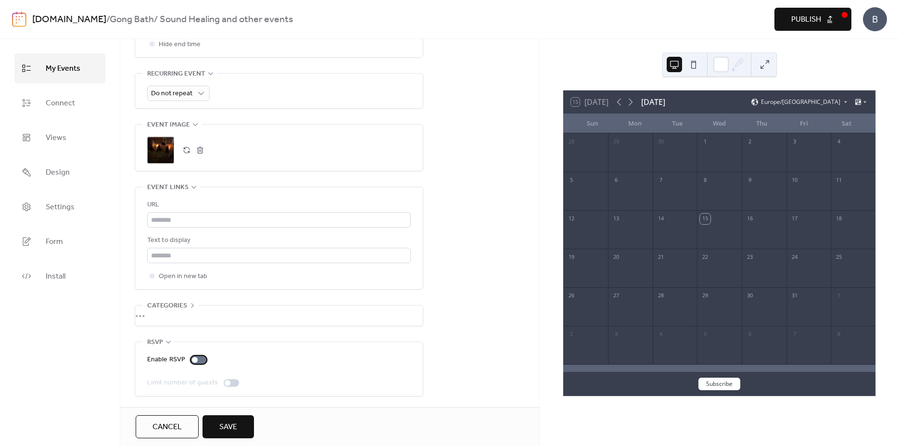
click at [198, 358] on div at bounding box center [198, 360] width 15 height 8
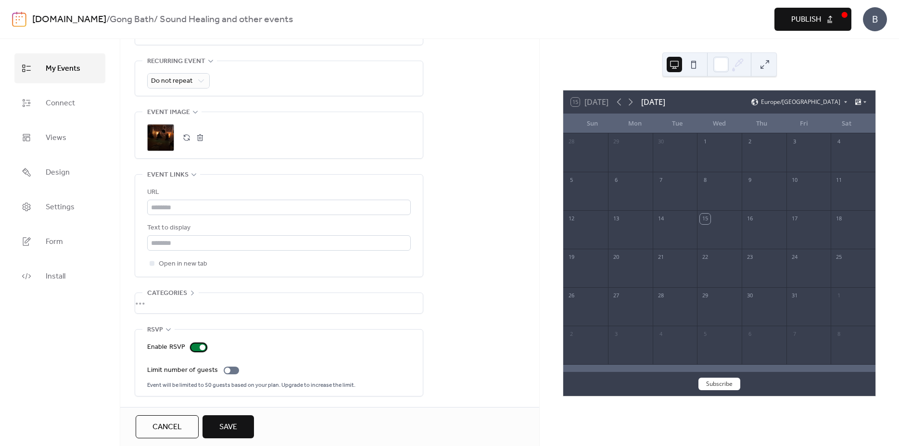
scroll to position [444, 0]
click at [229, 365] on label "Limit number of guests" at bounding box center [195, 371] width 96 height 12
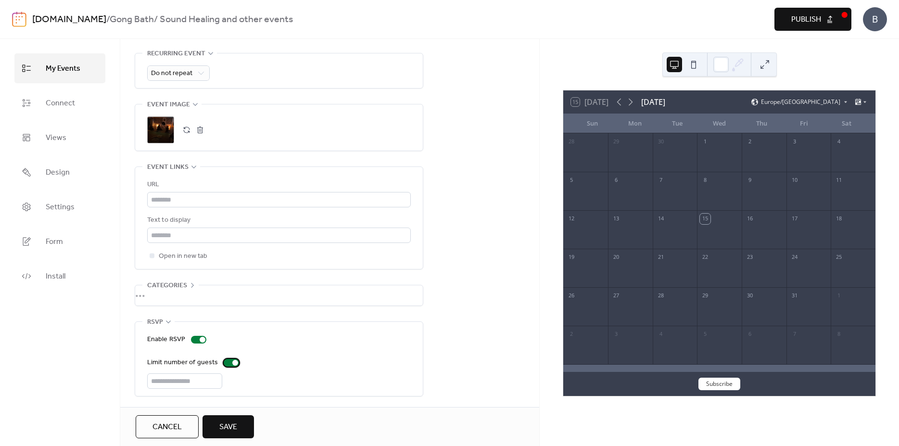
scroll to position [453, 0]
drag, startPoint x: 186, startPoint y: 376, endPoint x: 99, endPoint y: 379, distance: 87.6
click at [147, 378] on input "**" at bounding box center [184, 380] width 75 height 15
type input "**"
click at [234, 430] on span "Save" at bounding box center [228, 427] width 18 height 12
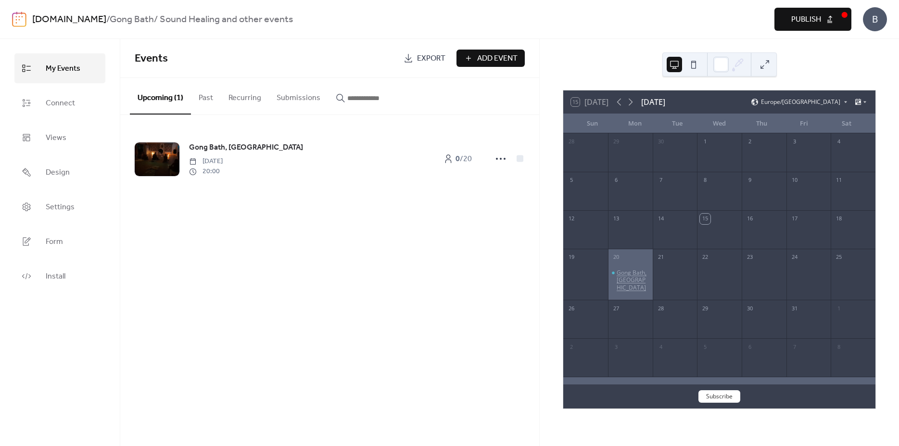
click at [633, 284] on div "Gong Bath, [GEOGRAPHIC_DATA]" at bounding box center [633, 280] width 32 height 23
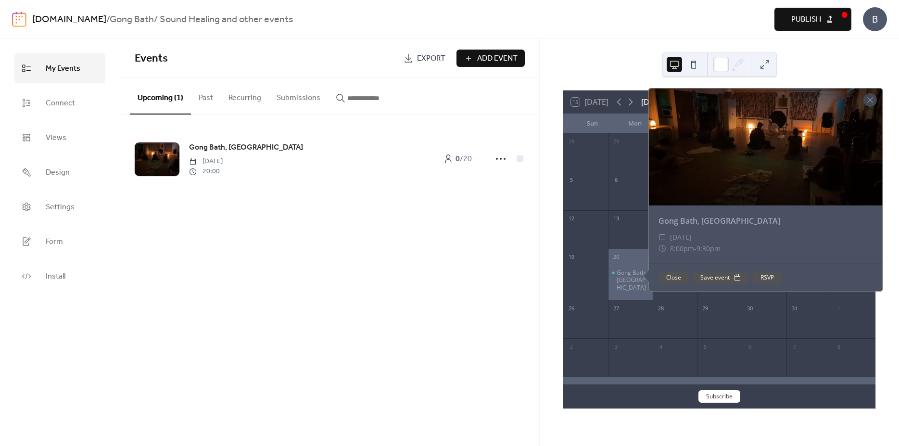
click at [489, 266] on div "Events Export Add Event Upcoming (1) Past Recurring Submissions Gong Bath, [GEO…" at bounding box center [329, 242] width 419 height 407
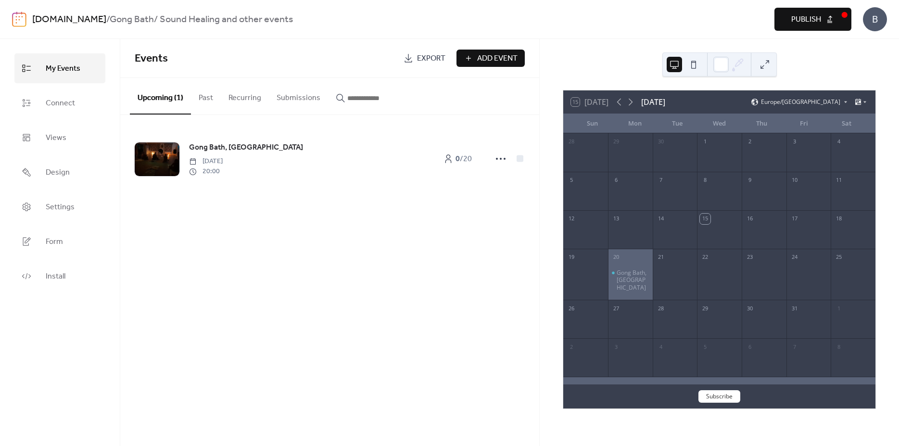
click at [490, 58] on span "Add Event" at bounding box center [497, 59] width 40 height 12
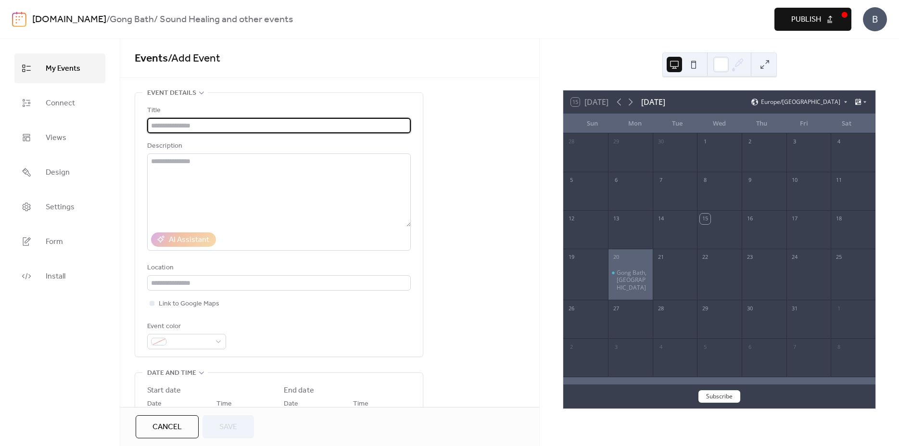
click at [178, 127] on input "text" at bounding box center [279, 125] width 264 height 15
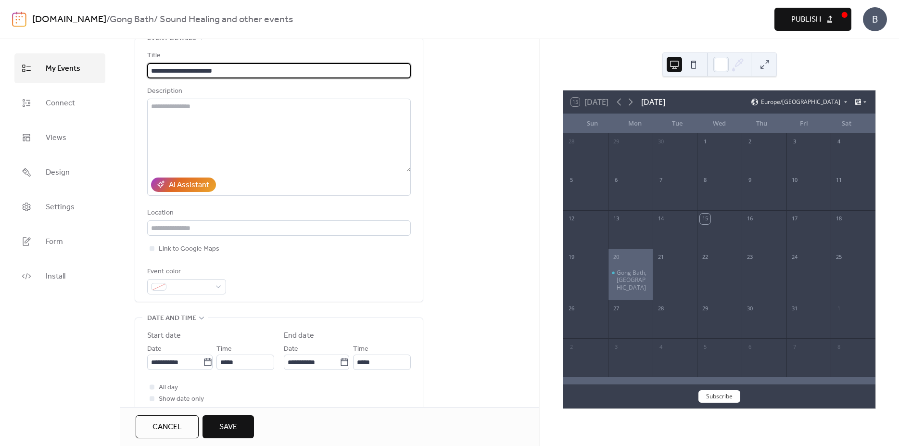
scroll to position [125, 0]
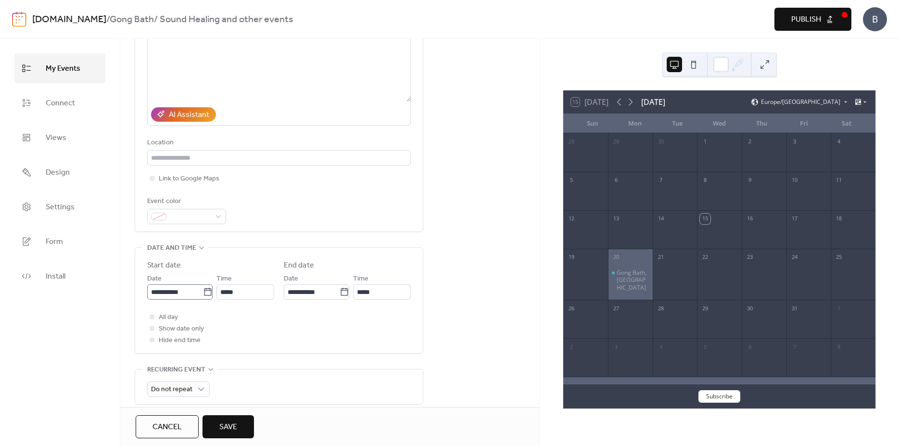
type input "**********"
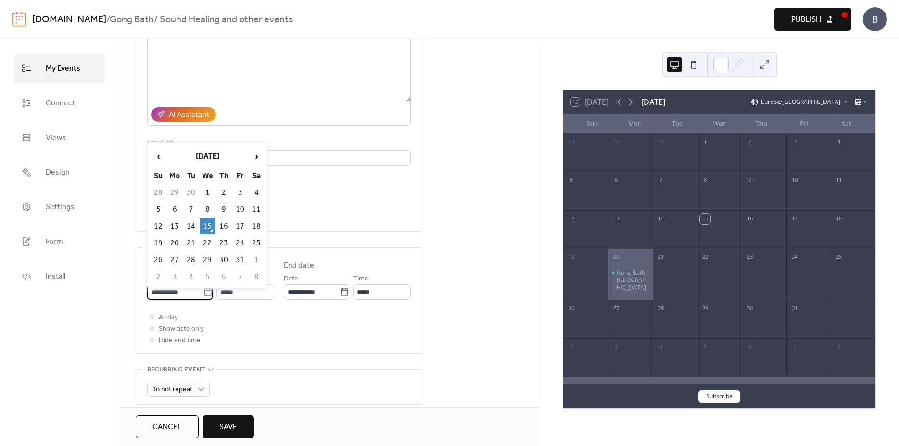
click at [176, 300] on input "**********" at bounding box center [175, 291] width 56 height 15
click at [173, 256] on td "27" at bounding box center [174, 260] width 15 height 16
type input "**********"
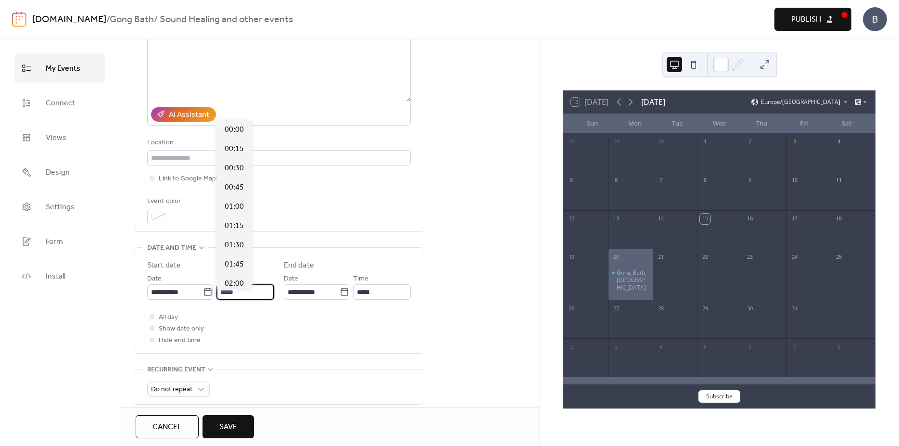
click at [236, 293] on input "*****" at bounding box center [245, 291] width 58 height 15
click at [224, 295] on input "*****" at bounding box center [245, 291] width 58 height 15
type input "*****"
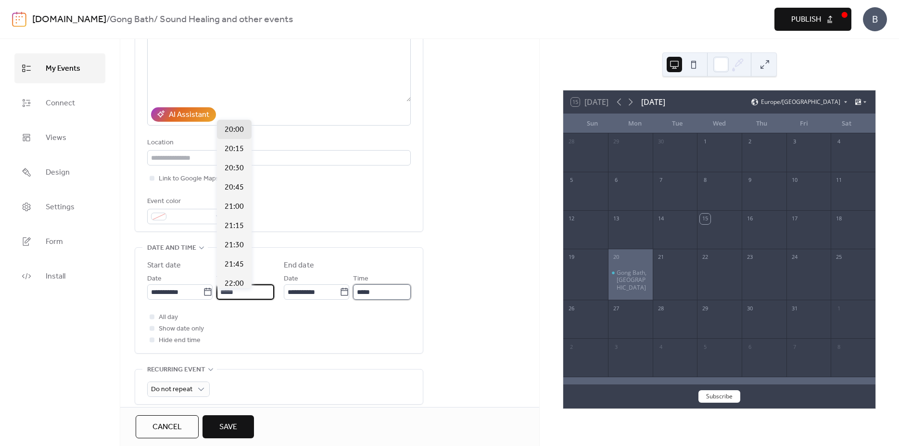
click at [362, 297] on input "*****" at bounding box center [382, 291] width 58 height 15
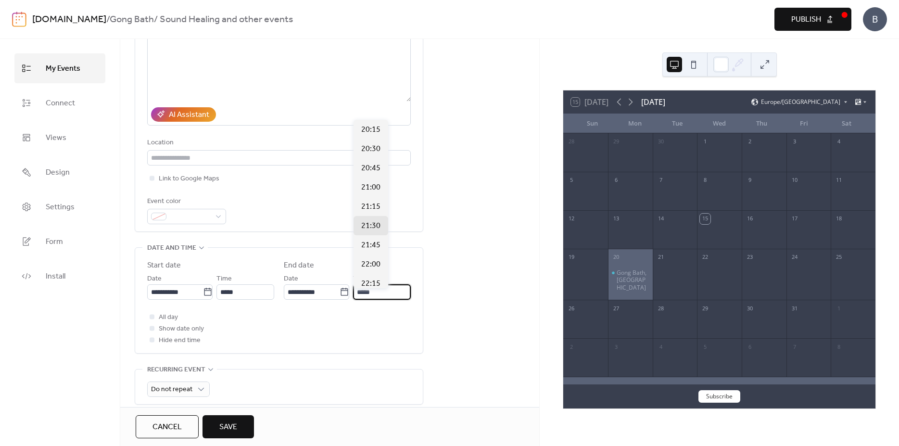
type input "*****"
click at [443, 245] on div "**********" at bounding box center [329, 335] width 419 height 736
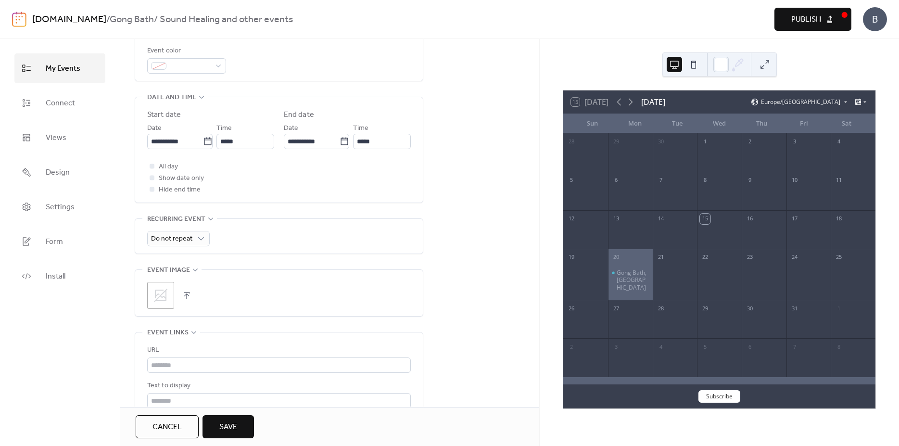
scroll to position [431, 0]
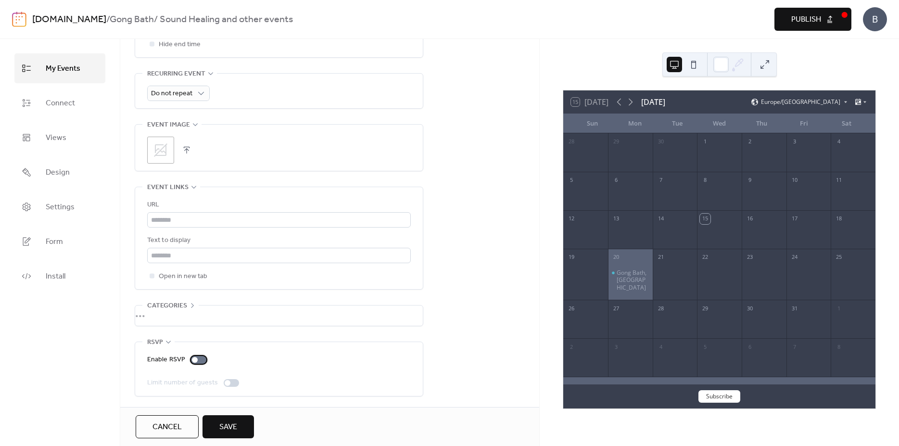
click at [198, 359] on div at bounding box center [198, 360] width 15 height 8
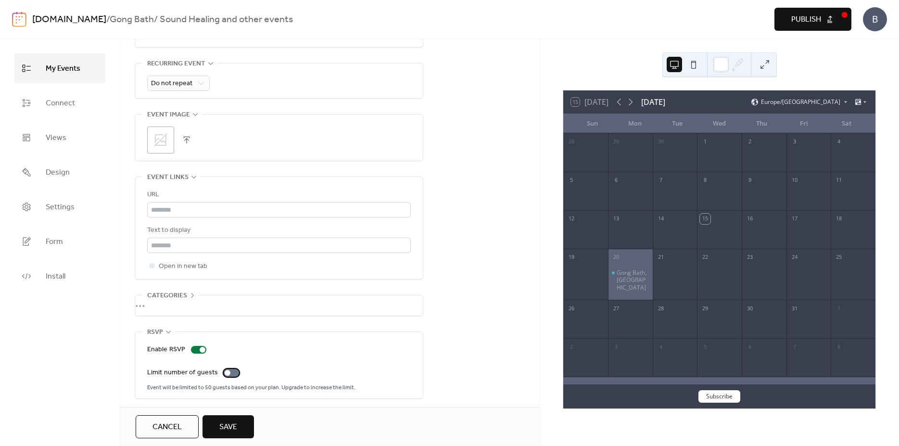
click at [228, 376] on div at bounding box center [228, 373] width 6 height 6
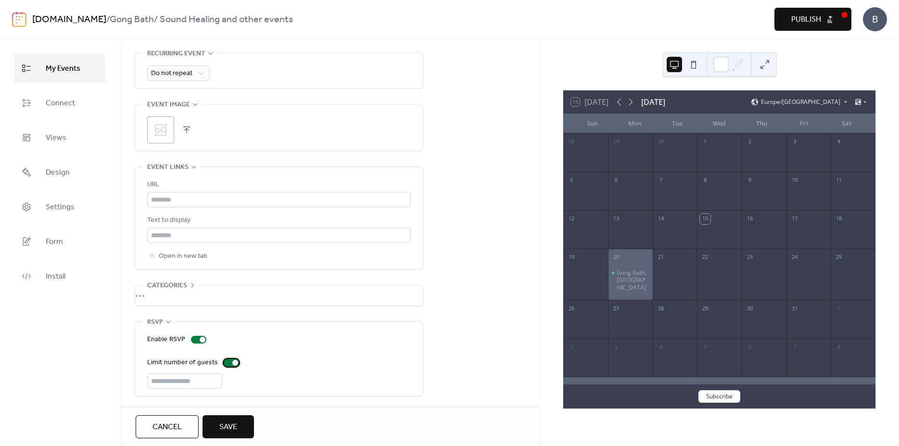
scroll to position [453, 0]
drag, startPoint x: 193, startPoint y: 376, endPoint x: 94, endPoint y: 372, distance: 99.6
click at [147, 373] on input "**" at bounding box center [184, 380] width 75 height 15
type input "**"
click at [355, 289] on div "•••" at bounding box center [279, 295] width 288 height 20
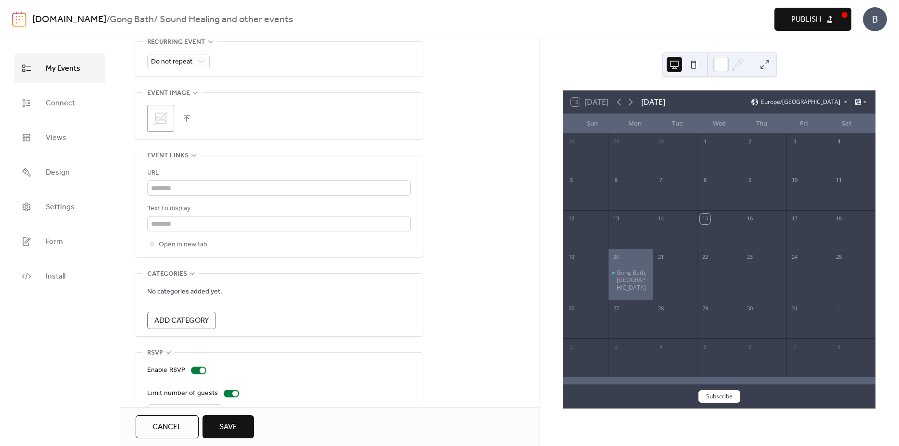
click at [355, 289] on div "No categories added yet. Add Category" at bounding box center [279, 305] width 264 height 63
click at [177, 327] on span "Add Category" at bounding box center [181, 321] width 54 height 12
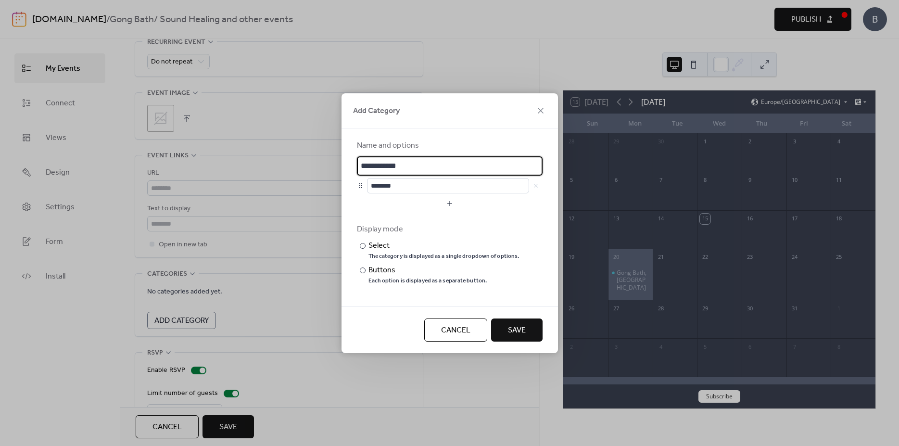
drag, startPoint x: 405, startPoint y: 165, endPoint x: 344, endPoint y: 159, distance: 60.4
click at [357, 159] on input "**********" at bounding box center [450, 165] width 186 height 19
click at [401, 282] on div "Each option is displayed as a separate button." at bounding box center [427, 281] width 119 height 8
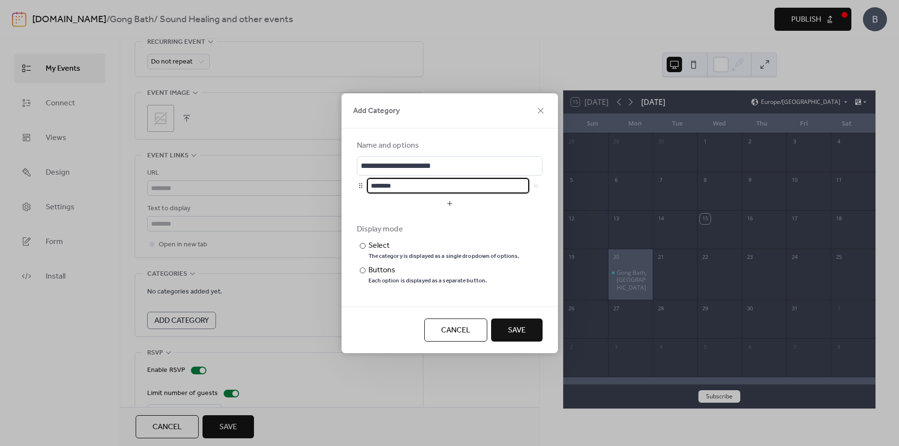
drag, startPoint x: 406, startPoint y: 189, endPoint x: 350, endPoint y: 187, distance: 55.4
click at [367, 187] on input "********" at bounding box center [448, 185] width 162 height 15
click at [480, 169] on input "**********" at bounding box center [450, 165] width 186 height 19
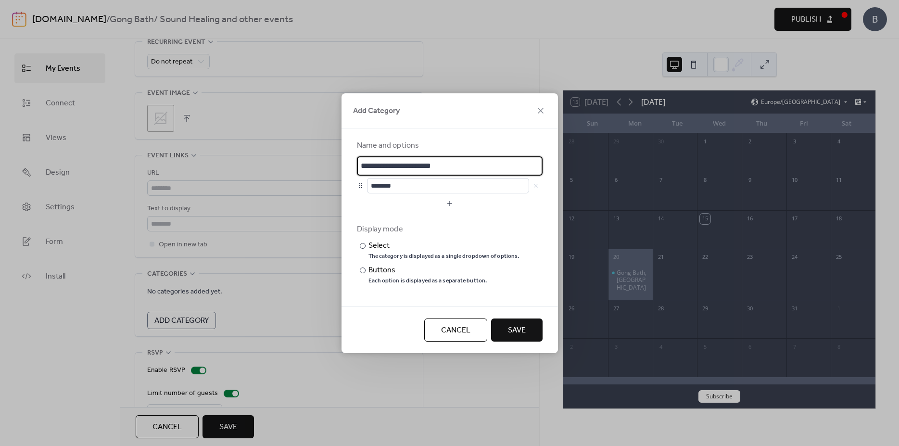
drag, startPoint x: 480, startPoint y: 165, endPoint x: 332, endPoint y: 167, distance: 147.7
click at [357, 167] on input "**********" at bounding box center [450, 165] width 186 height 19
type input "**********"
click at [412, 184] on input "********" at bounding box center [448, 185] width 162 height 15
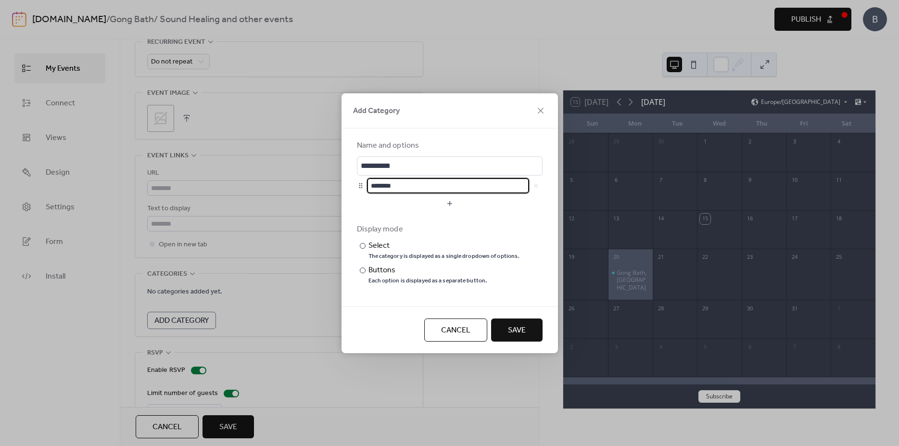
drag, startPoint x: 407, startPoint y: 190, endPoint x: 347, endPoint y: 190, distance: 60.6
click at [367, 190] on input "********" at bounding box center [448, 185] width 162 height 15
type input "**********"
click at [450, 203] on button "button" at bounding box center [450, 203] width 186 height 15
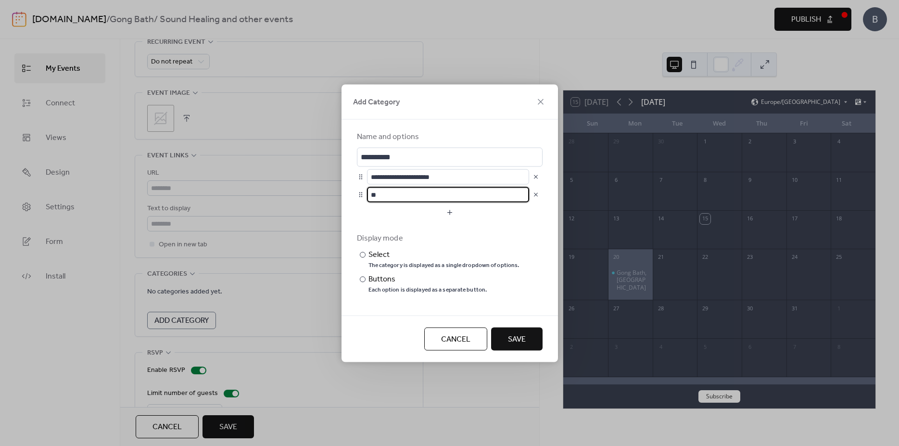
type input "*"
type input "**********"
click at [449, 214] on button "button" at bounding box center [450, 211] width 186 height 15
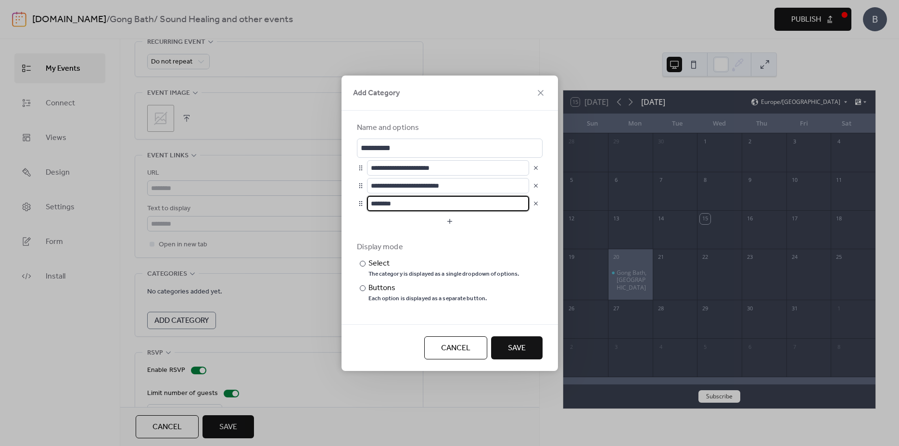
drag, startPoint x: 406, startPoint y: 203, endPoint x: 348, endPoint y: 202, distance: 57.7
click at [367, 202] on input "********" at bounding box center [448, 203] width 162 height 15
type input "*"
type input "******"
click at [450, 226] on button "button" at bounding box center [450, 221] width 186 height 15
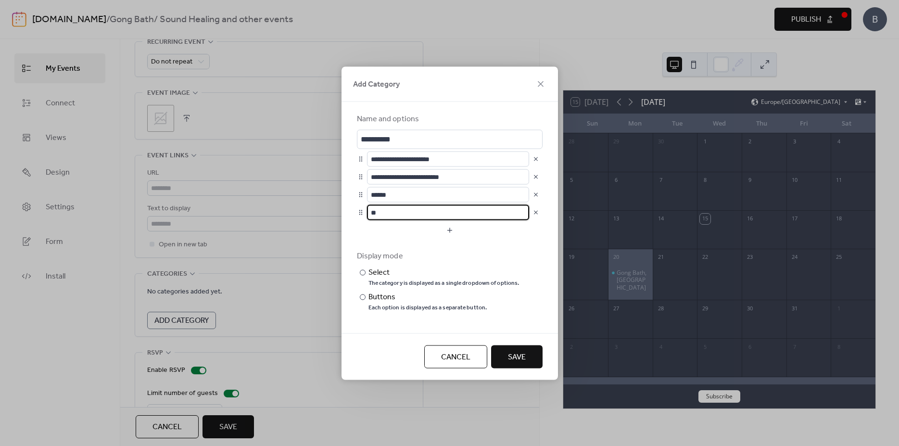
type input "*"
type input "********"
click at [510, 359] on span "Save" at bounding box center [517, 357] width 18 height 12
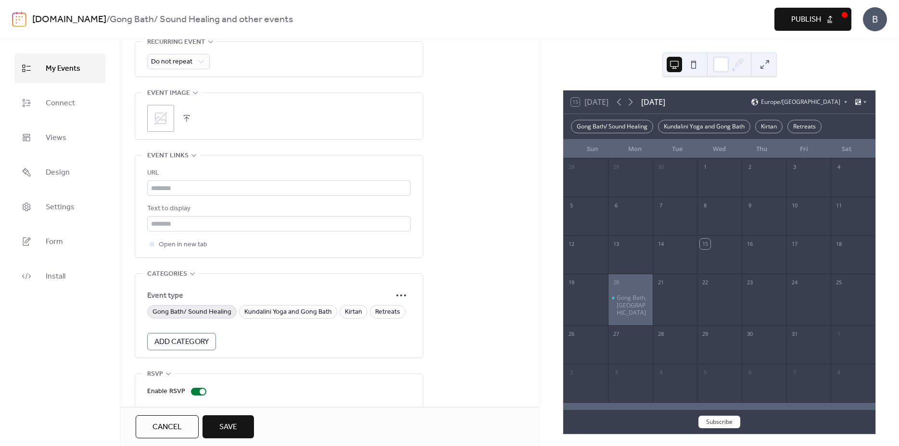
click at [181, 318] on span "Gong Bath/ Sound Healing" at bounding box center [191, 312] width 79 height 12
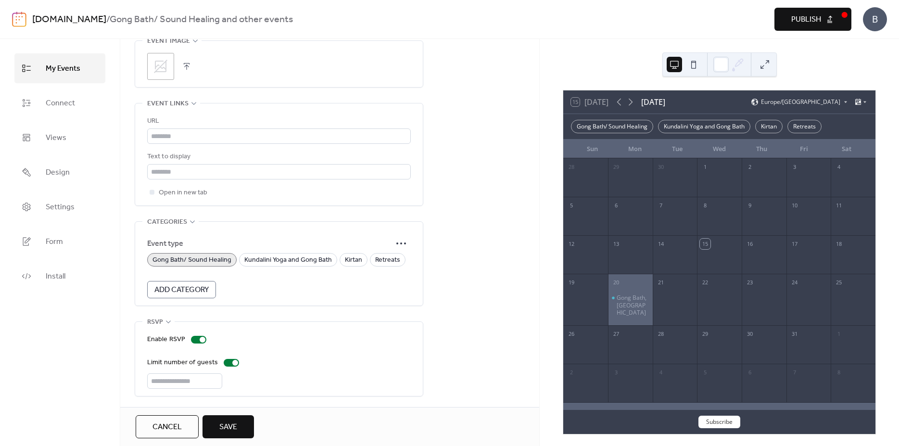
scroll to position [516, 0]
click at [236, 426] on span "Save" at bounding box center [228, 427] width 18 height 12
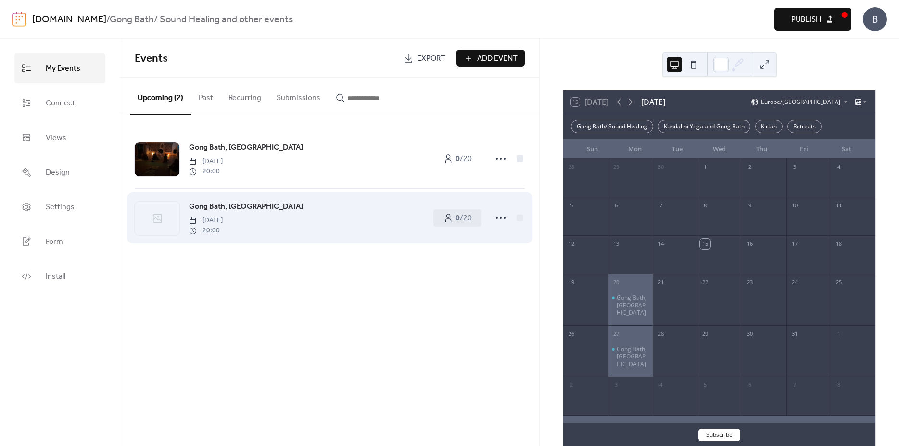
click at [224, 209] on span "Gong Bath, [GEOGRAPHIC_DATA]" at bounding box center [246, 207] width 114 height 12
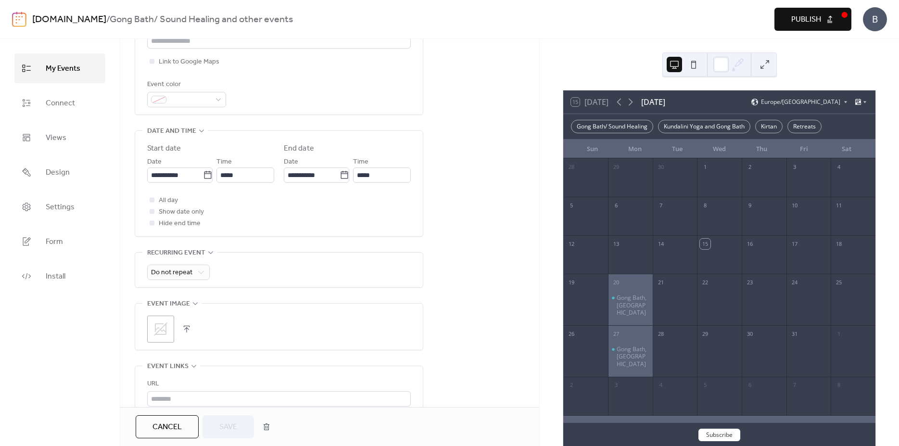
scroll to position [250, 0]
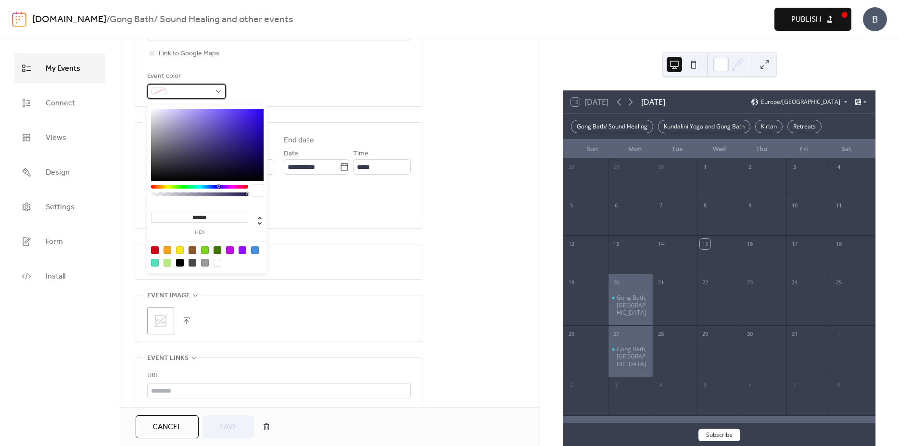
click at [187, 96] on span at bounding box center [190, 92] width 40 height 12
click at [218, 252] on div at bounding box center [218, 250] width 8 height 8
type input "*******"
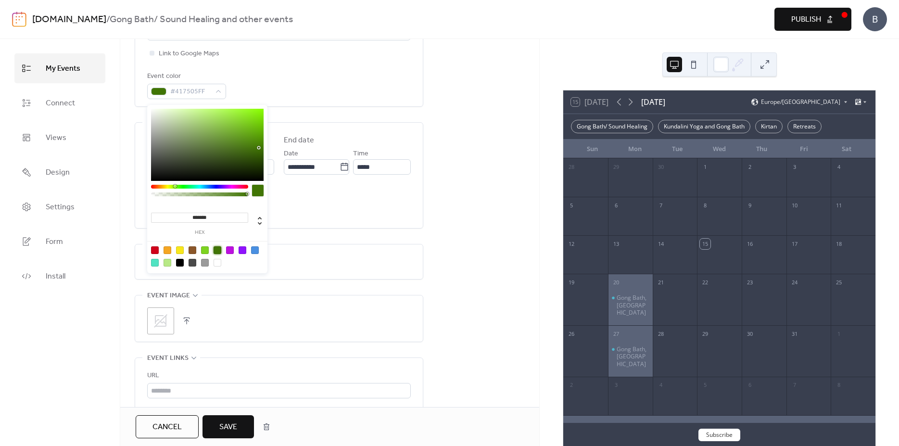
click at [182, 327] on button "button" at bounding box center [186, 320] width 13 height 13
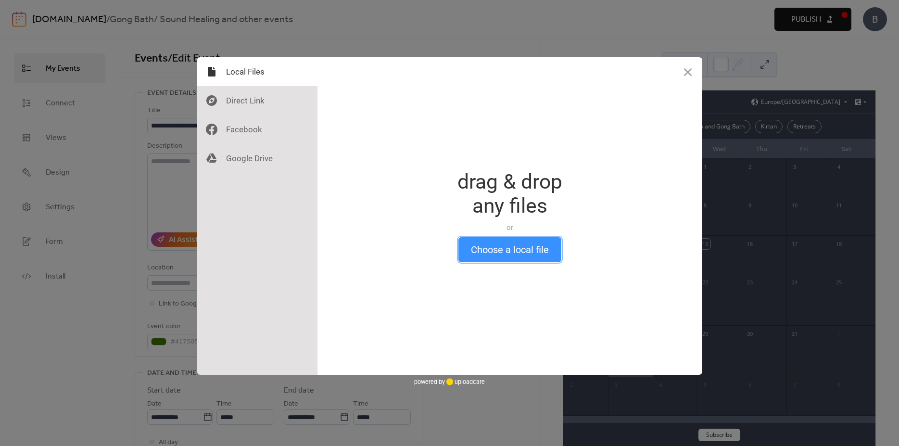
click at [531, 254] on button "Choose a local file" at bounding box center [509, 249] width 103 height 25
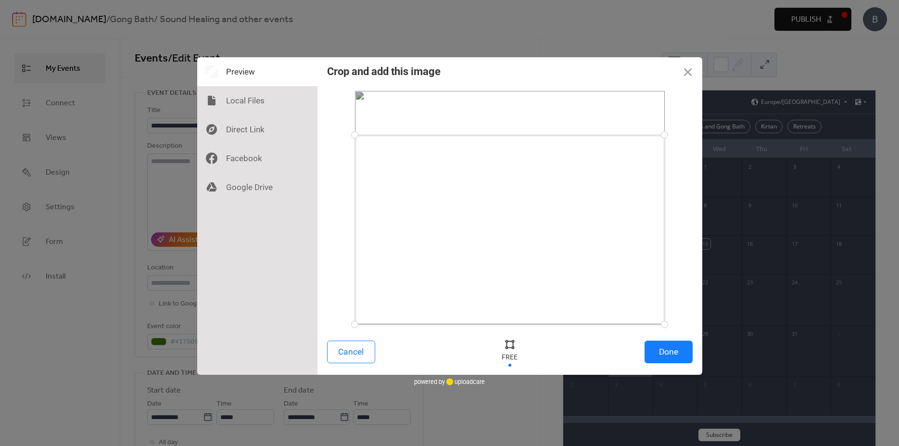
drag, startPoint x: 665, startPoint y: 92, endPoint x: 673, endPoint y: 135, distance: 43.5
click at [673, 135] on div at bounding box center [510, 207] width 366 height 233
drag, startPoint x: 356, startPoint y: 323, endPoint x: 342, endPoint y: 262, distance: 62.8
click at [342, 262] on div at bounding box center [510, 207] width 366 height 233
drag, startPoint x: 353, startPoint y: 265, endPoint x: 355, endPoint y: 278, distance: 13.2
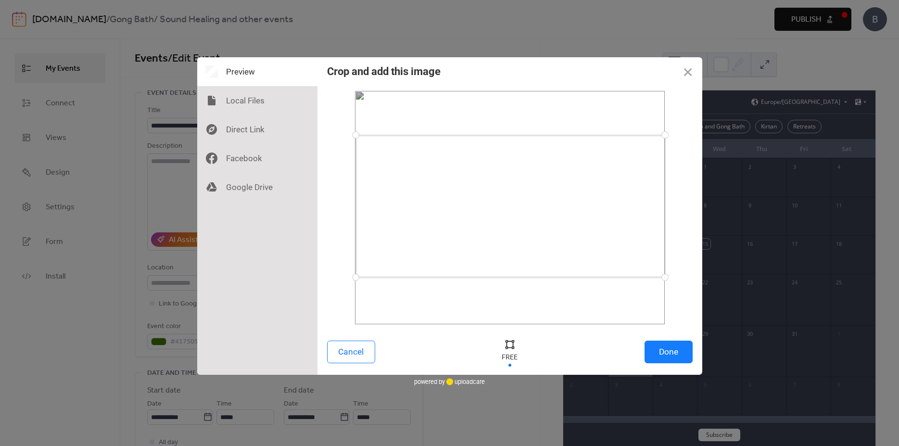
click at [355, 278] on div at bounding box center [355, 277] width 17 height 17
click at [678, 355] on button "Done" at bounding box center [669, 352] width 48 height 23
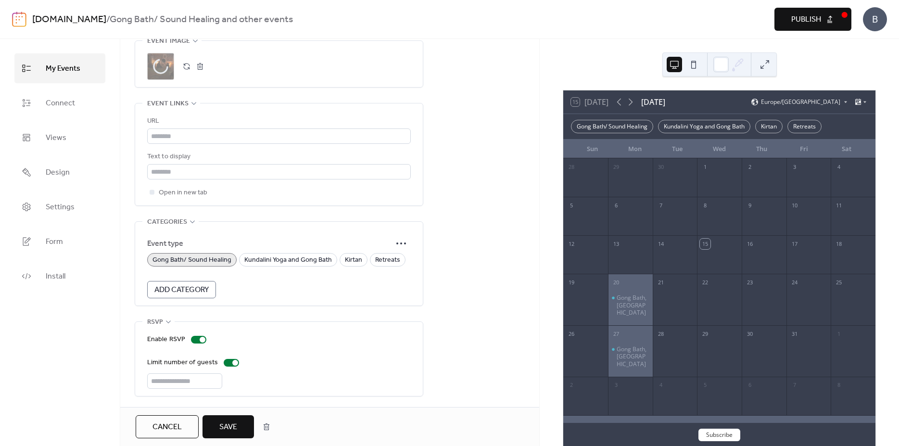
scroll to position [516, 0]
click at [230, 426] on span "Save" at bounding box center [228, 427] width 18 height 12
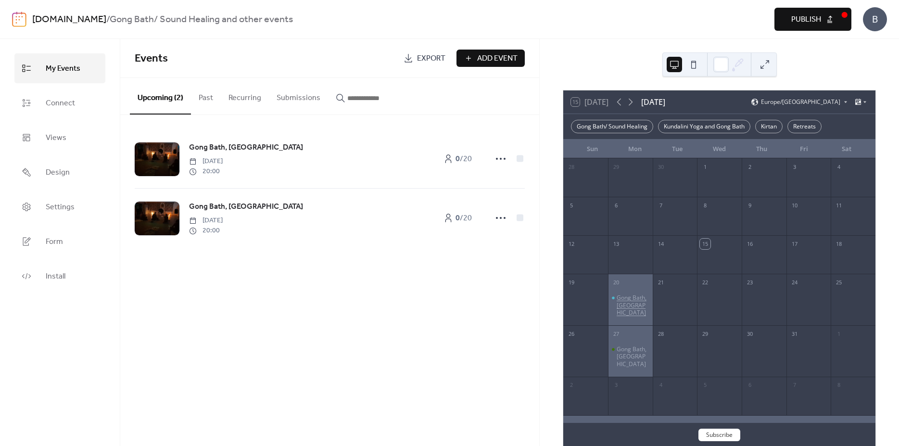
click at [631, 306] on div "Gong Bath, [GEOGRAPHIC_DATA]" at bounding box center [633, 305] width 32 height 23
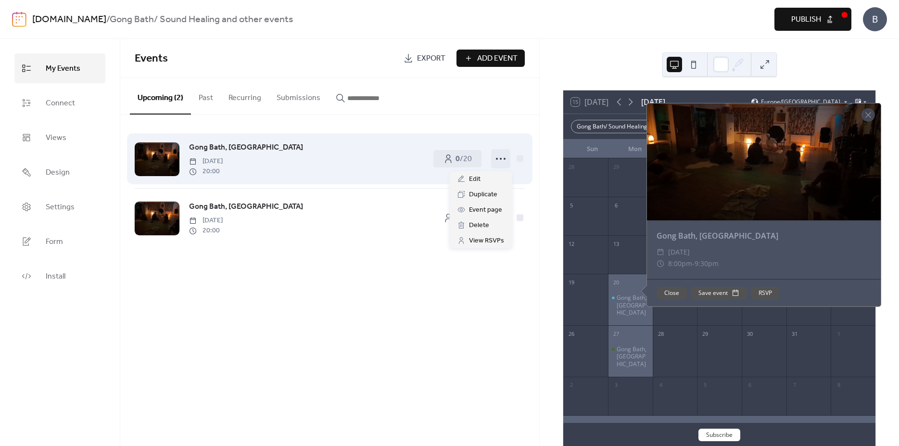
click at [503, 161] on icon at bounding box center [500, 158] width 15 height 15
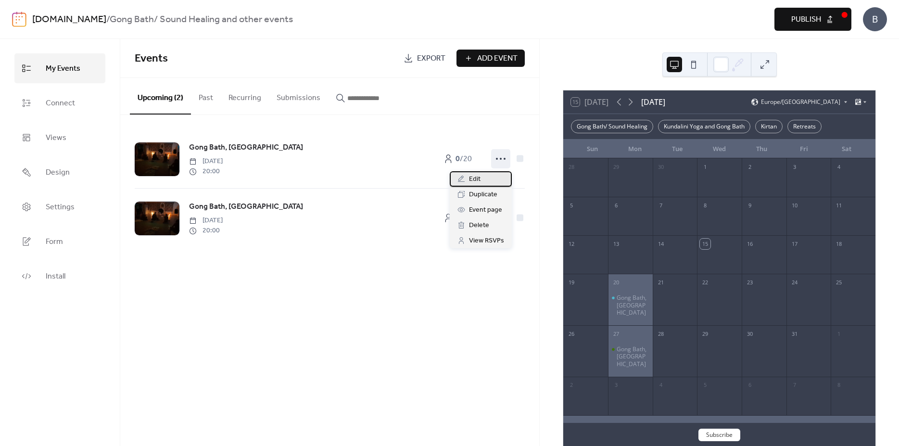
click at [479, 177] on span "Edit" at bounding box center [475, 180] width 12 height 12
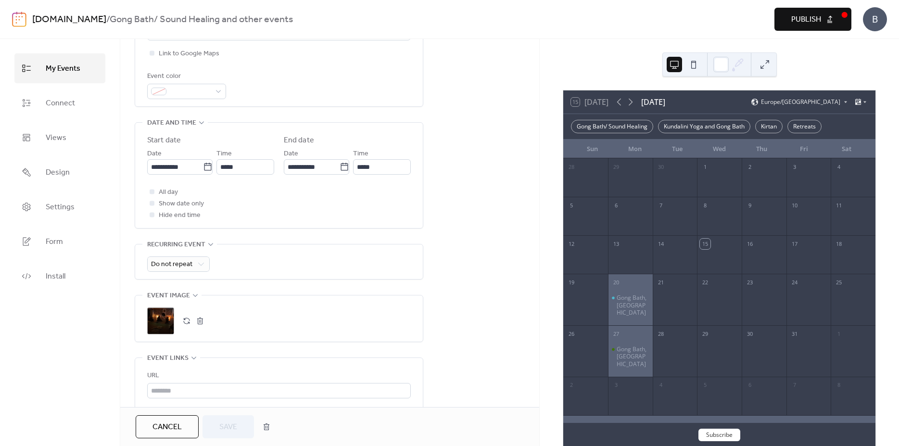
scroll to position [188, 0]
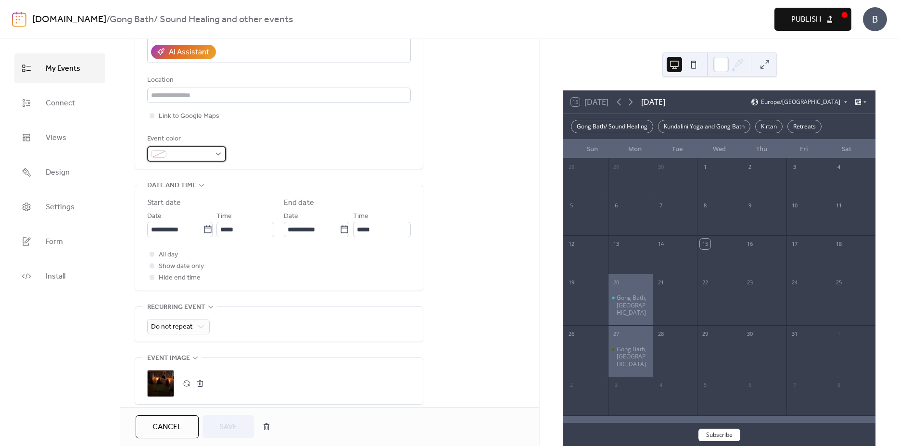
click at [208, 160] on span at bounding box center [190, 155] width 40 height 12
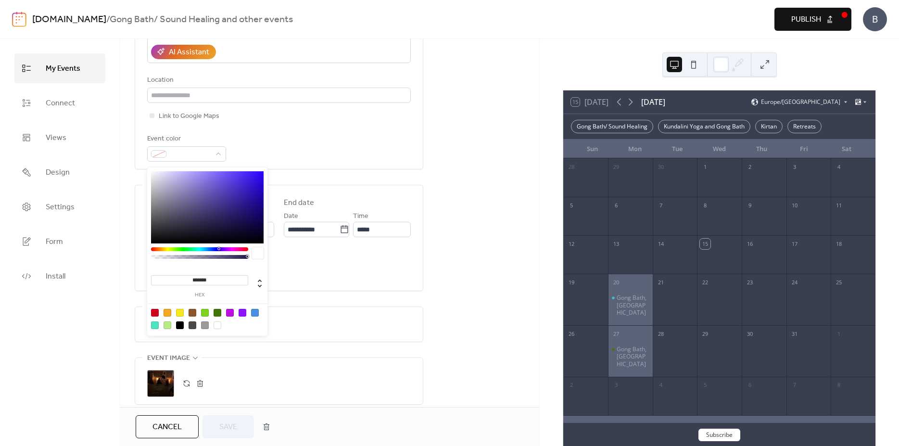
click at [220, 317] on div at bounding box center [207, 319] width 122 height 30
click at [217, 309] on div at bounding box center [218, 313] width 8 height 8
type input "*******"
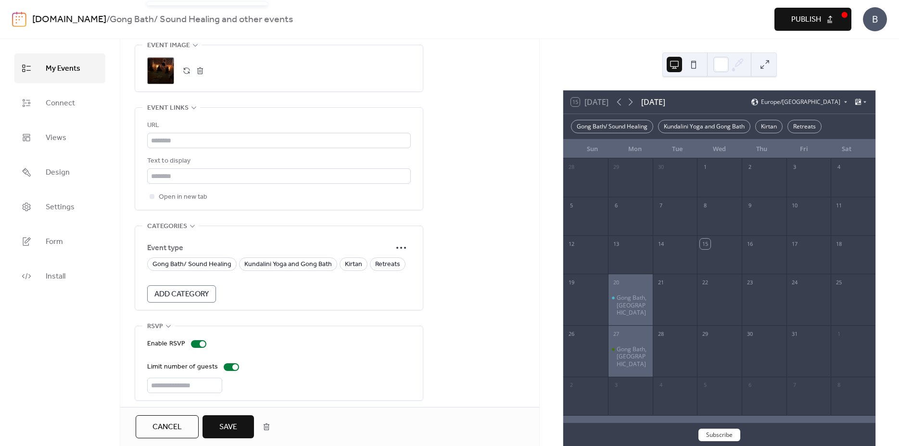
scroll to position [516, 0]
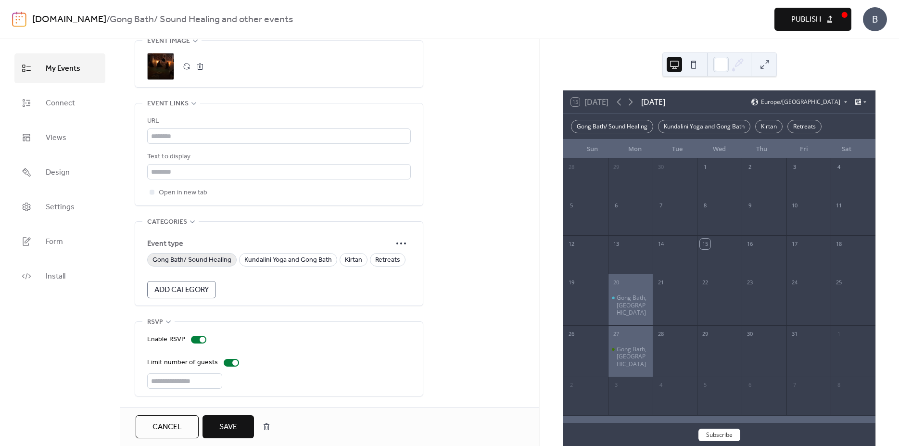
click at [217, 257] on span "Gong Bath/ Sound Healing" at bounding box center [191, 260] width 79 height 12
click at [236, 419] on button "Save" at bounding box center [228, 426] width 51 height 23
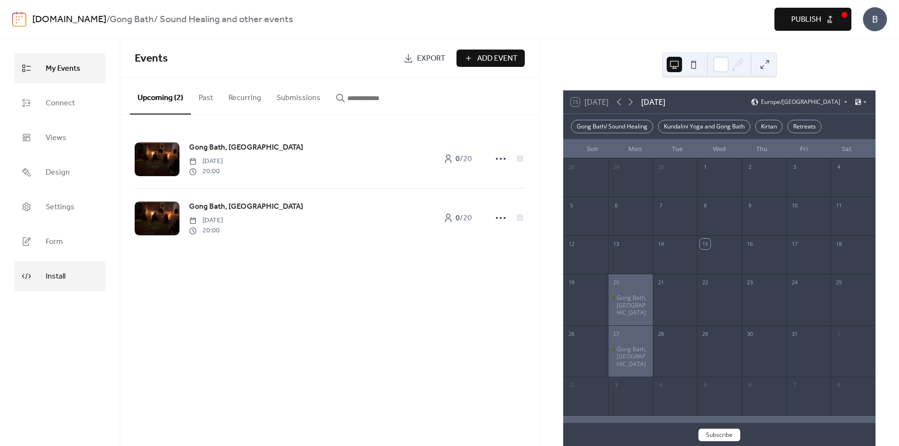
click at [61, 272] on span "Install" at bounding box center [56, 276] width 20 height 15
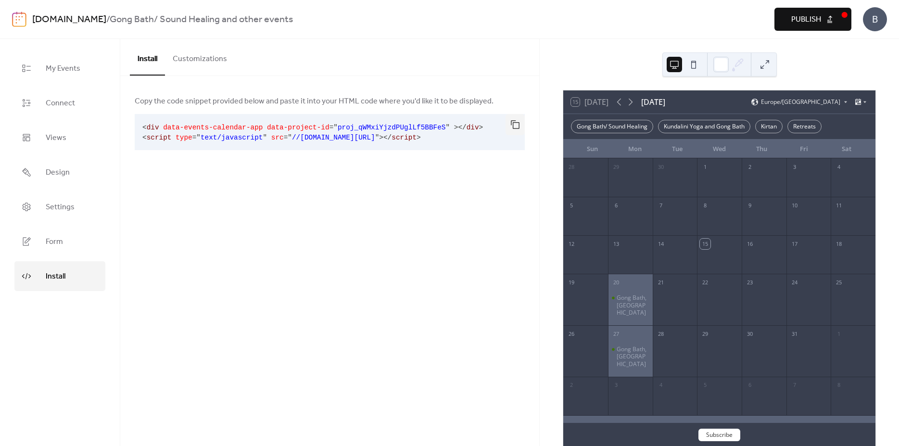
click at [809, 23] on span "Publish" at bounding box center [806, 20] width 30 height 12
click at [516, 124] on button "button" at bounding box center [515, 124] width 19 height 21
click at [843, 102] on icon at bounding box center [846, 102] width 6 height 6
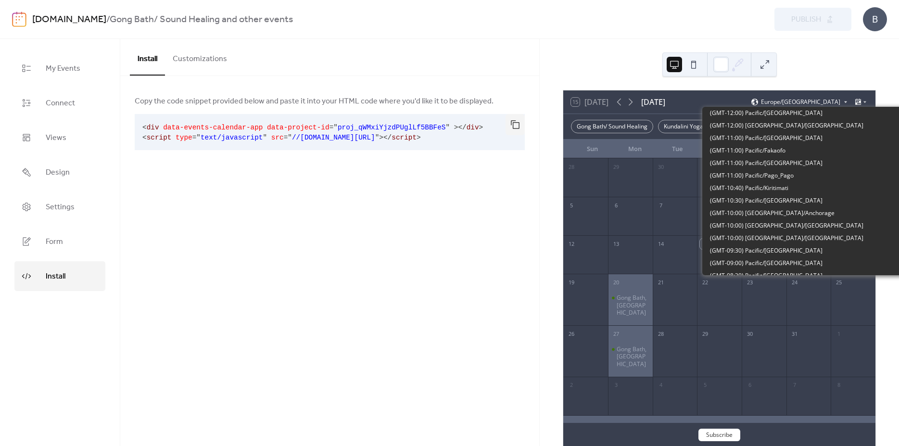
scroll to position [1476, 0]
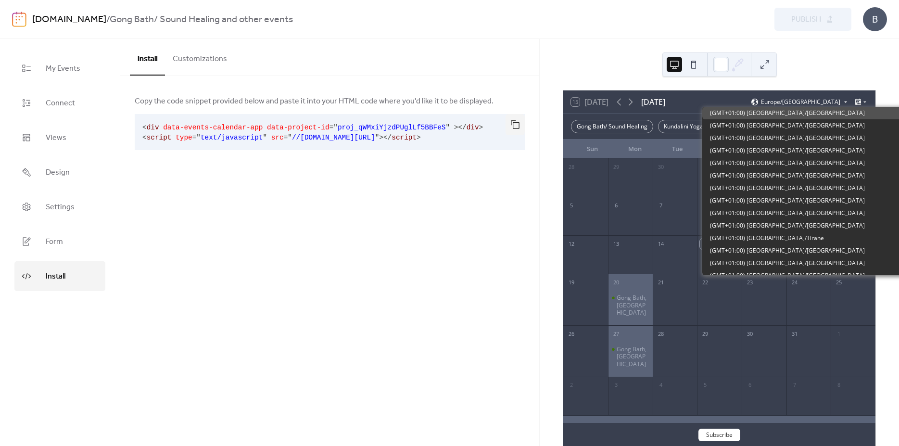
click at [843, 102] on icon at bounding box center [846, 102] width 6 height 6
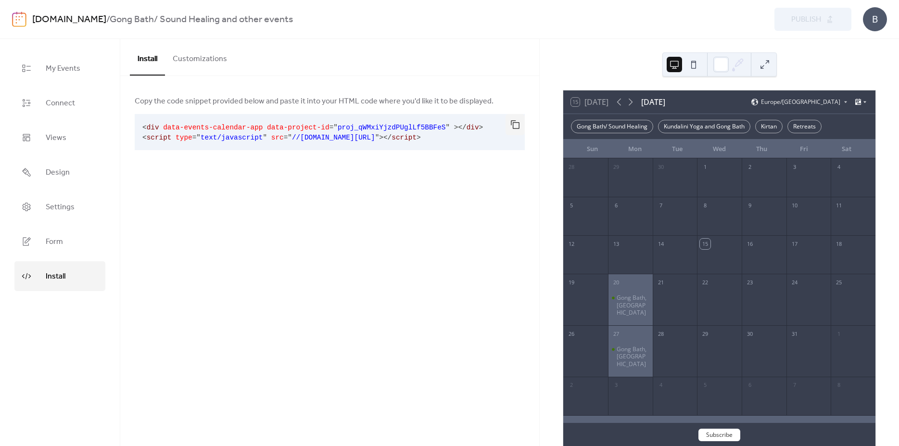
click at [862, 101] on icon at bounding box center [865, 102] width 6 height 6
click at [539, 276] on div "Install Customizations Copy the code snippet provided below and paste it into y…" at bounding box center [329, 242] width 419 height 407
click at [632, 306] on div "Gong Bath, [GEOGRAPHIC_DATA]" at bounding box center [633, 305] width 32 height 23
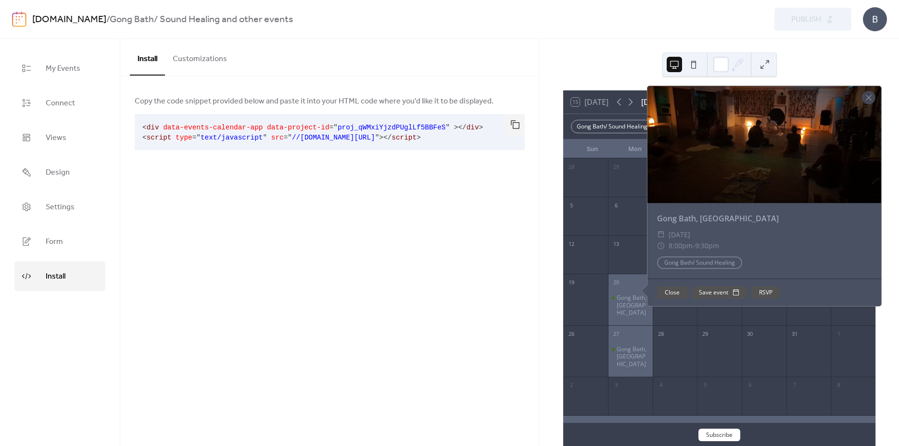
click at [773, 299] on button "RSVP" at bounding box center [765, 292] width 29 height 13
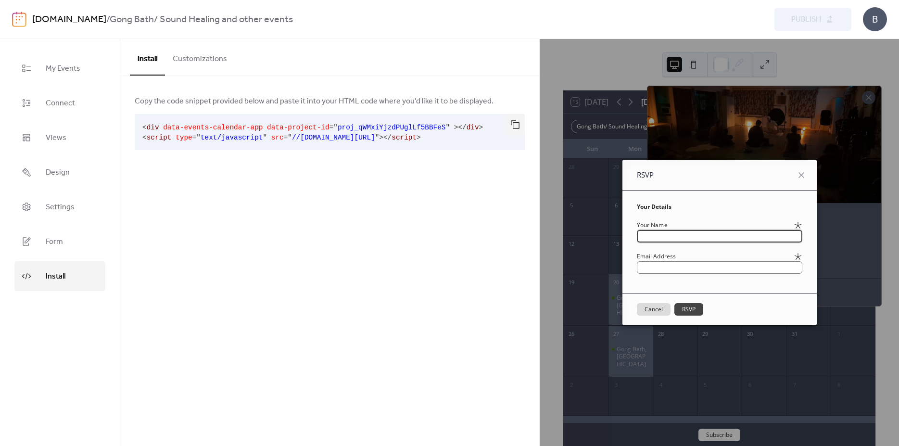
click at [675, 236] on input "text" at bounding box center [719, 236] width 165 height 13
click at [638, 311] on button "Cancel" at bounding box center [654, 309] width 34 height 13
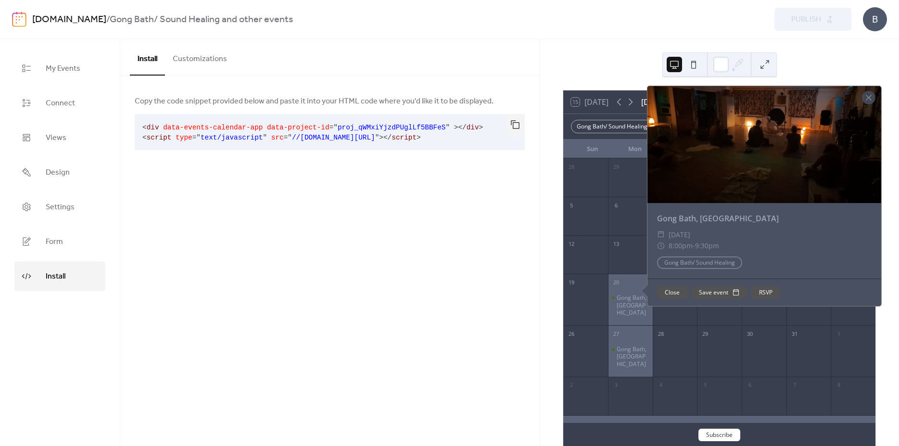
click at [337, 232] on div "Install Customizations Copy the code snippet provided below and paste it into y…" at bounding box center [329, 242] width 419 height 407
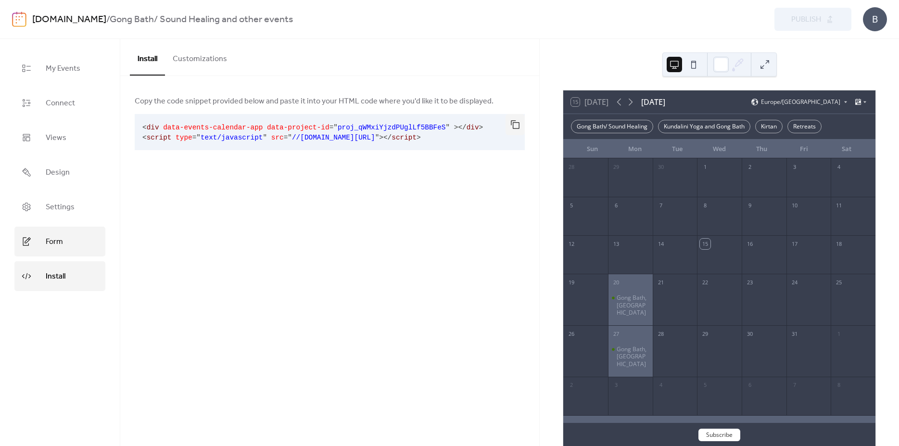
click at [62, 239] on span "Form" at bounding box center [54, 241] width 17 height 15
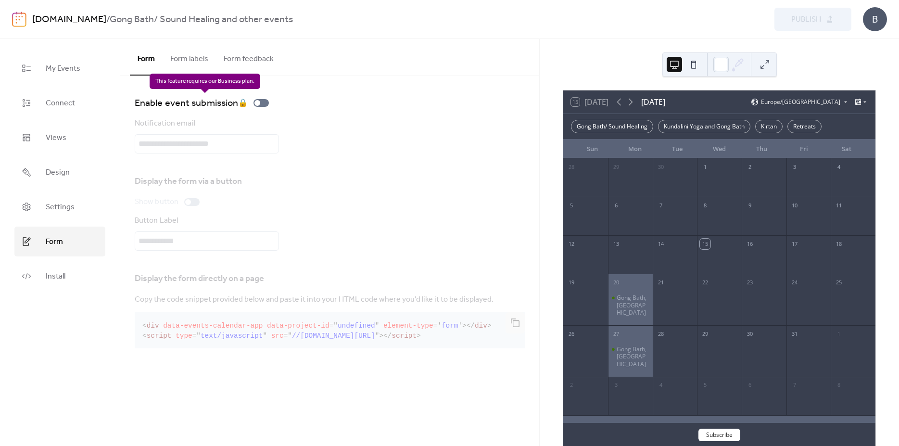
click at [242, 100] on div "Enable event submission 🔒" at bounding box center [204, 102] width 138 height 15
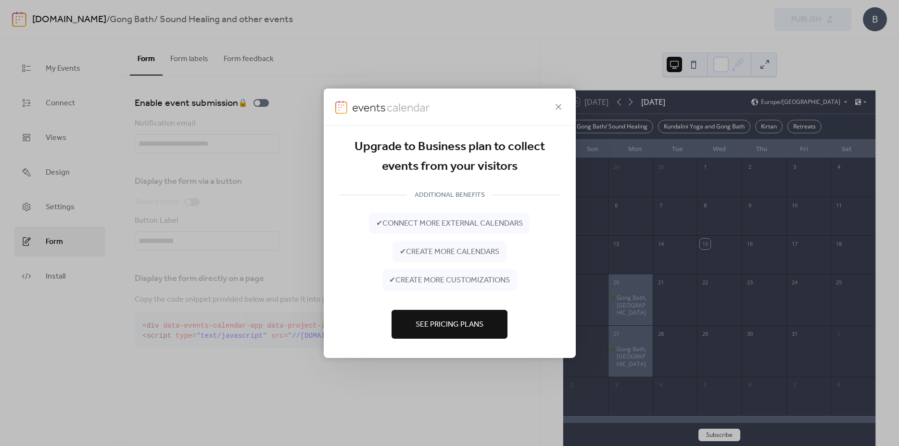
click at [447, 326] on span "See Pricing Plans" at bounding box center [450, 325] width 68 height 12
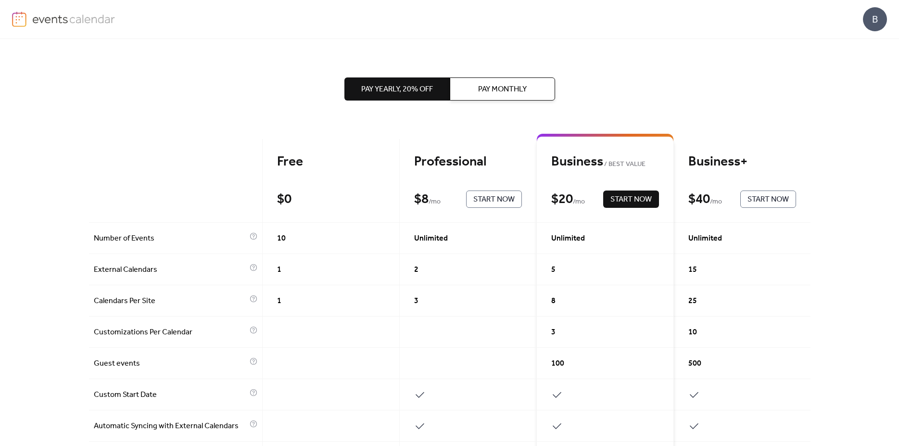
click at [37, 18] on img at bounding box center [73, 19] width 83 height 14
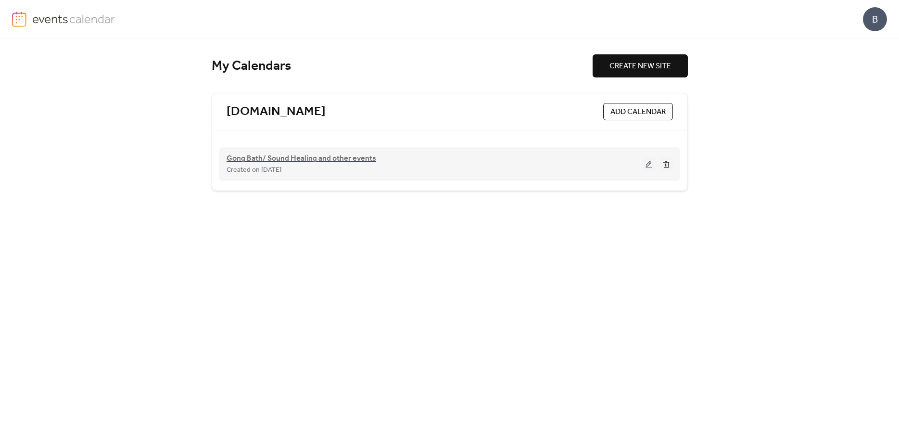
click at [284, 154] on span "Gong Bath/ Sound Healing and other events" at bounding box center [302, 159] width 150 height 12
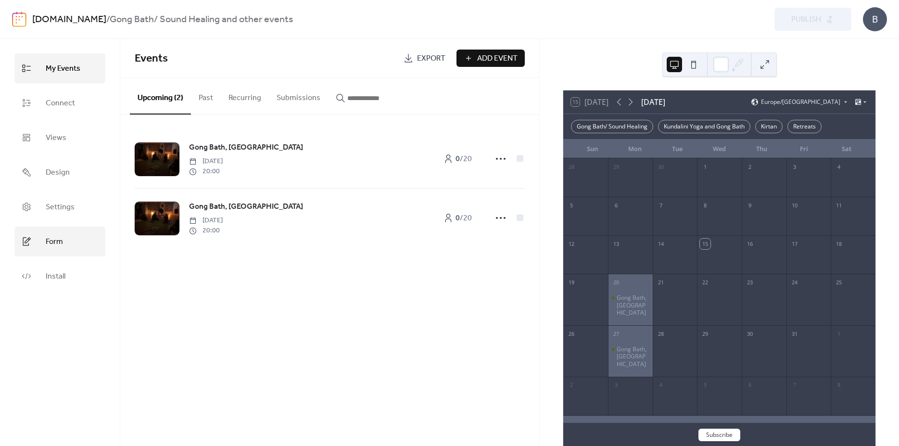
click at [58, 244] on span "Form" at bounding box center [54, 241] width 17 height 15
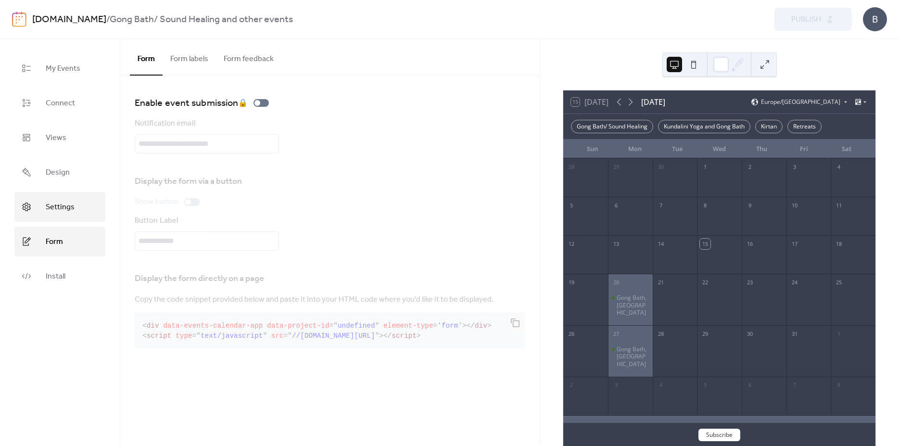
click at [63, 210] on span "Settings" at bounding box center [60, 207] width 29 height 15
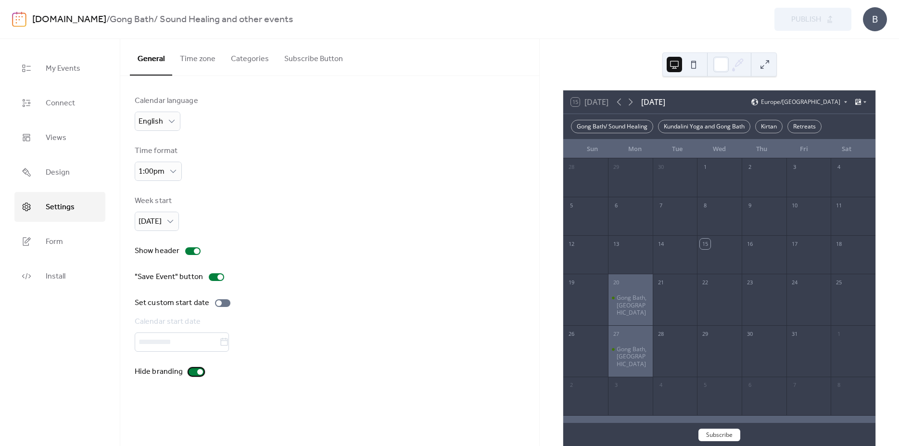
click at [194, 375] on div at bounding box center [196, 372] width 15 height 8
click at [59, 173] on span "Design" at bounding box center [58, 172] width 24 height 15
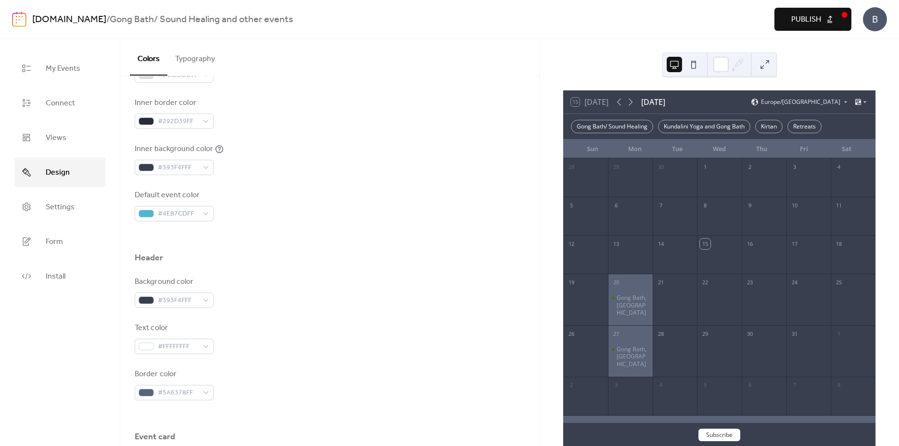
scroll to position [562, 0]
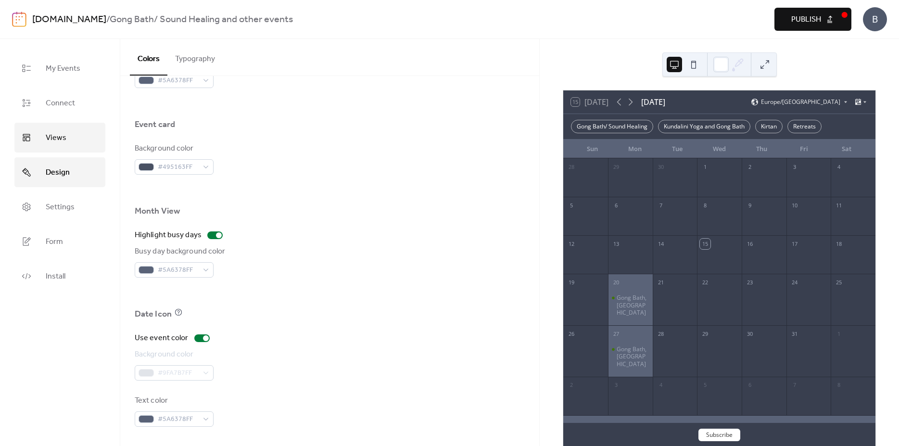
click at [59, 142] on span "Views" at bounding box center [56, 137] width 21 height 15
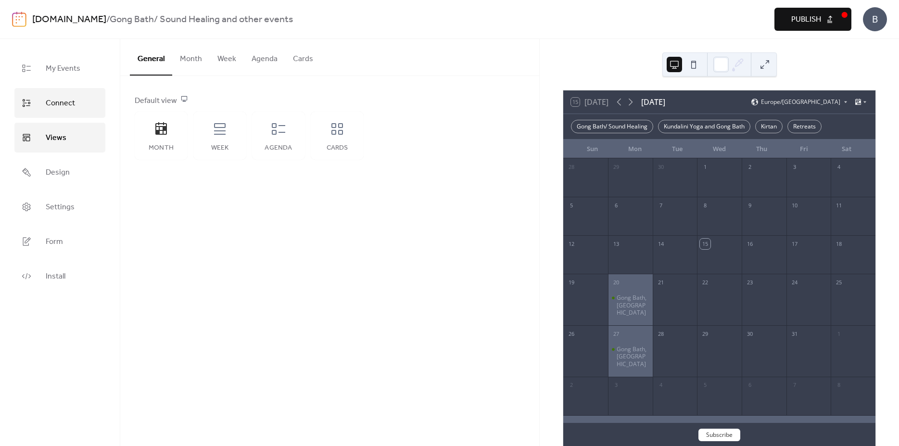
click at [66, 105] on span "Connect" at bounding box center [60, 103] width 29 height 15
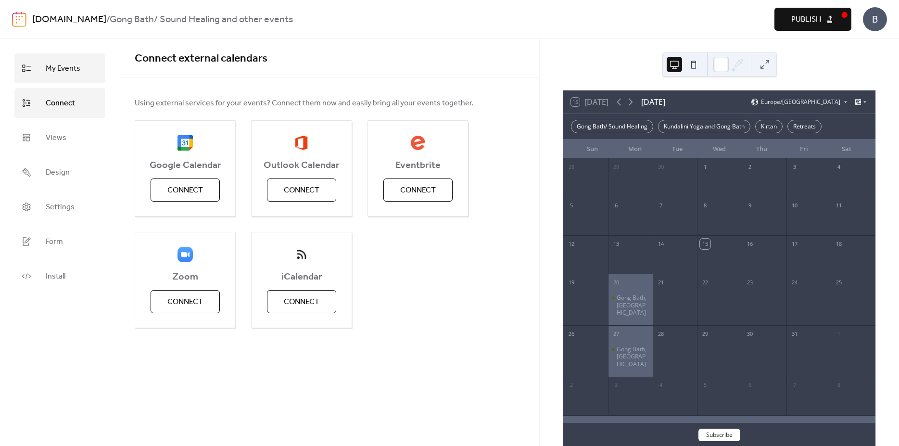
click at [65, 72] on span "My Events" at bounding box center [63, 68] width 35 height 15
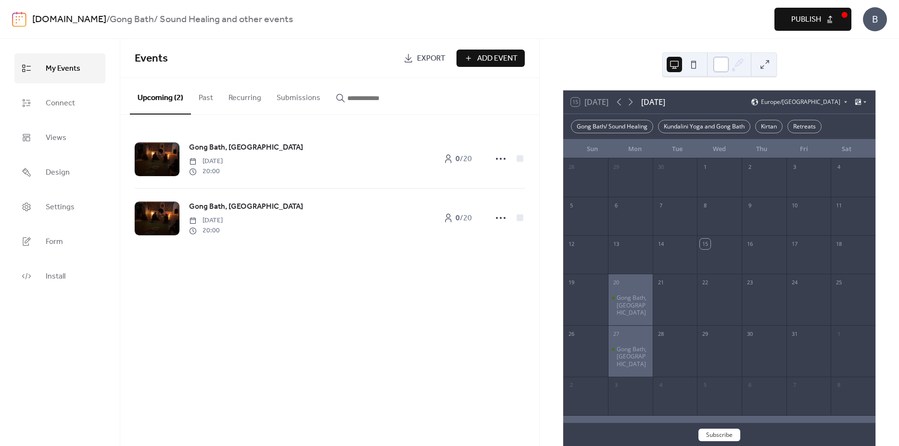
click at [723, 63] on div at bounding box center [720, 64] width 15 height 15
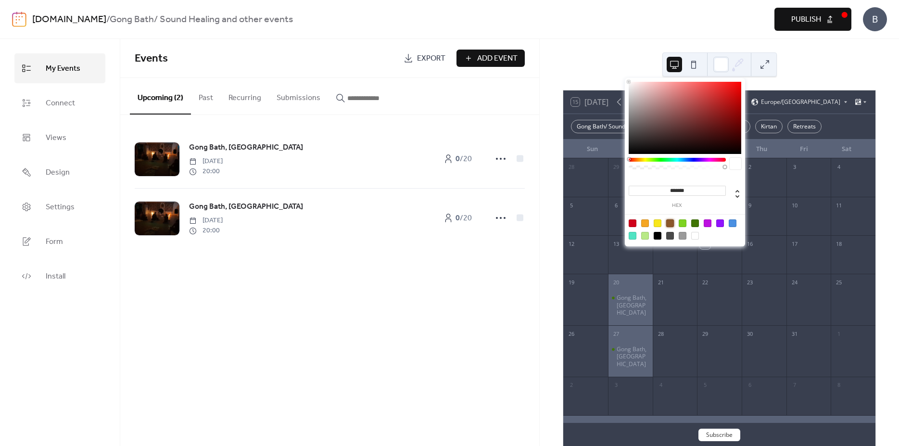
click at [670, 222] on div at bounding box center [670, 223] width 8 height 8
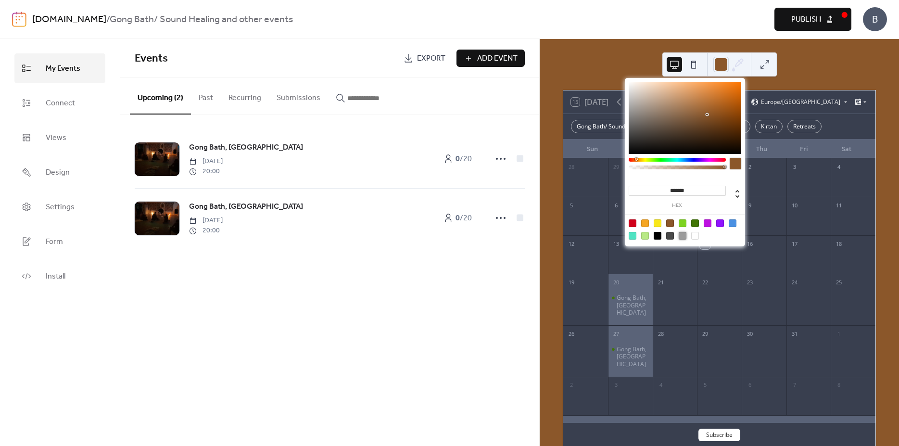
click at [684, 233] on div at bounding box center [683, 236] width 8 height 8
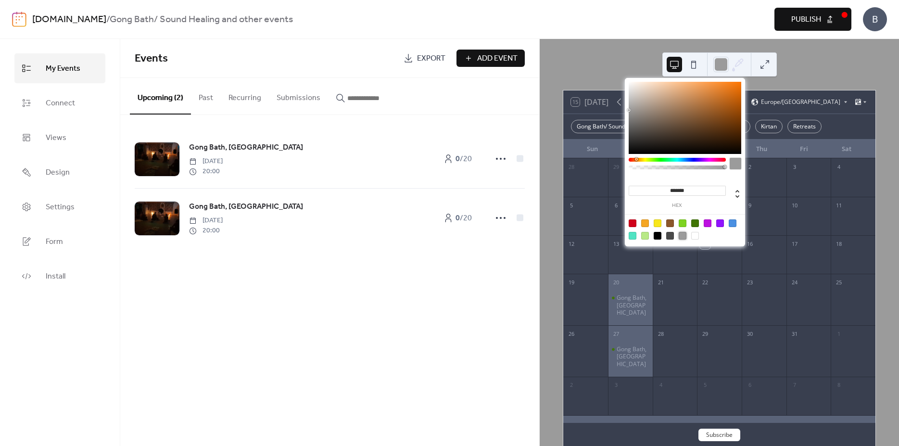
click at [641, 236] on div at bounding box center [685, 229] width 122 height 30
click at [645, 236] on div at bounding box center [645, 236] width 8 height 8
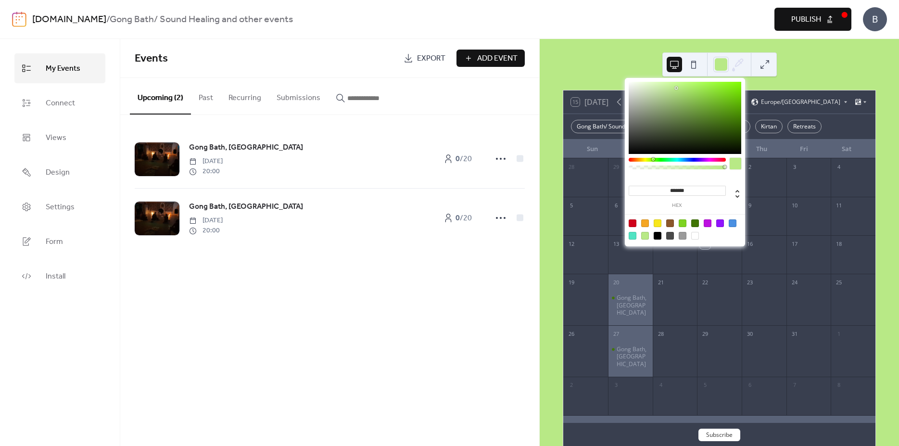
click at [697, 235] on div at bounding box center [695, 236] width 8 height 8
type input "*******"
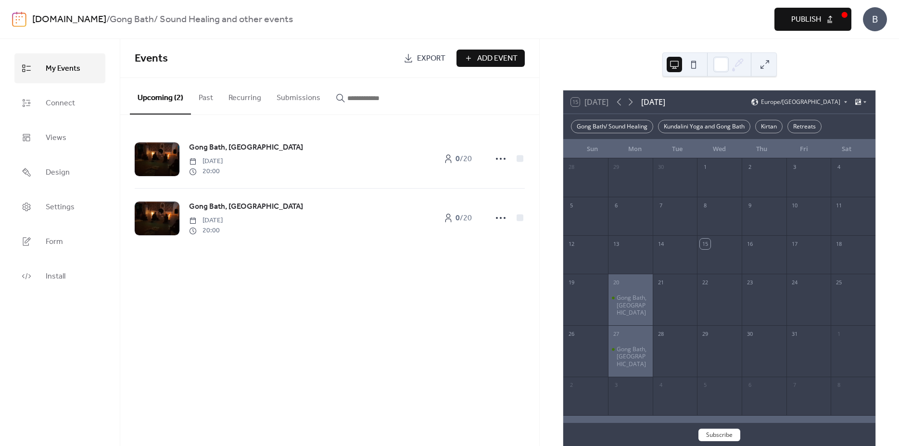
click at [831, 60] on div "15 [DATE] [DATE] [GEOGRAPHIC_DATA]/[GEOGRAPHIC_DATA] Gong Bath/ Sound Healing K…" at bounding box center [719, 242] width 359 height 407
click at [809, 20] on span "Publish" at bounding box center [806, 20] width 30 height 12
click at [67, 291] on link "Install" at bounding box center [59, 276] width 91 height 30
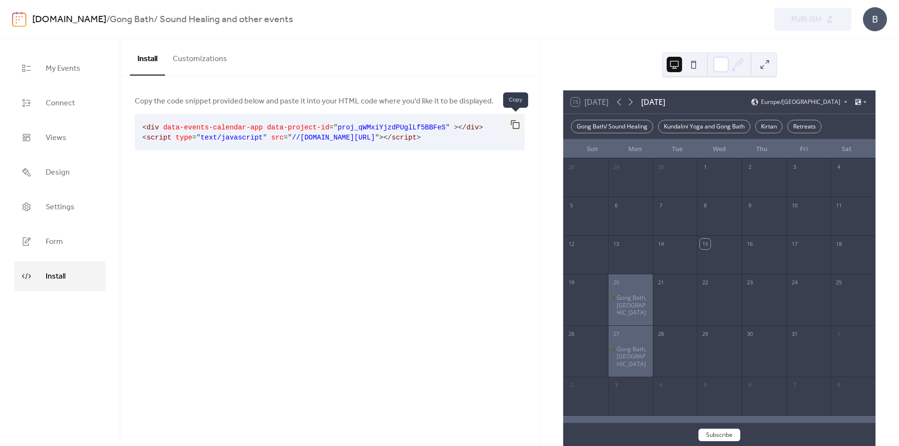
click at [515, 127] on button "button" at bounding box center [515, 124] width 19 height 21
click at [188, 57] on button "Customizations" at bounding box center [200, 57] width 70 height 36
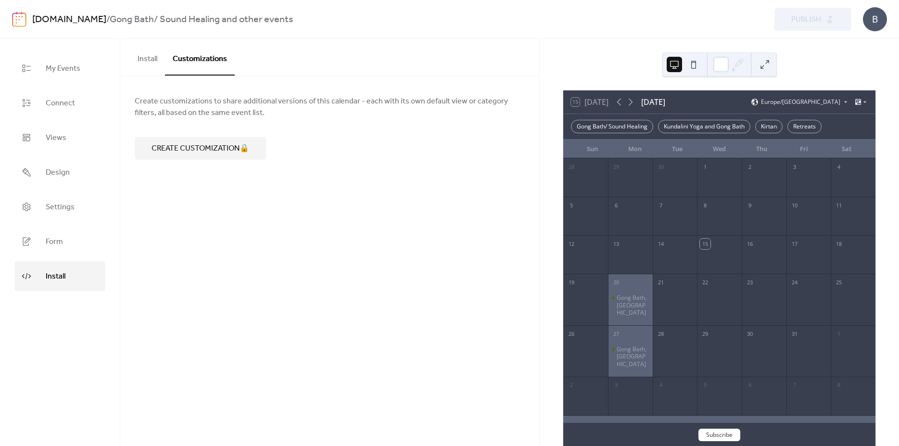
click at [143, 56] on button "Install" at bounding box center [147, 57] width 35 height 36
